Goal: Information Seeking & Learning: Learn about a topic

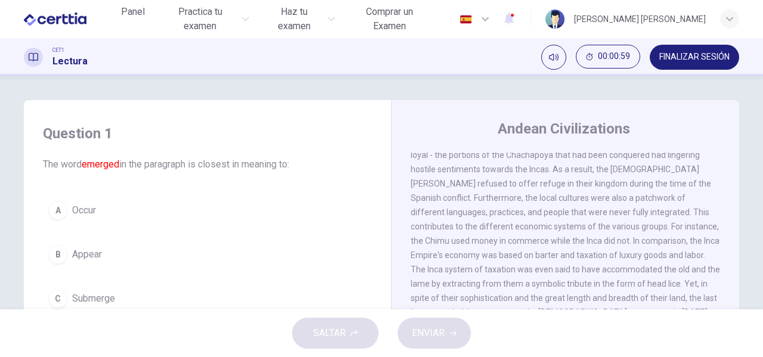
scroll to position [79, 0]
drag, startPoint x: 629, startPoint y: 189, endPoint x: 669, endPoint y: 190, distance: 39.4
click at [669, 190] on div "1 The Andean civilizations refer to different cultural groups that developed in…" at bounding box center [566, 194] width 310 height 243
drag, startPoint x: 666, startPoint y: 182, endPoint x: 646, endPoint y: 182, distance: 20.3
click at [646, 182] on span "The Andean civilizations refer to different cultural groups that developed in a…" at bounding box center [565, 195] width 309 height 238
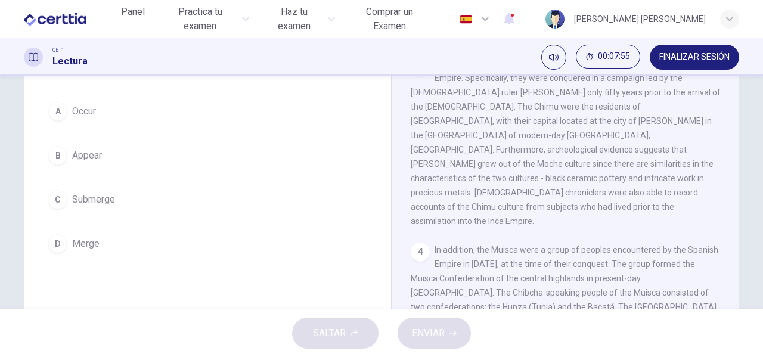
scroll to position [460, 0]
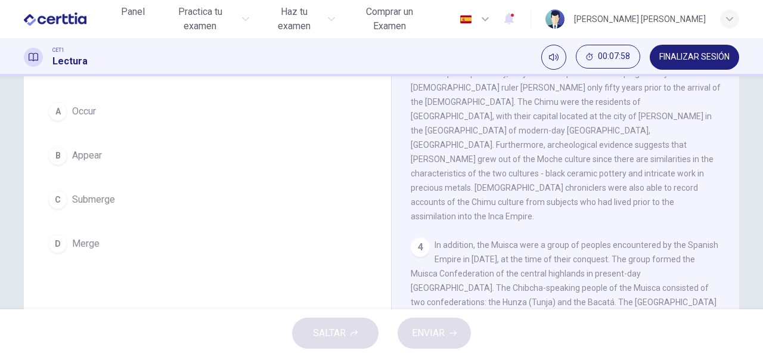
click at [51, 252] on div "D" at bounding box center [57, 243] width 19 height 19
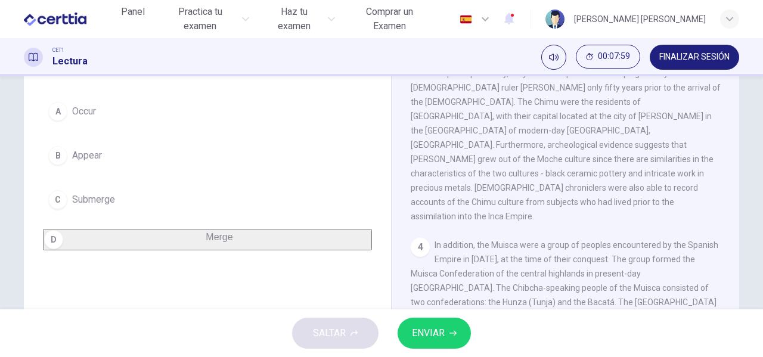
scroll to position [619, 0]
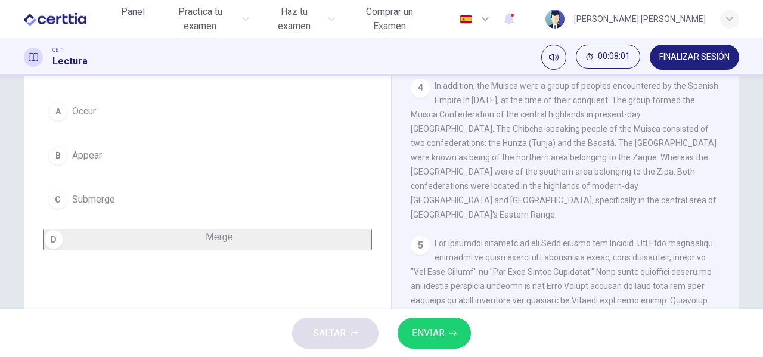
click at [436, 324] on button "ENVIAR" at bounding box center [434, 333] width 73 height 31
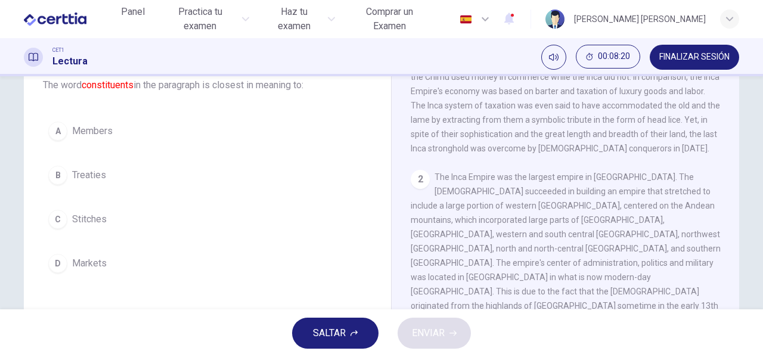
scroll to position [162, 0]
drag, startPoint x: 460, startPoint y: 178, endPoint x: 608, endPoint y: 194, distance: 149.3
click at [608, 194] on div "2 The Inca Empire was the largest empire in Pre-Columbian America. The Incas su…" at bounding box center [566, 262] width 310 height 186
drag, startPoint x: 547, startPoint y: 174, endPoint x: 635, endPoint y: 176, distance: 88.3
click at [635, 176] on div "2 The Inca Empire was the largest empire in Pre-Columbian America. The Incas su…" at bounding box center [566, 262] width 310 height 186
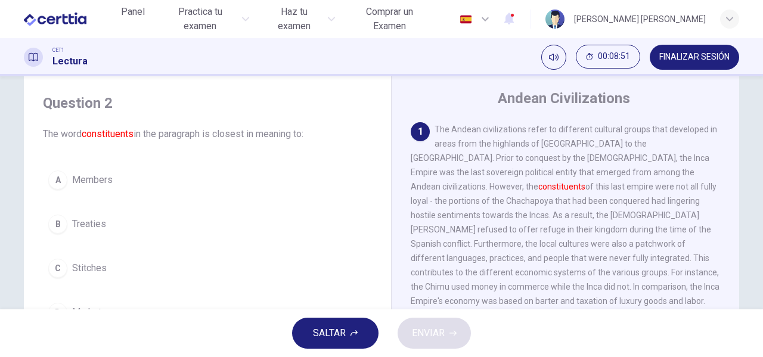
scroll to position [39, 0]
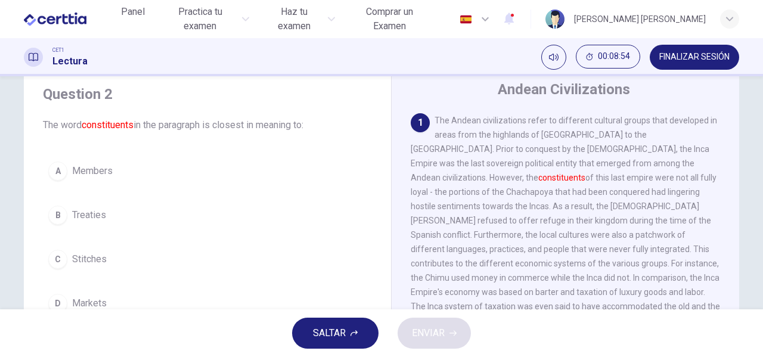
click at [51, 172] on div "A" at bounding box center [57, 171] width 19 height 19
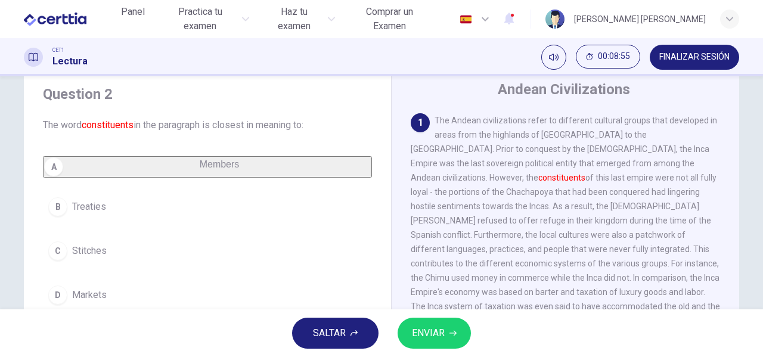
click at [430, 334] on span "ENVIAR" at bounding box center [428, 333] width 33 height 17
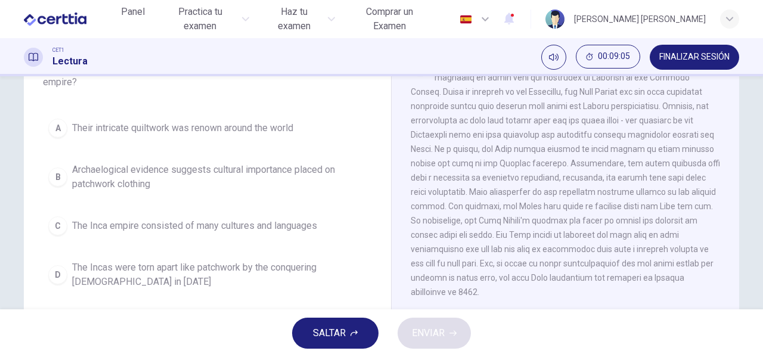
scroll to position [99, 0]
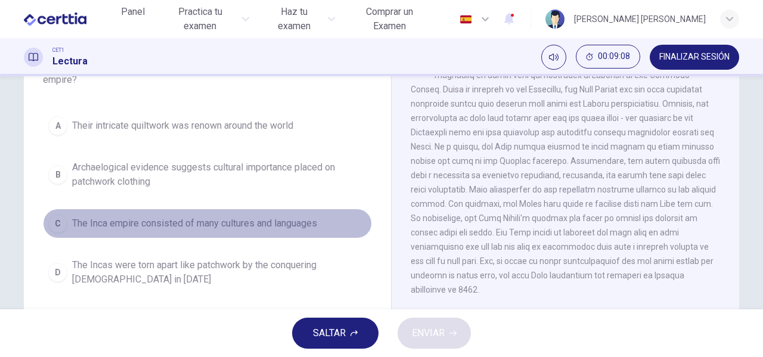
click at [57, 221] on div "C" at bounding box center [57, 223] width 19 height 19
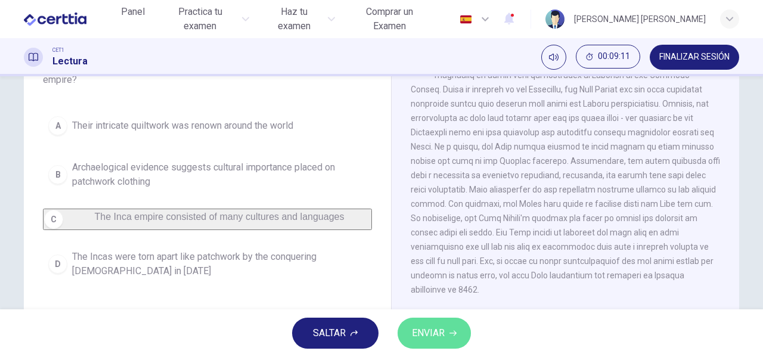
click at [428, 331] on span "ENVIAR" at bounding box center [428, 333] width 33 height 17
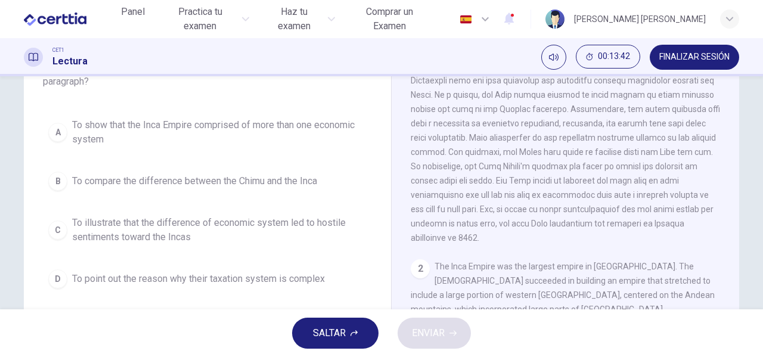
scroll to position [119, 0]
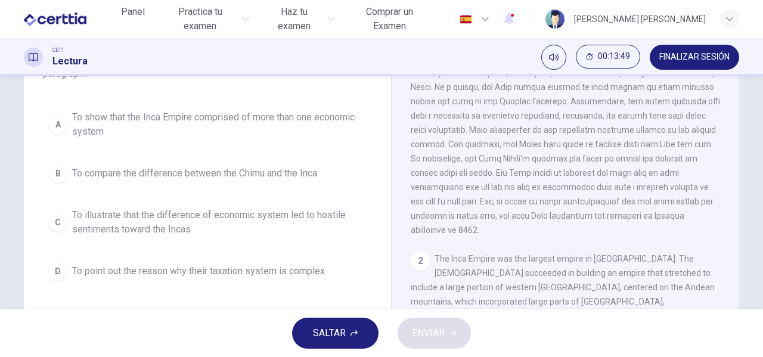
click at [59, 213] on div "C" at bounding box center [57, 222] width 19 height 19
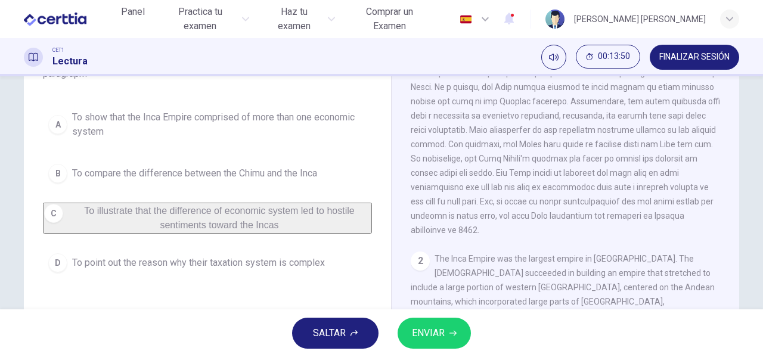
click at [420, 328] on span "ENVIAR" at bounding box center [428, 333] width 33 height 17
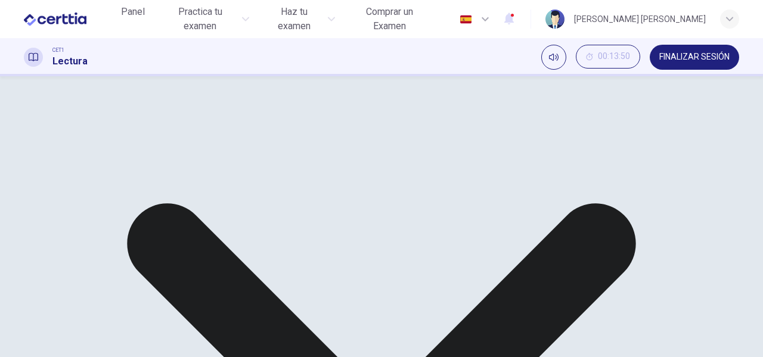
scroll to position [79, 0]
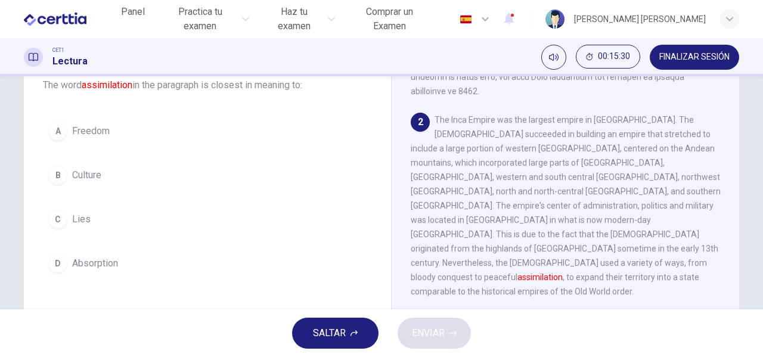
click at [57, 262] on div "D" at bounding box center [57, 263] width 19 height 19
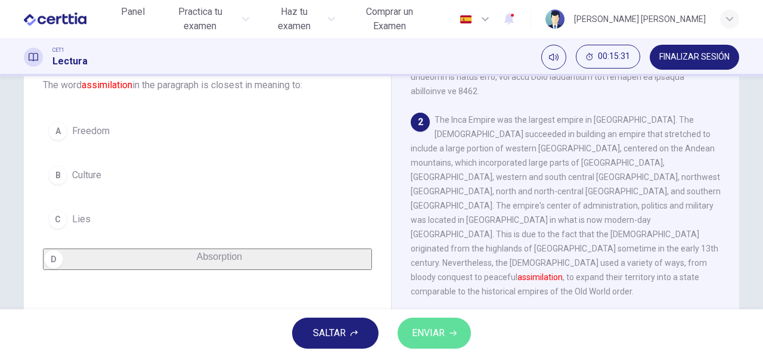
click at [402, 335] on button "ENVIAR" at bounding box center [434, 333] width 73 height 31
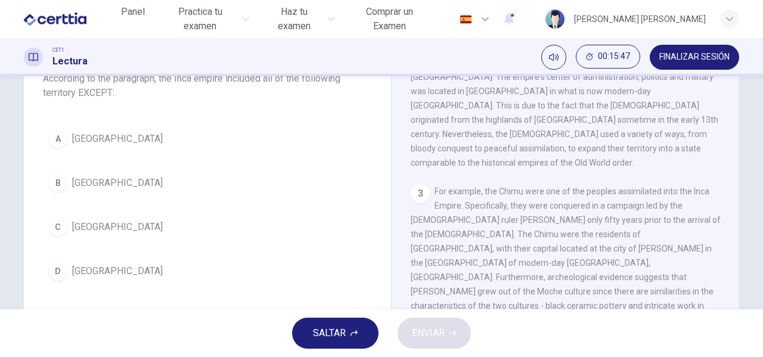
scroll to position [99, 0]
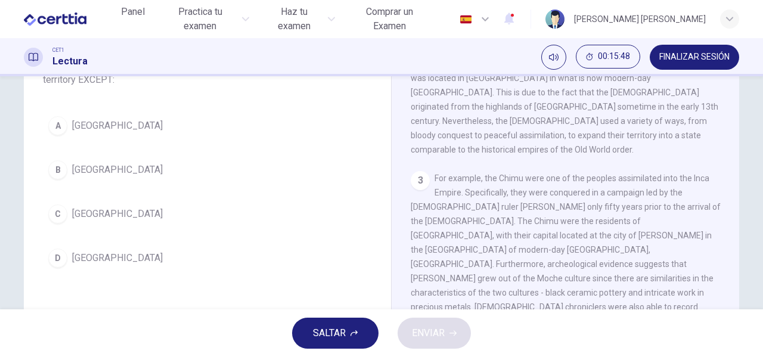
click at [53, 171] on div "B" at bounding box center [57, 169] width 19 height 19
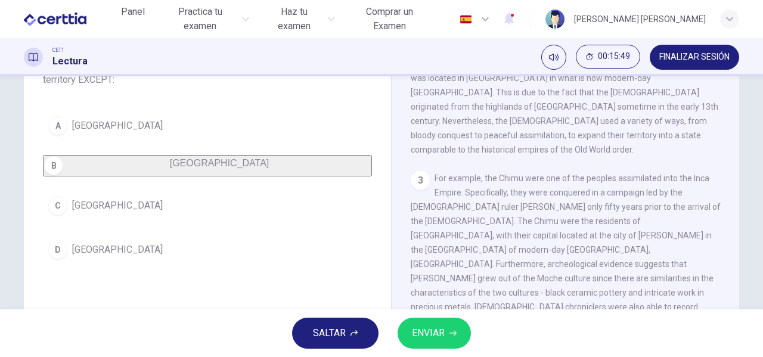
click at [442, 333] on span "ENVIAR" at bounding box center [428, 333] width 33 height 17
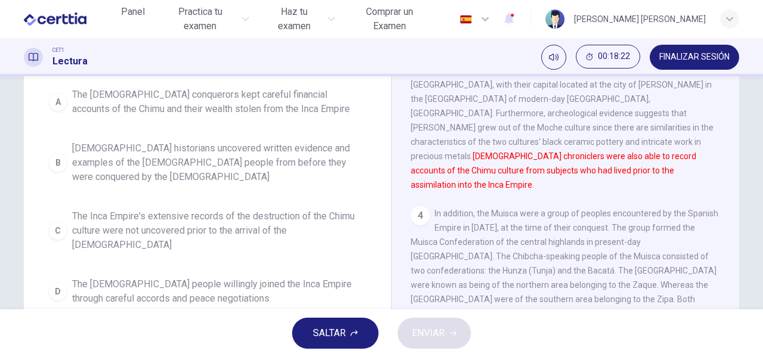
scroll to position [199, 0]
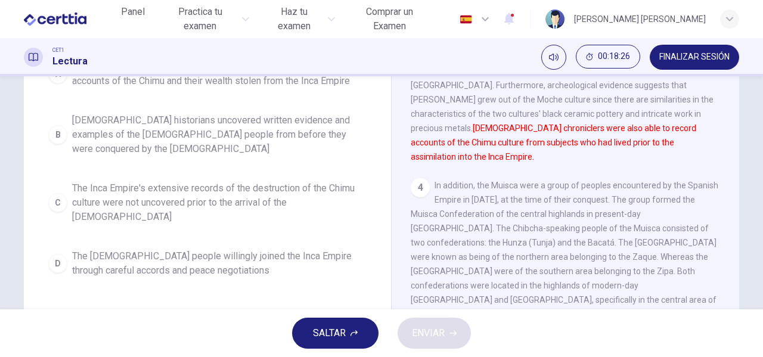
click at [194, 249] on span "The Chimu people willingly joined the Inca Empire through careful accords and p…" at bounding box center [219, 263] width 294 height 29
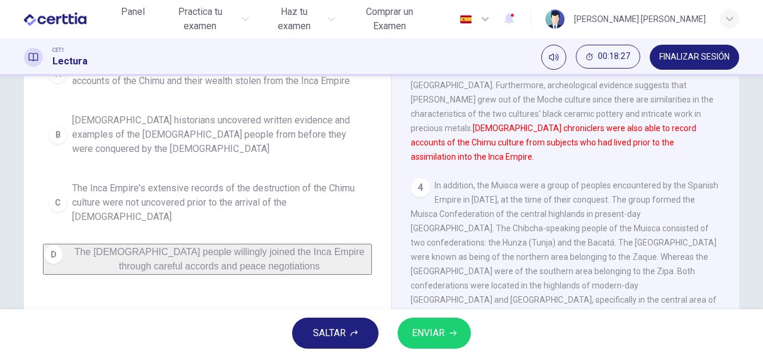
click at [423, 327] on span "ENVIAR" at bounding box center [428, 333] width 33 height 17
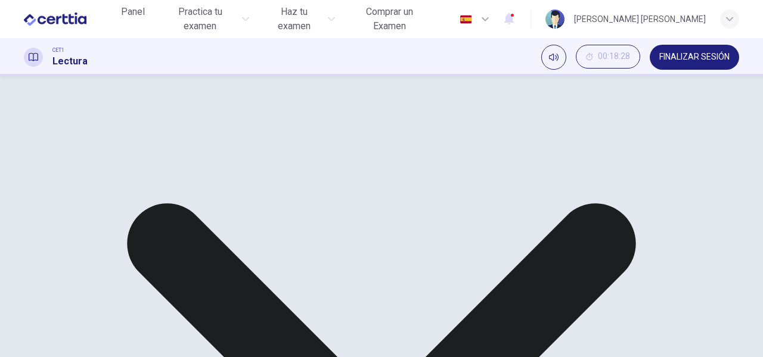
scroll to position [159, 0]
click at [342, 146] on div "A The Spanish conquerors kept careful financial accounts of the Chimu and their…" at bounding box center [207, 192] width 329 height 196
click at [333, 167] on div "A The Spanish conquerors kept careful financial accounts of the Chimu and their…" at bounding box center [207, 192] width 329 height 196
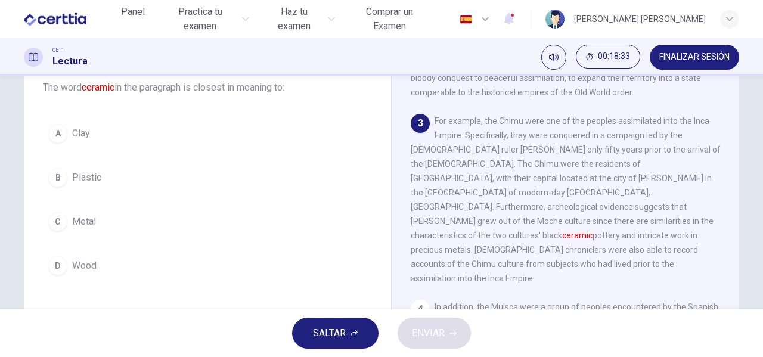
scroll to position [82, 0]
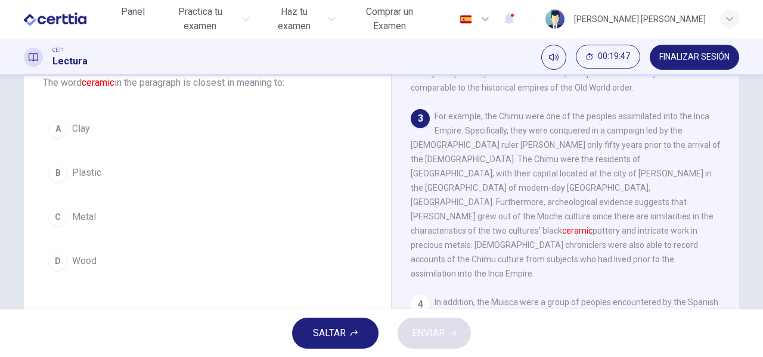
click at [87, 130] on button "A Clay" at bounding box center [207, 129] width 329 height 30
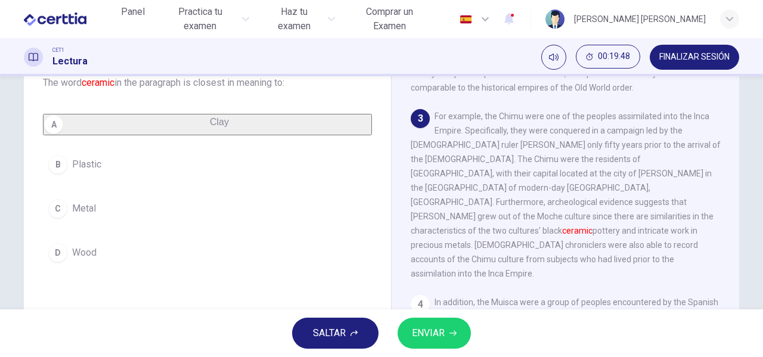
click at [398, 334] on button "ENVIAR" at bounding box center [434, 333] width 73 height 31
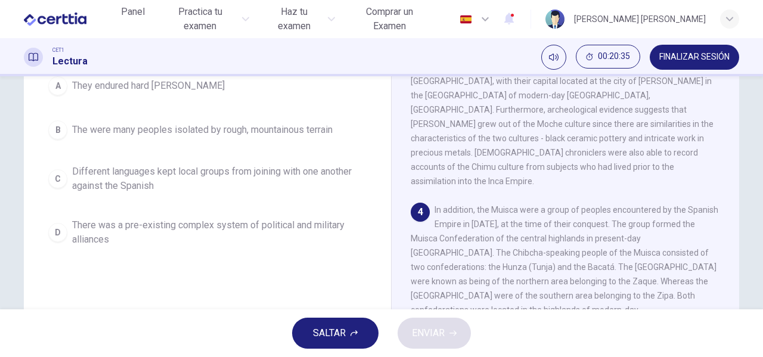
scroll to position [460, 0]
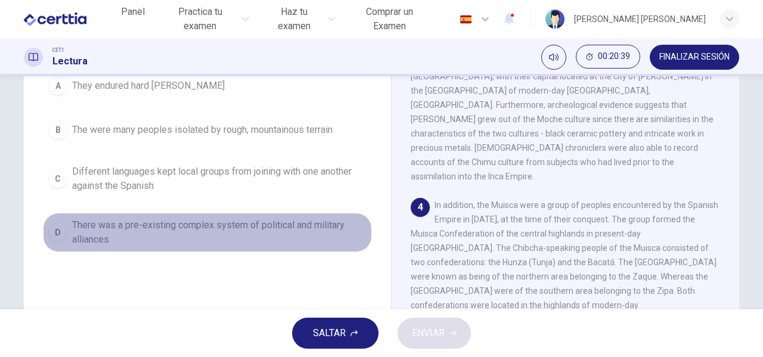
click at [75, 235] on span "There was a pre-existing complex system of political and military alliances" at bounding box center [219, 232] width 294 height 29
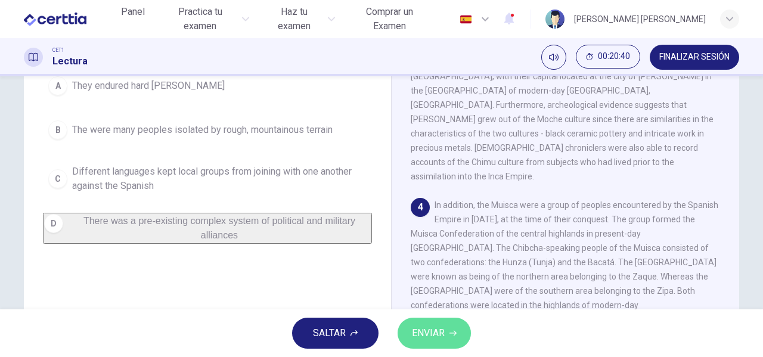
click at [424, 331] on span "ENVIAR" at bounding box center [428, 333] width 33 height 17
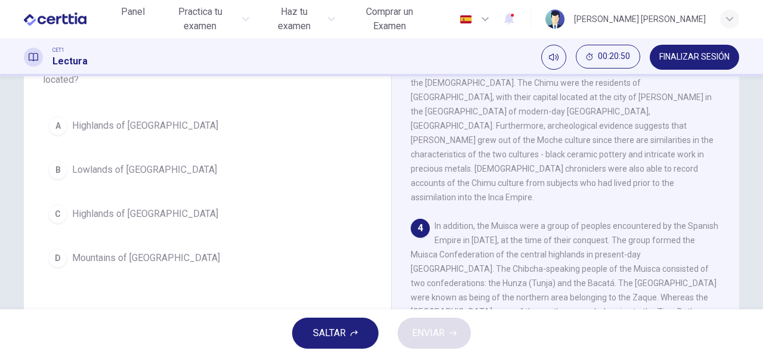
scroll to position [479, 0]
click at [117, 126] on span "Highlands of Peru" at bounding box center [145, 126] width 146 height 14
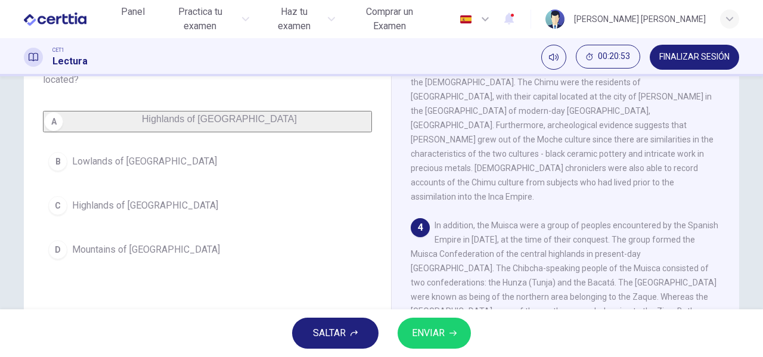
click at [443, 335] on span "ENVIAR" at bounding box center [428, 333] width 33 height 17
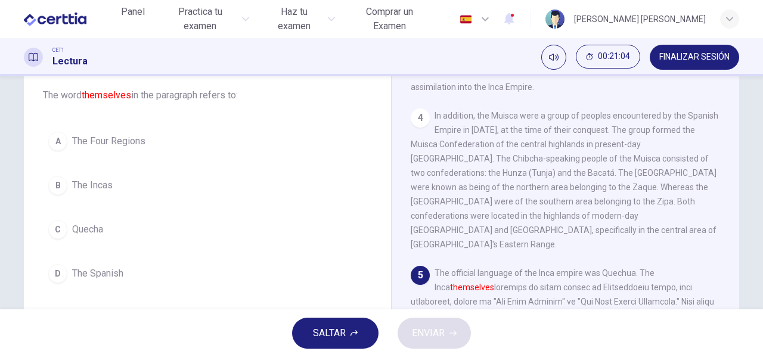
scroll to position [79, 0]
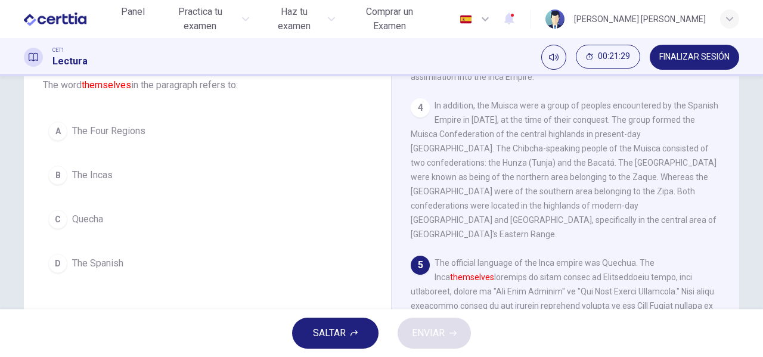
click at [77, 178] on span "The Incas" at bounding box center [92, 175] width 41 height 14
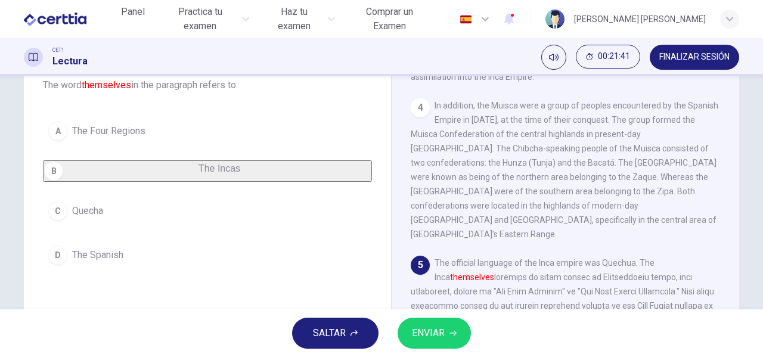
click at [432, 325] on span "ENVIAR" at bounding box center [428, 333] width 33 height 17
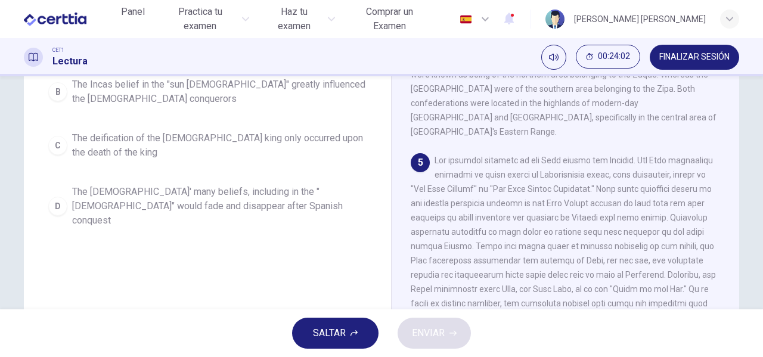
scroll to position [209, 0]
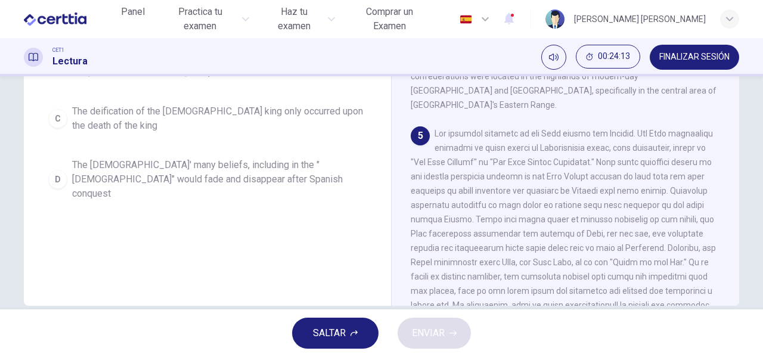
click at [206, 182] on span "The Incas' many beliefs, including in the "sun god" would fade and disappear af…" at bounding box center [219, 179] width 294 height 43
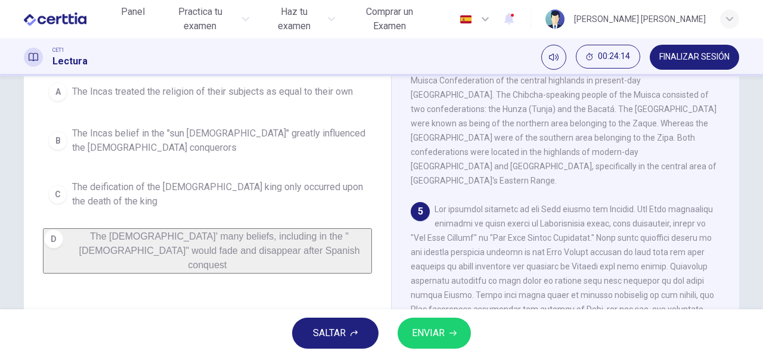
scroll to position [129, 0]
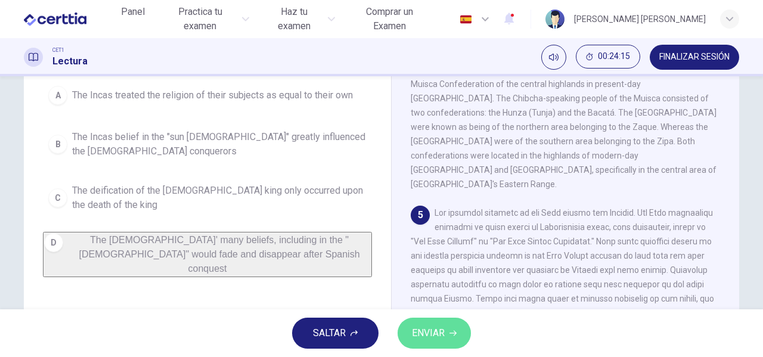
click at [437, 326] on span "ENVIAR" at bounding box center [428, 333] width 33 height 17
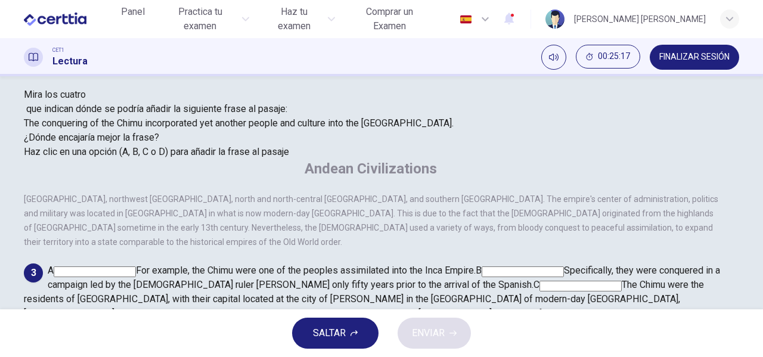
scroll to position [346, 0]
click at [622, 281] on input at bounding box center [580, 286] width 82 height 11
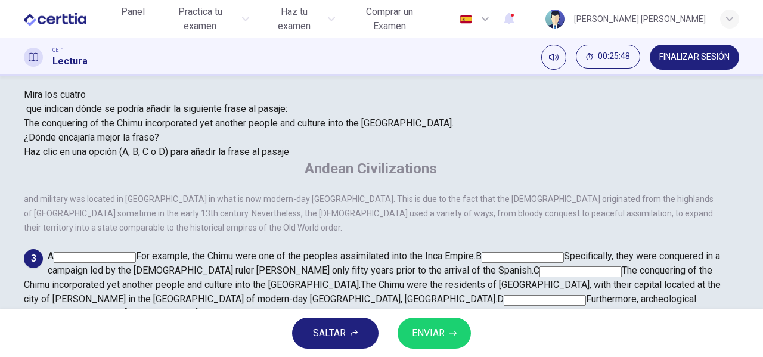
click at [136, 252] on input at bounding box center [95, 257] width 82 height 11
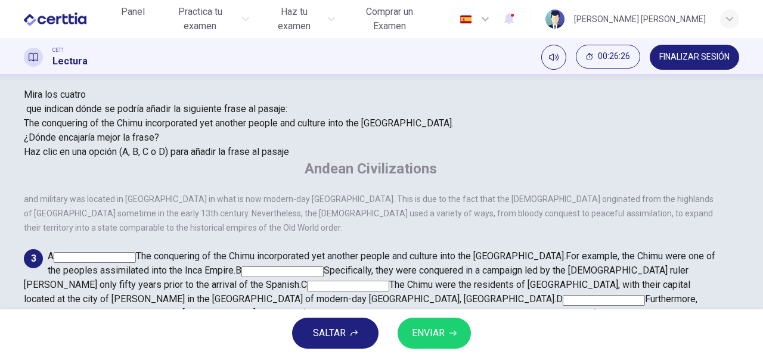
scroll to position [326, 0]
click at [460, 318] on div "SALTAR ENVIAR" at bounding box center [381, 333] width 763 height 48
click at [467, 331] on button "ENVIAR" at bounding box center [434, 333] width 73 height 31
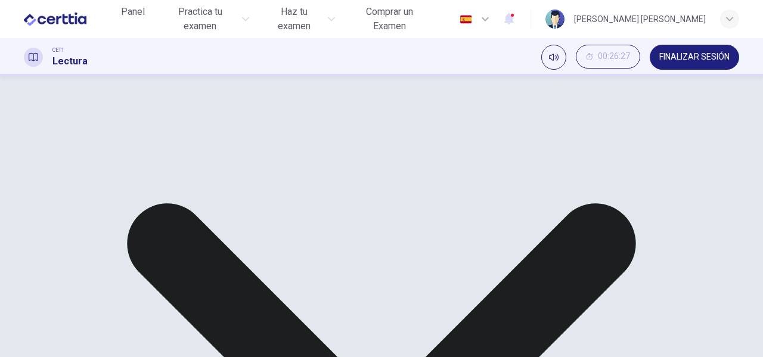
click at [389, 281] on input at bounding box center [348, 286] width 82 height 11
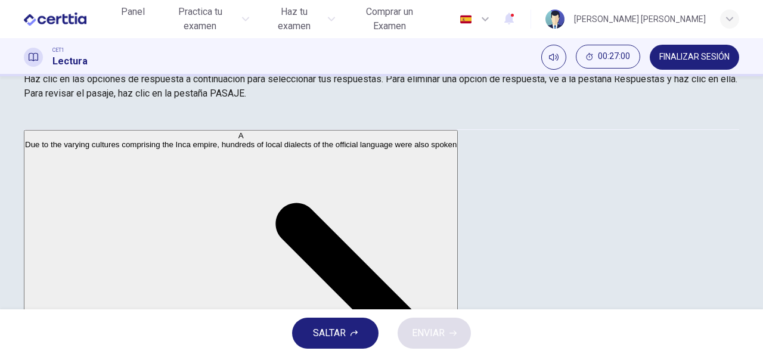
scroll to position [199, 0]
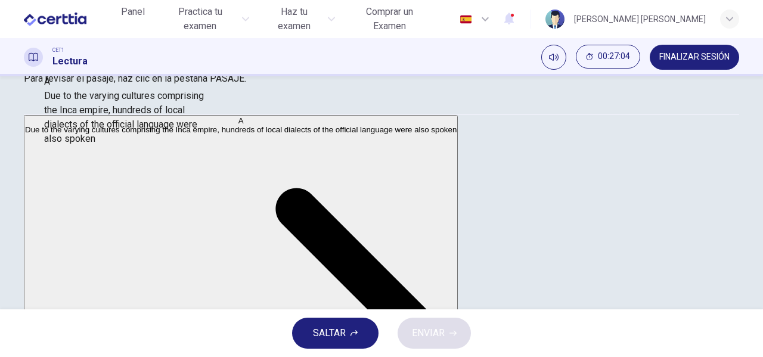
drag, startPoint x: 83, startPoint y: 164, endPoint x: 94, endPoint y: 132, distance: 33.4
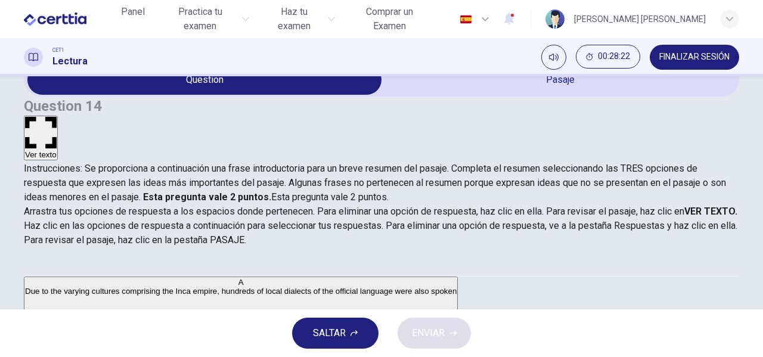
scroll to position [0, 0]
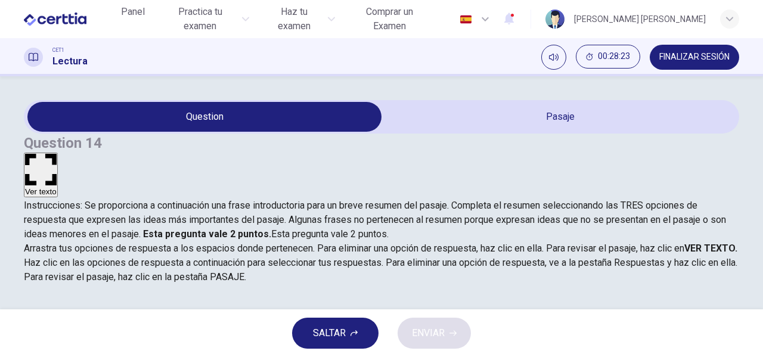
click at [58, 153] on button "Ver texto" at bounding box center [41, 175] width 34 height 45
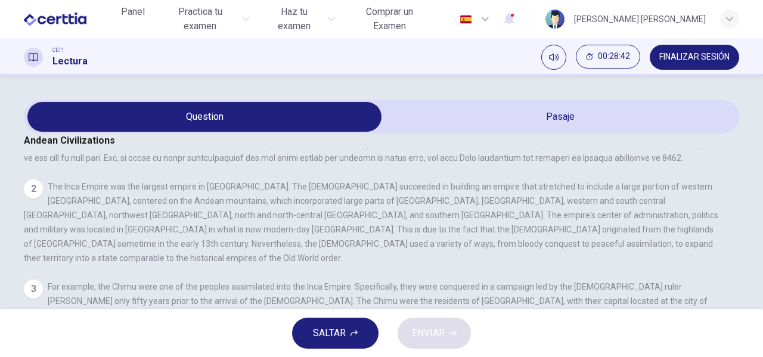
scroll to position [161, 0]
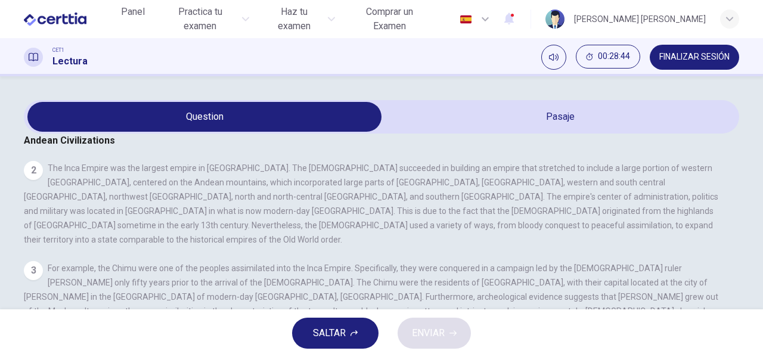
click at [343, 333] on span "SALTAR" at bounding box center [329, 333] width 33 height 17
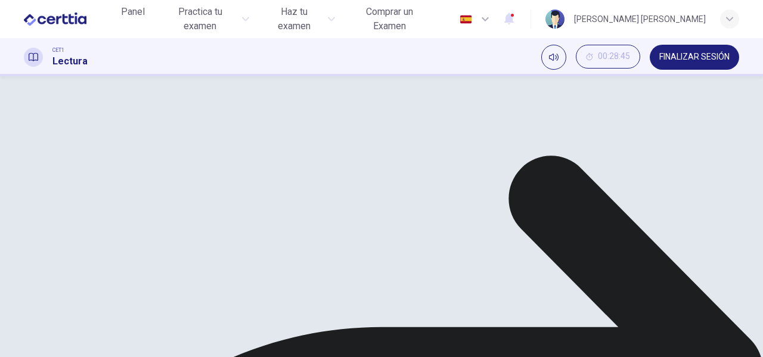
scroll to position [60, 0]
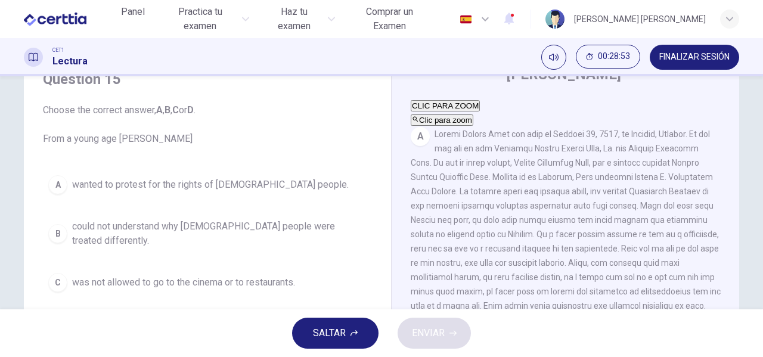
scroll to position [79, 0]
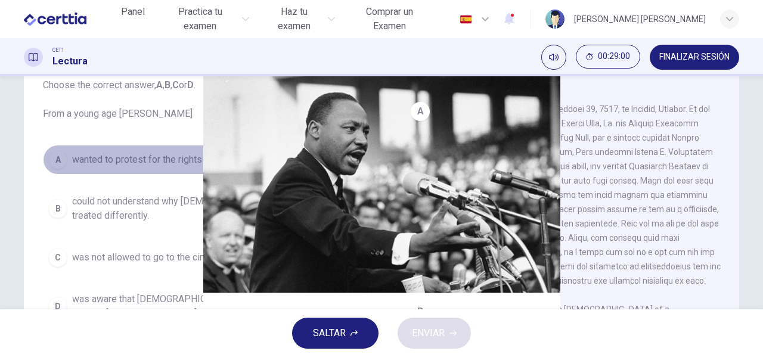
click at [252, 162] on span "wanted to protest for the rights of black people." at bounding box center [210, 160] width 277 height 14
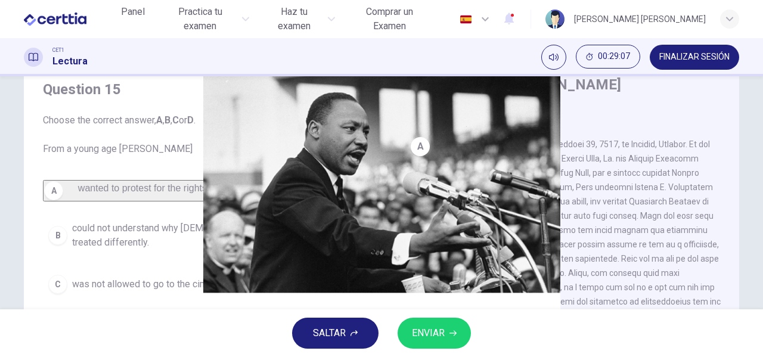
scroll to position [39, 0]
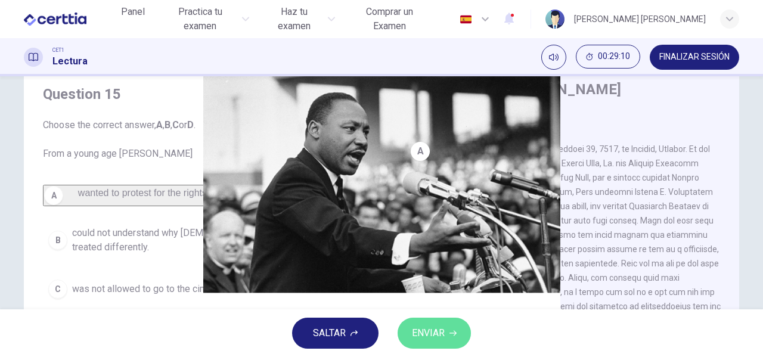
click at [426, 321] on button "ENVIAR" at bounding box center [434, 333] width 73 height 31
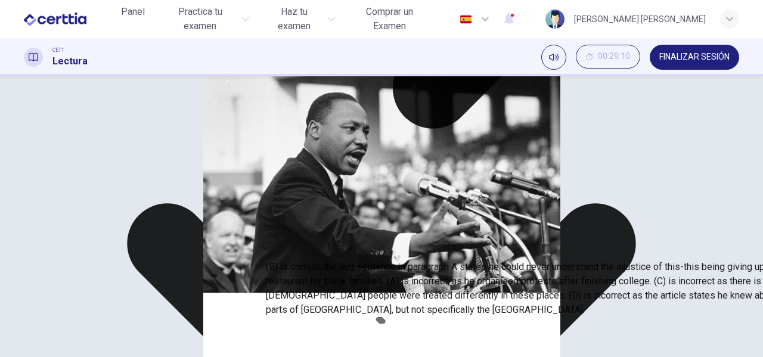
scroll to position [765, 0]
click at [687, 59] on span "FINALIZAR SESIÓN" at bounding box center [694, 57] width 70 height 10
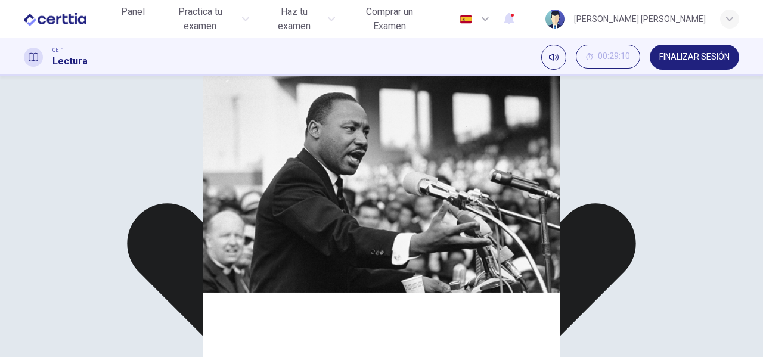
scroll to position [139, 0]
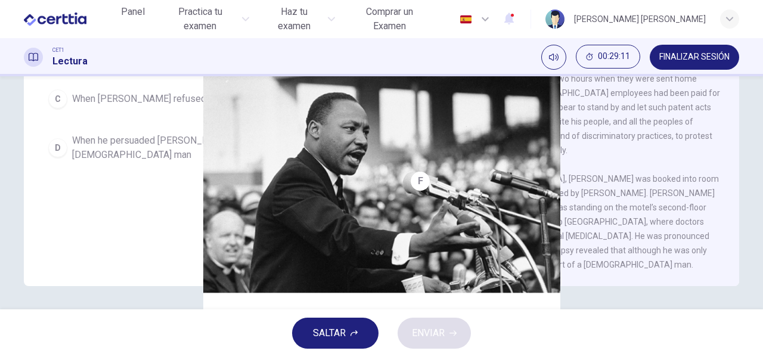
scroll to position [229, 0]
click at [367, 331] on button "SALTAR" at bounding box center [335, 333] width 86 height 31
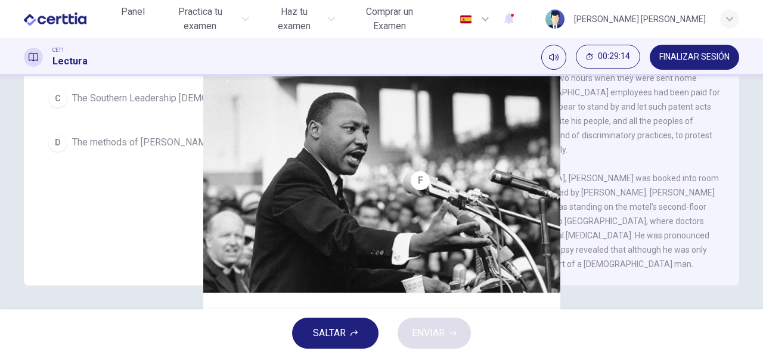
click at [705, 61] on span "FINALIZAR SESIÓN" at bounding box center [694, 57] width 70 height 10
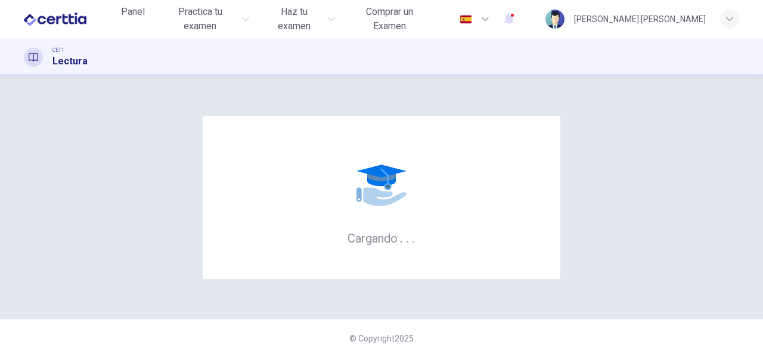
scroll to position [0, 0]
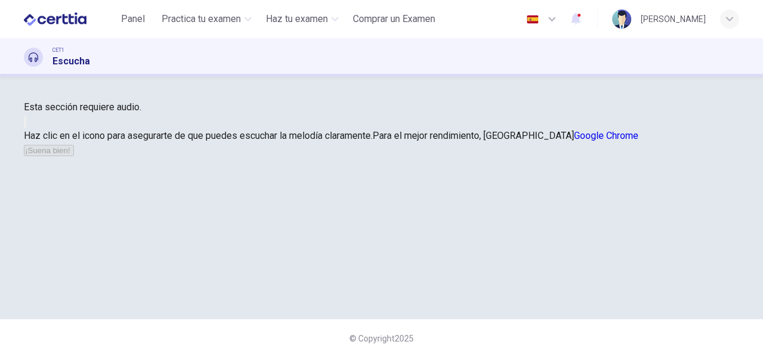
scroll to position [79, 0]
click at [26, 128] on button "button" at bounding box center [25, 121] width 2 height 11
click at [74, 156] on button "¡Suena bien!" at bounding box center [49, 150] width 50 height 11
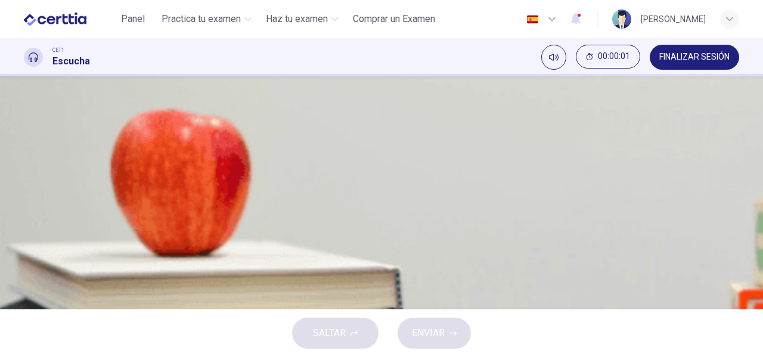
scroll to position [0, 0]
click at [34, 344] on icon "button" at bounding box center [32, 351] width 13 height 14
click at [38, 346] on icon "button" at bounding box center [32, 351] width 10 height 11
click at [25, 284] on icon "button" at bounding box center [25, 284] width 0 height 0
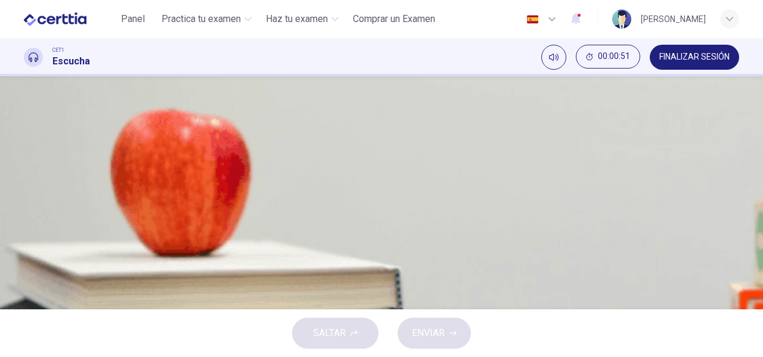
click at [25, 284] on icon "button" at bounding box center [25, 284] width 0 height 0
click at [26, 237] on button "button" at bounding box center [25, 242] width 2 height 11
drag, startPoint x: 79, startPoint y: 103, endPoint x: 46, endPoint y: 99, distance: 32.5
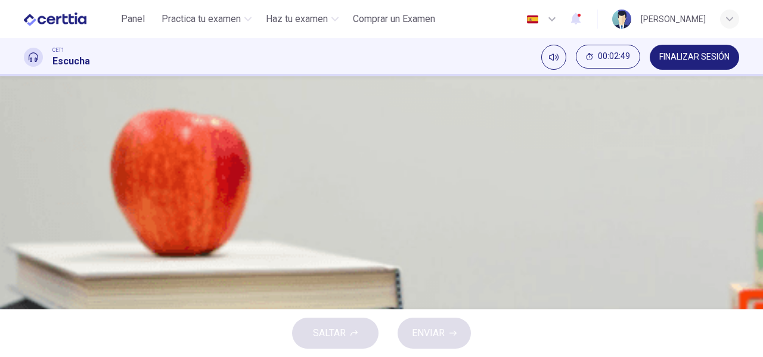
click at [46, 225] on div "04m 35s" at bounding box center [381, 255] width 715 height 61
click at [38, 237] on icon "button" at bounding box center [32, 242] width 10 height 11
click at [24, 240] on span at bounding box center [24, 240] width 0 height 0
click at [26, 227] on button "button" at bounding box center [25, 232] width 2 height 11
click at [24, 240] on span at bounding box center [24, 240] width 0 height 0
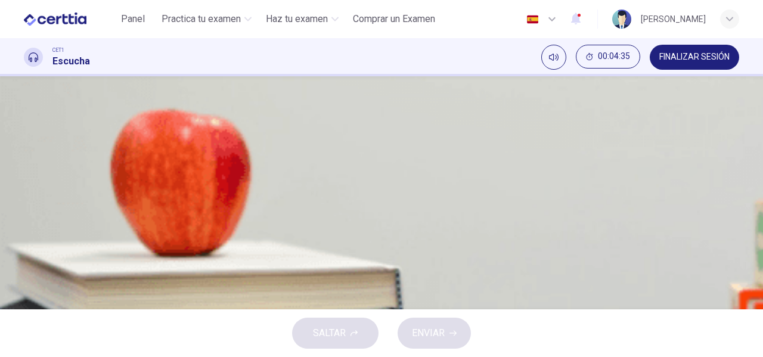
click at [25, 235] on icon "button" at bounding box center [25, 235] width 0 height 0
click at [236, 203] on span "since the victims' homes were also burgled." at bounding box center [144, 195] width 183 height 14
click at [24, 240] on span at bounding box center [24, 240] width 0 height 0
click at [26, 227] on button "button" at bounding box center [25, 232] width 2 height 11
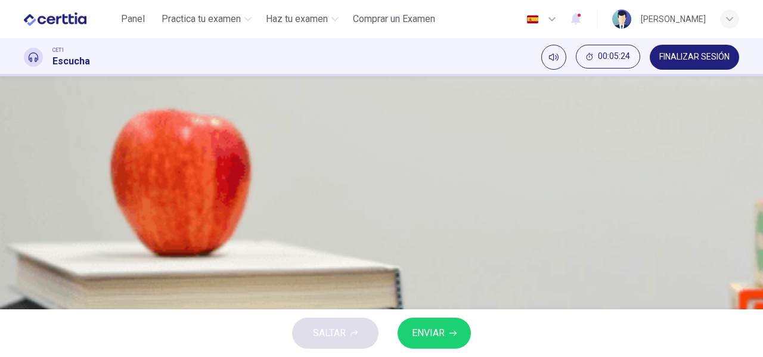
click at [221, 173] on span "as the privacy of the home was violated." at bounding box center [137, 166] width 168 height 14
click at [415, 333] on span "ENVIAR" at bounding box center [428, 333] width 33 height 17
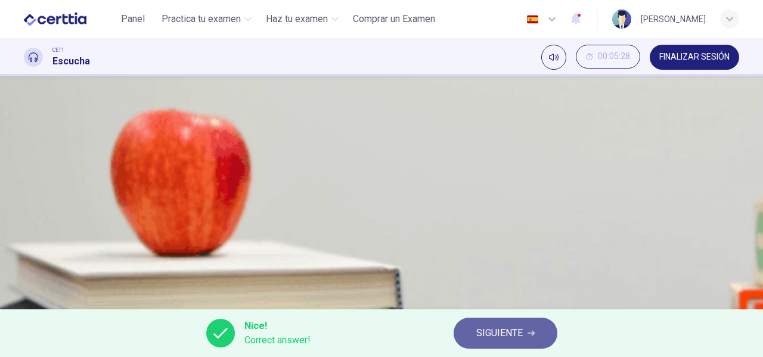
click at [498, 337] on span "SIGUIENTE" at bounding box center [499, 333] width 46 height 17
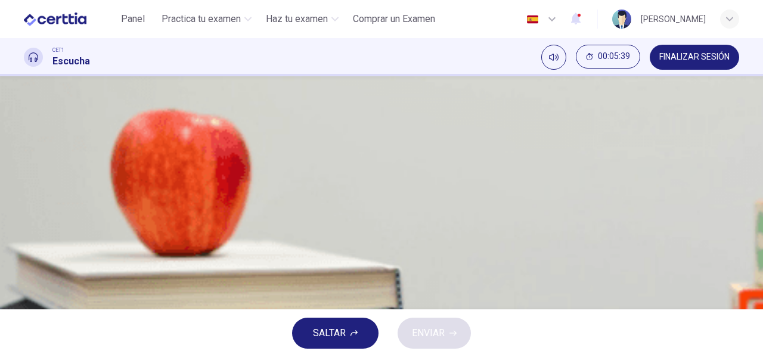
scroll to position [89, 0]
click at [24, 260] on span at bounding box center [24, 260] width 0 height 0
click at [26, 246] on button "button" at bounding box center [25, 251] width 2 height 11
click at [48, 135] on div "A" at bounding box center [38, 125] width 19 height 19
click at [417, 338] on span "ENVIAR" at bounding box center [428, 333] width 33 height 17
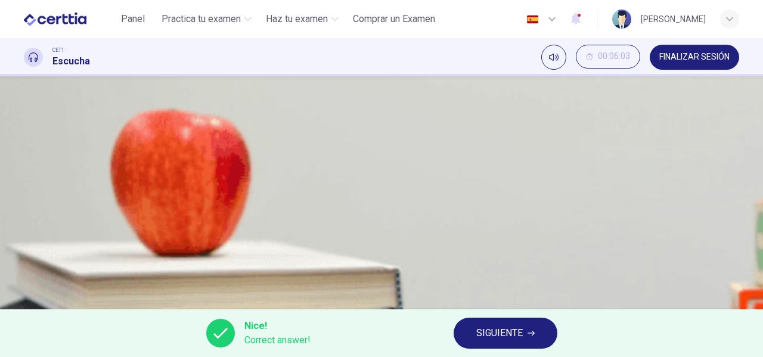
click at [36, 256] on icon "button" at bounding box center [32, 261] width 10 height 11
click at [475, 340] on button "SIGUIENTE" at bounding box center [506, 333] width 104 height 31
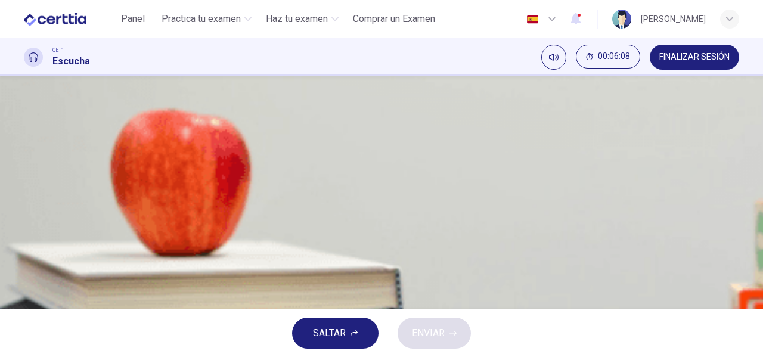
scroll to position [110, 0]
click at [25, 235] on icon "button" at bounding box center [25, 235] width 0 height 0
click at [26, 246] on button "button" at bounding box center [25, 251] width 2 height 11
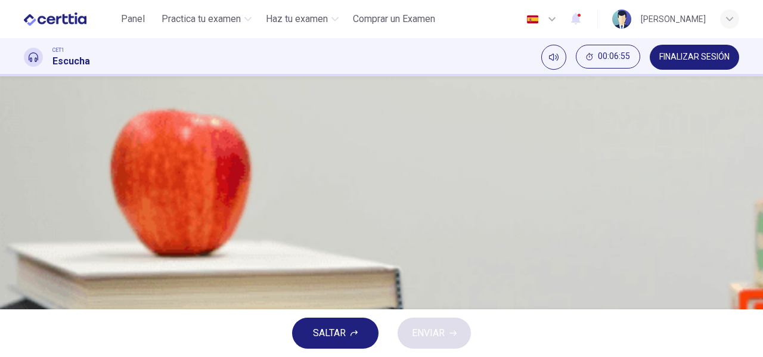
click at [25, 255] on icon "button" at bounding box center [25, 255] width 0 height 0
click at [38, 256] on icon "button" at bounding box center [32, 261] width 10 height 11
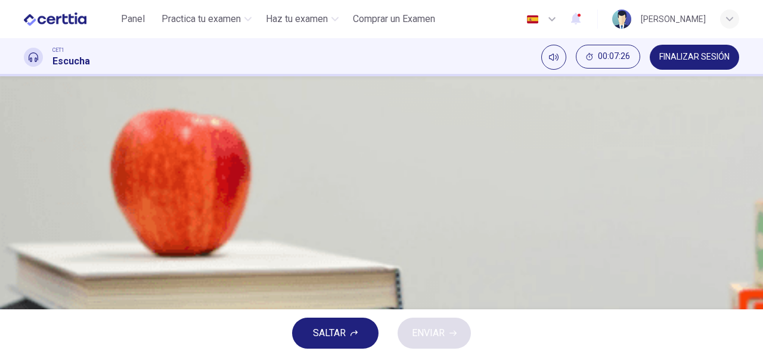
click at [48, 135] on div "A" at bounding box center [38, 125] width 19 height 19
click at [449, 344] on button "ENVIAR" at bounding box center [434, 333] width 73 height 31
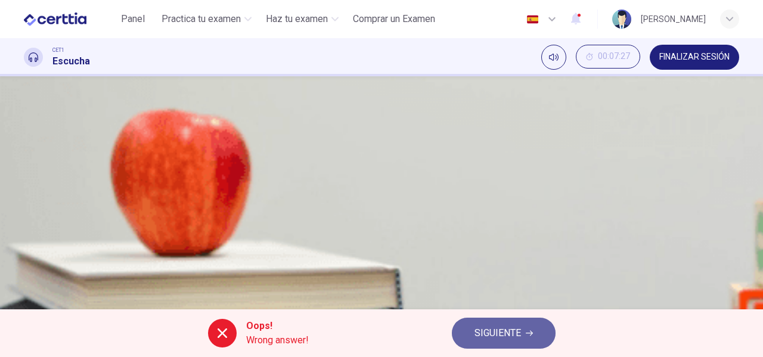
click at [490, 332] on span "SIGUIENTE" at bounding box center [497, 333] width 46 height 17
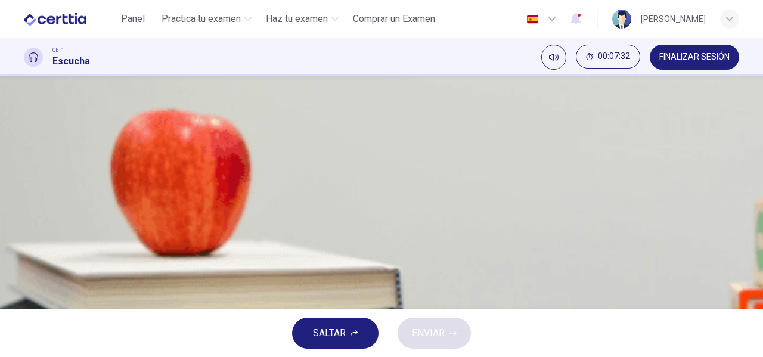
scroll to position [70, 0]
click at [26, 266] on button "button" at bounding box center [25, 271] width 2 height 11
click at [25, 274] on icon "button" at bounding box center [25, 274] width 0 height 0
click at [24, 260] on span at bounding box center [24, 260] width 0 height 0
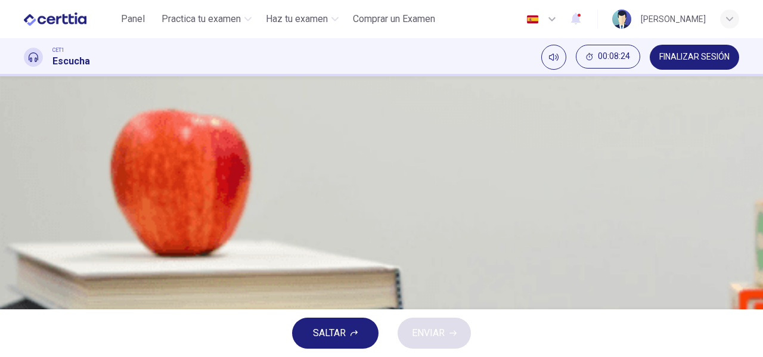
click at [25, 255] on icon "button" at bounding box center [25, 255] width 0 height 0
click at [24, 260] on span at bounding box center [24, 260] width 0 height 0
click at [25, 255] on icon "button" at bounding box center [25, 255] width 0 height 0
click at [24, 260] on span at bounding box center [24, 260] width 0 height 0
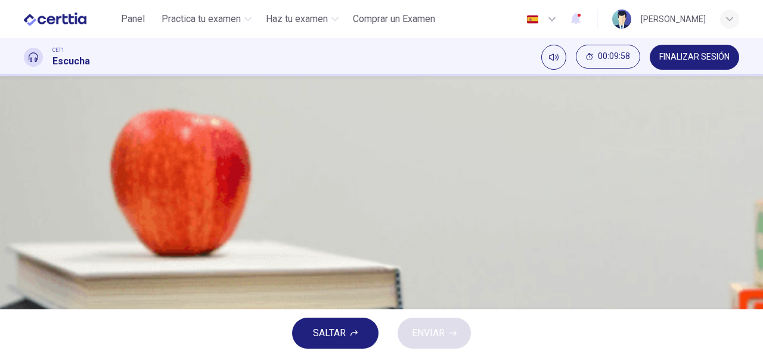
click at [24, 260] on span at bounding box center [24, 260] width 0 height 0
click at [25, 255] on icon "button" at bounding box center [25, 255] width 0 height 0
click at [48, 165] on div "B" at bounding box center [38, 155] width 19 height 19
click at [441, 332] on span "ENVIAR" at bounding box center [428, 333] width 33 height 17
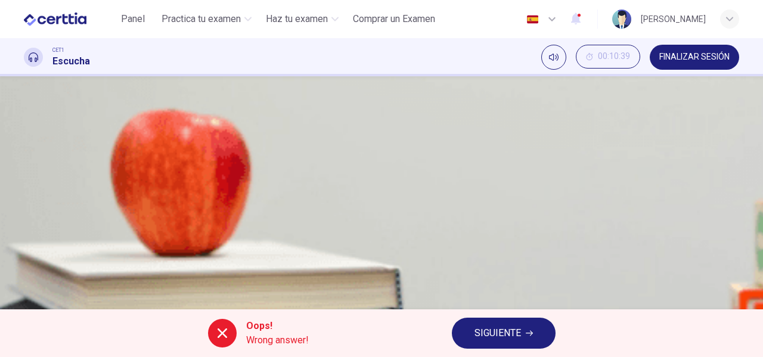
click at [486, 333] on span "SIGUIENTE" at bounding box center [497, 333] width 46 height 17
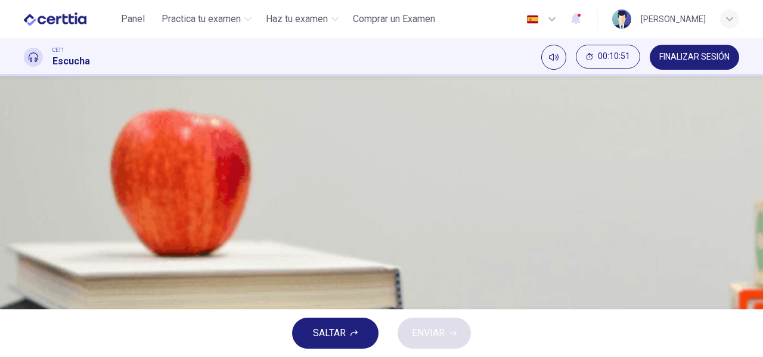
click at [25, 255] on icon "button" at bounding box center [25, 255] width 0 height 0
click at [24, 260] on span at bounding box center [24, 260] width 0 height 0
click at [48, 215] on div "C" at bounding box center [38, 205] width 19 height 19
click at [24, 280] on span at bounding box center [24, 280] width 0 height 0
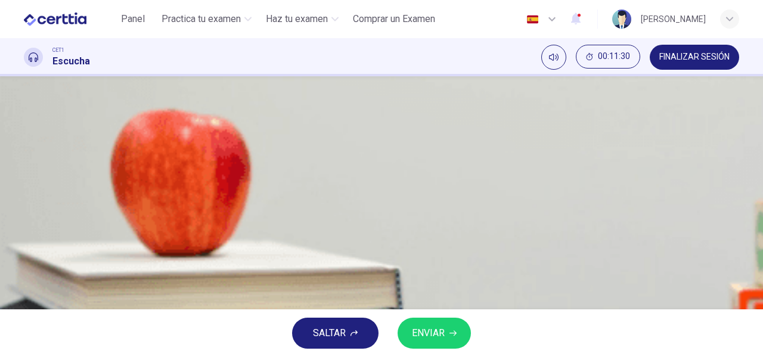
click at [24, 280] on span at bounding box center [24, 280] width 0 height 0
click at [172, 163] on span "the public was disapproving." at bounding box center [112, 155] width 119 height 14
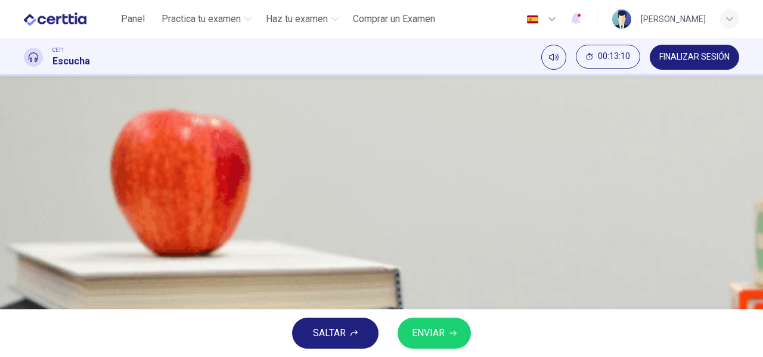
click at [448, 336] on button "ENVIAR" at bounding box center [434, 333] width 73 height 31
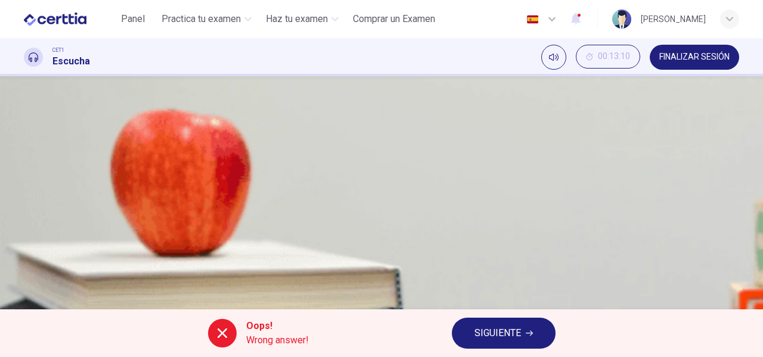
click at [25, 255] on icon "button" at bounding box center [25, 255] width 0 height 0
click at [488, 327] on span "SIGUIENTE" at bounding box center [497, 333] width 46 height 17
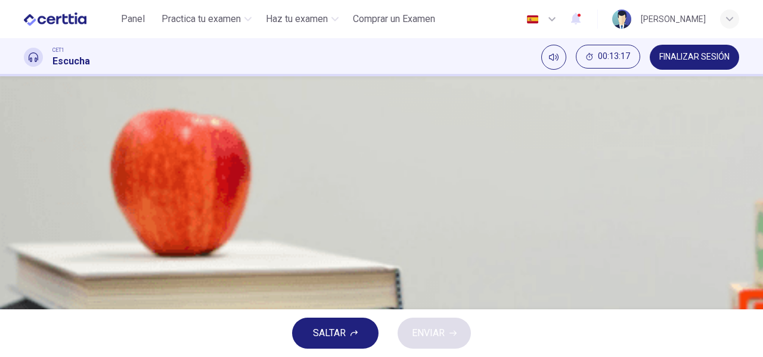
scroll to position [129, 0]
click at [426, 225] on body "Este sitio utiliza cookies, como se explica en nuestra Política de Privacidad .…" at bounding box center [381, 178] width 763 height 357
click at [427, 356] on div at bounding box center [381, 357] width 763 height 0
click at [207, 179] on img at bounding box center [381, 178] width 763 height 357
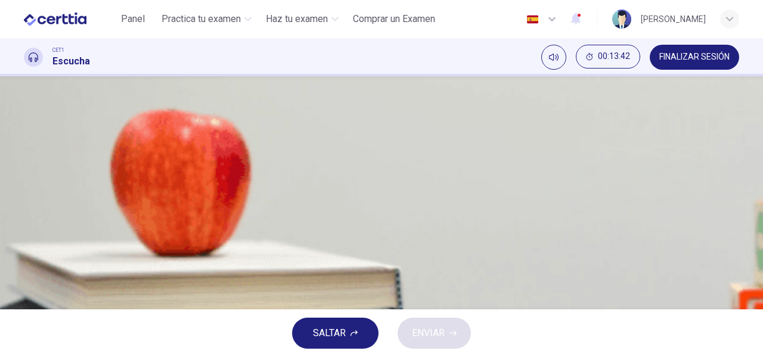
click at [418, 282] on body "Este sitio utiliza cookies, como se explica en nuestra Política de Privacidad .…" at bounding box center [381, 178] width 763 height 357
type input "**"
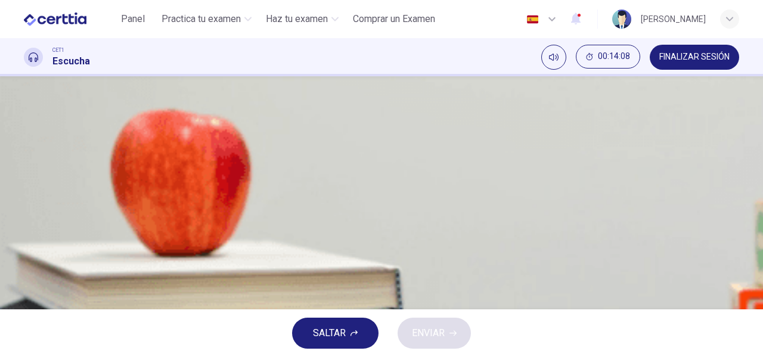
type input "*"
click at [418, 252] on body "Este sitio utiliza cookies, como se explica en nuestra Política de Privacidad .…" at bounding box center [381, 178] width 763 height 357
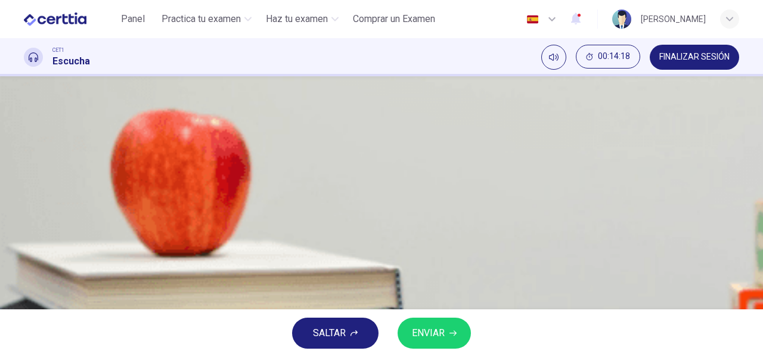
click at [399, 356] on li "A" at bounding box center [381, 364] width 763 height 14
type input "**"
type input "*"
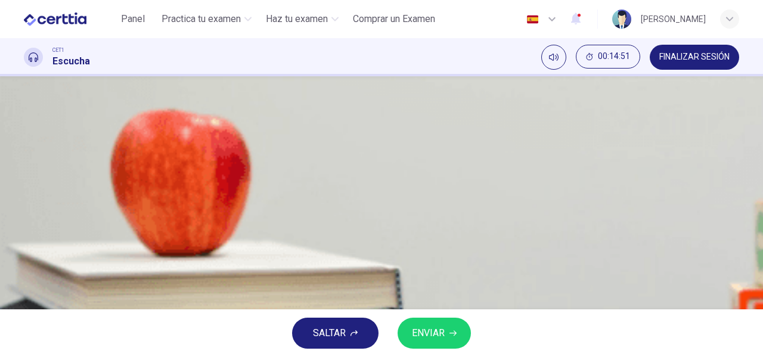
click at [407, 280] on body "Este sitio utiliza cookies, como se explica en nuestra Política de Privacidad .…" at bounding box center [381, 178] width 763 height 357
type input "**"
type input "*"
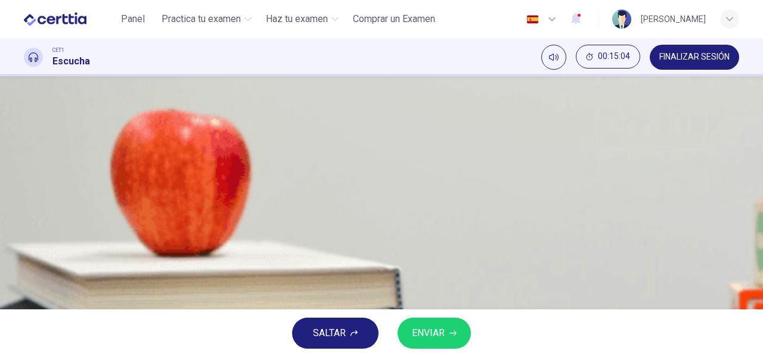
click at [406, 255] on body "Este sitio utiliza cookies, como se explica en nuestra Política de Privacidad .…" at bounding box center [381, 178] width 763 height 357
click at [394, 356] on li "A" at bounding box center [381, 364] width 763 height 14
type input "**"
type input "*"
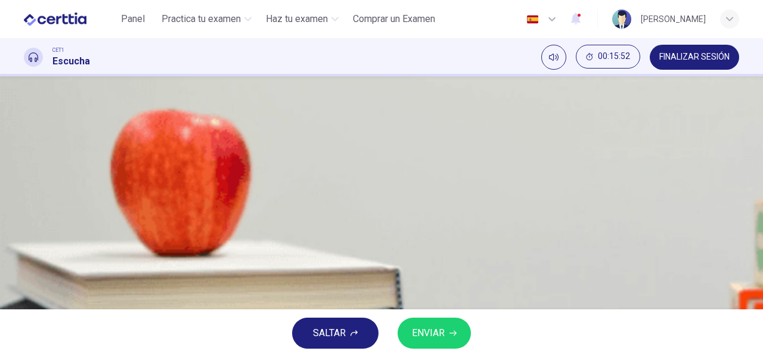
click at [211, 172] on img at bounding box center [381, 178] width 763 height 357
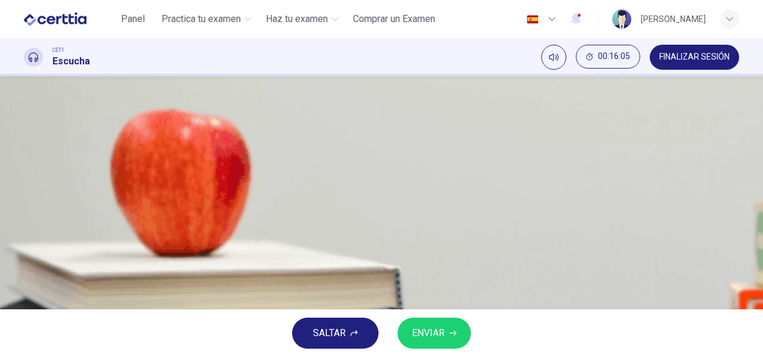
scroll to position [149, 0]
click at [426, 261] on body "Este sitio utiliza cookies, como se explica en nuestra Política de Privacidad .…" at bounding box center [381, 178] width 763 height 357
type input "**"
type input "*"
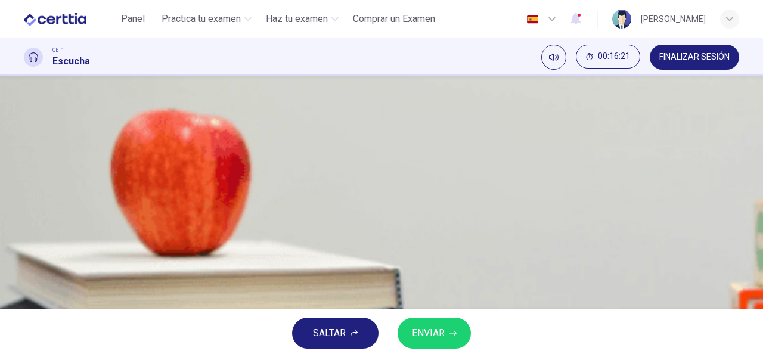
click at [426, 265] on body "Este sitio utiliza cookies, como se explica en nuestra Política de Privacidad .…" at bounding box center [381, 178] width 763 height 357
click at [410, 356] on li "A" at bounding box center [381, 364] width 763 height 14
type input "**"
type input "*"
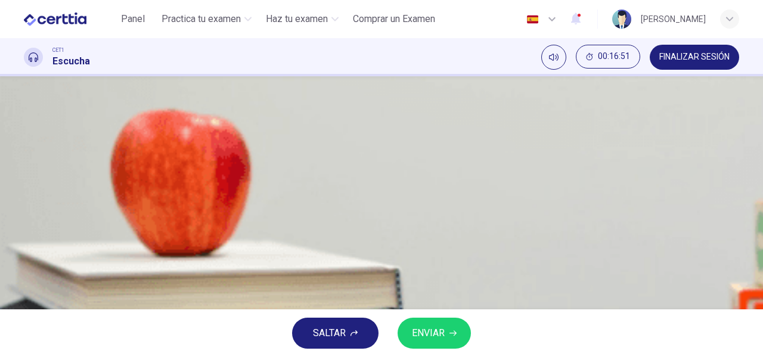
click at [455, 333] on icon "button" at bounding box center [452, 333] width 7 height 5
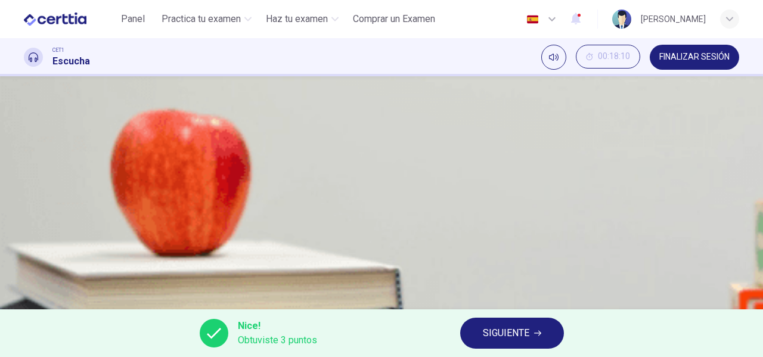
type input "**"
click at [507, 344] on button "SIGUIENTE" at bounding box center [512, 333] width 104 height 31
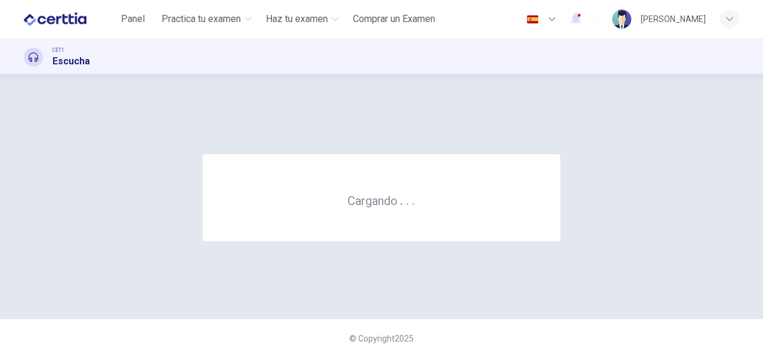
scroll to position [0, 0]
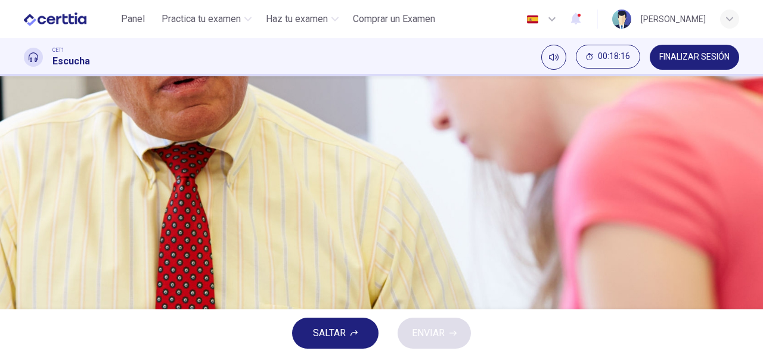
click at [35, 315] on icon "button" at bounding box center [32, 322] width 13 height 14
click at [26, 299] on button "Haz clic para ver la transcripción del audio" at bounding box center [25, 304] width 2 height 11
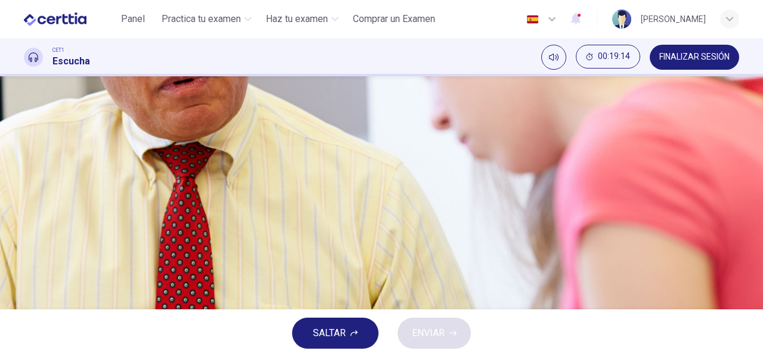
click at [48, 206] on div "D" at bounding box center [38, 196] width 19 height 19
click at [38, 278] on icon "button" at bounding box center [32, 283] width 10 height 11
click at [440, 331] on span "ENVIAR" at bounding box center [428, 333] width 33 height 17
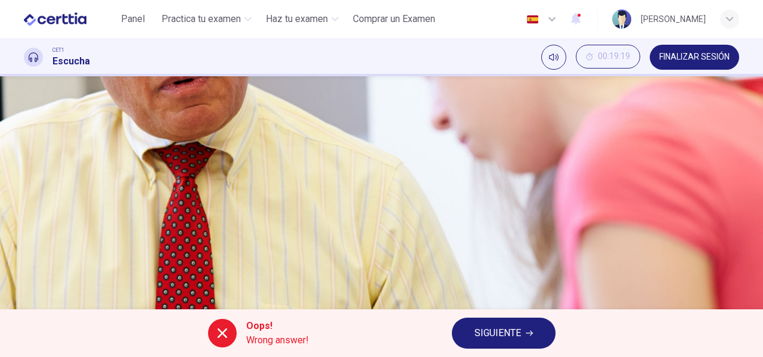
click at [508, 322] on button "SIGUIENTE" at bounding box center [504, 333] width 104 height 31
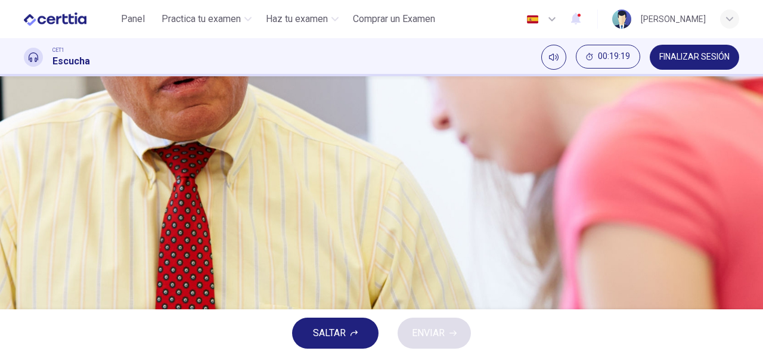
click at [132, 252] on div "Student and Professor Conversation" at bounding box center [381, 259] width 715 height 14
click at [32, 276] on icon "button" at bounding box center [32, 283] width 13 height 14
click at [33, 278] on icon "button" at bounding box center [32, 283] width 10 height 11
click at [25, 276] on icon "button" at bounding box center [25, 276] width 0 height 0
click at [34, 278] on icon "button" at bounding box center [32, 283] width 10 height 11
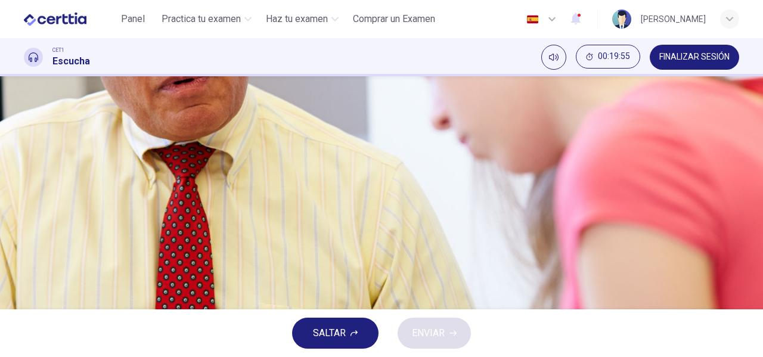
scroll to position [60, 0]
click at [25, 256] on icon "button" at bounding box center [25, 256] width 0 height 0
click at [48, 226] on div "D" at bounding box center [38, 216] width 19 height 19
click at [48, 137] on div "A" at bounding box center [38, 126] width 19 height 19
click at [364, 231] on button "D She has already taken many of them" at bounding box center [381, 216] width 715 height 30
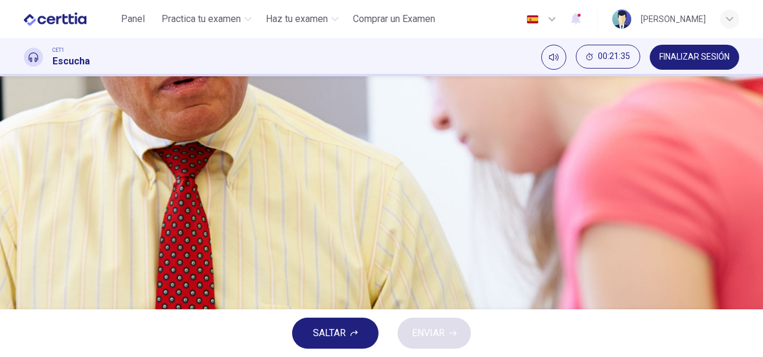
scroll to position [79, 0]
click at [203, 204] on span "She has already taken many of them" at bounding box center [128, 197] width 150 height 14
click at [429, 328] on span "ENVIAR" at bounding box center [428, 333] width 33 height 17
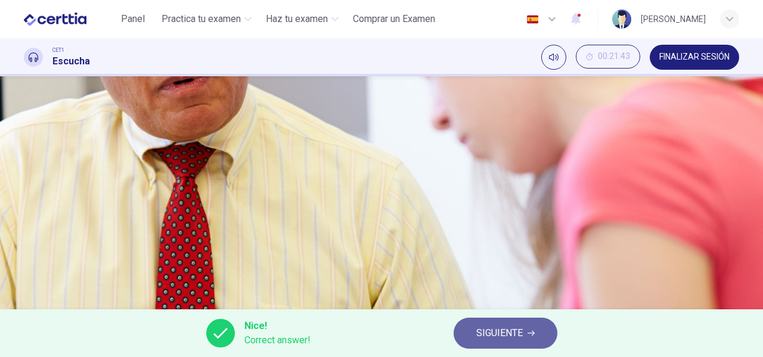
click at [496, 331] on span "SIGUIENTE" at bounding box center [499, 333] width 46 height 17
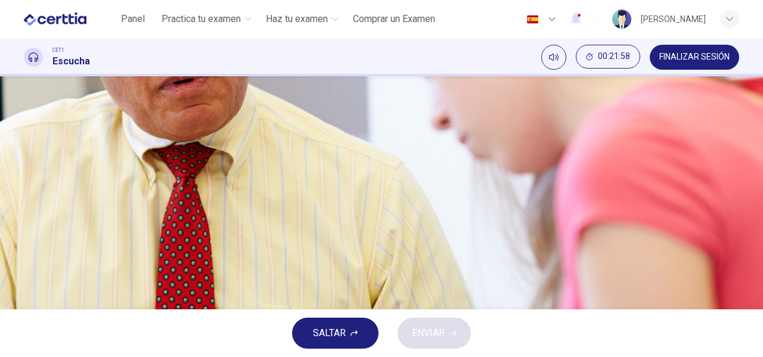
click at [25, 236] on icon "button" at bounding box center [25, 236] width 0 height 0
click at [26, 259] on button "Haz clic para ver la transcripción del audio" at bounding box center [25, 264] width 2 height 11
click at [93, 356] on div at bounding box center [381, 357] width 763 height 0
click at [26, 228] on button "button" at bounding box center [25, 233] width 2 height 11
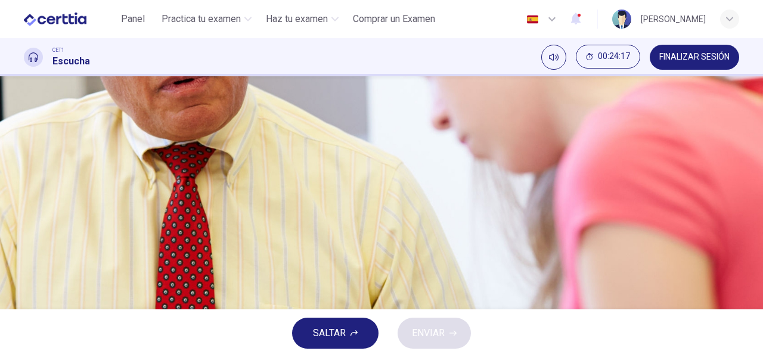
click at [26, 228] on button "button" at bounding box center [25, 233] width 2 height 11
click at [48, 147] on div "B" at bounding box center [38, 137] width 19 height 19
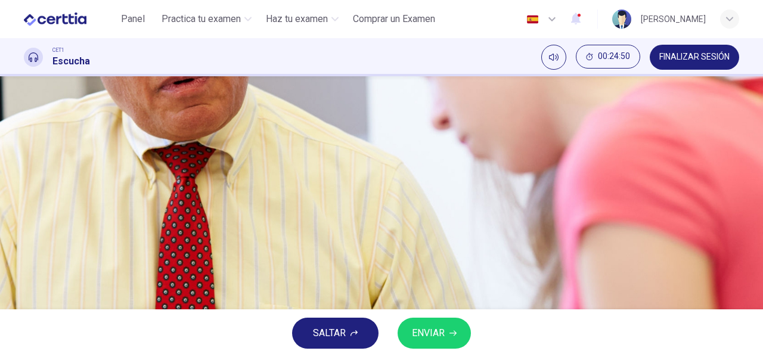
click at [25, 236] on icon "button" at bounding box center [25, 236] width 0 height 0
click at [446, 318] on button "ENVIAR" at bounding box center [434, 333] width 73 height 31
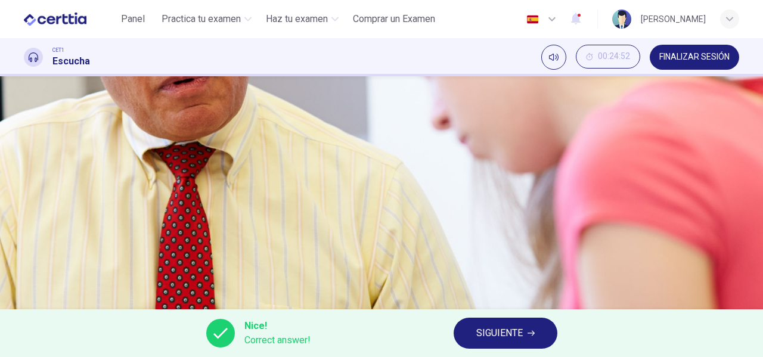
click at [502, 328] on span "SIGUIENTE" at bounding box center [499, 333] width 46 height 17
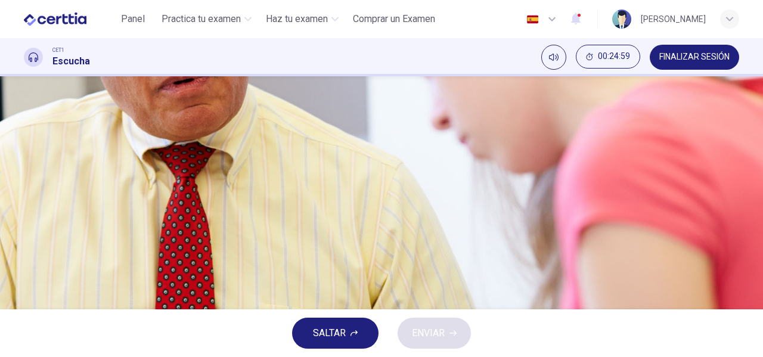
click at [48, 117] on div "A" at bounding box center [38, 107] width 19 height 19
click at [411, 152] on button "B The entrance exam score" at bounding box center [381, 137] width 715 height 30
click at [427, 339] on span "ENVIAR" at bounding box center [428, 333] width 33 height 17
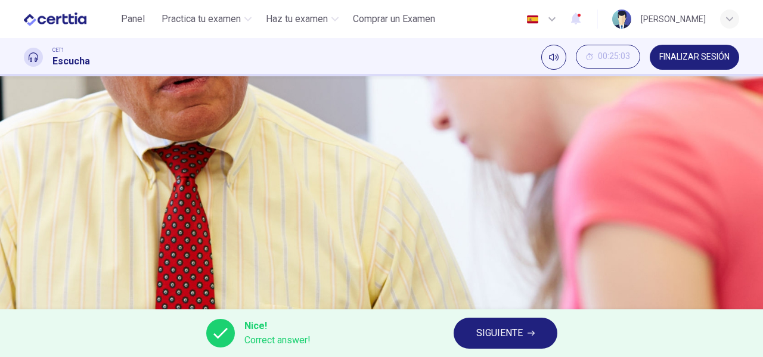
click at [483, 328] on span "SIGUIENTE" at bounding box center [499, 333] width 46 height 17
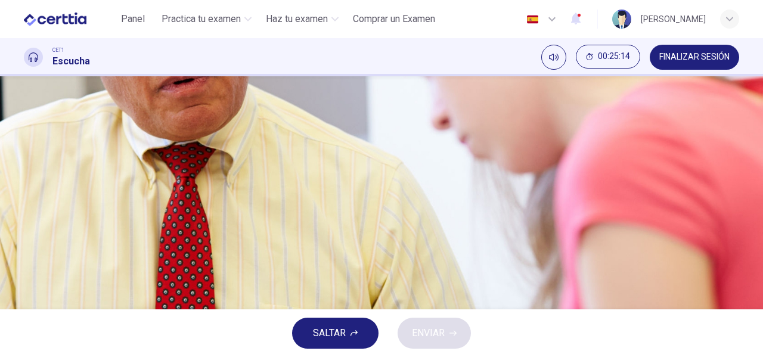
click at [188, 212] on div "Student and Professor Conversation" at bounding box center [381, 219] width 715 height 14
click at [26, 228] on button "button" at bounding box center [25, 233] width 2 height 11
click at [24, 241] on span at bounding box center [24, 241] width 0 height 0
click at [25, 236] on icon "button" at bounding box center [25, 236] width 0 height 0
click at [39, 236] on icon "button" at bounding box center [32, 243] width 13 height 14
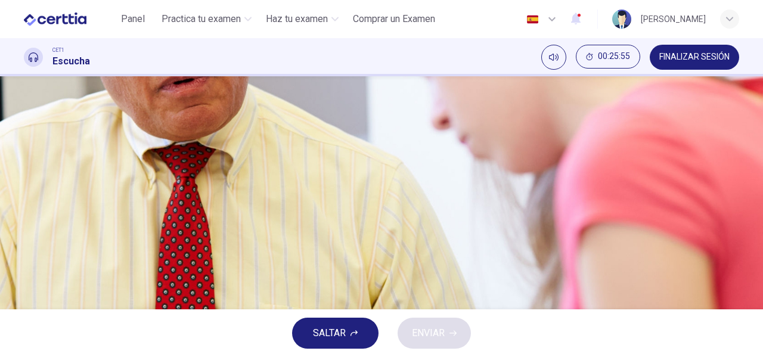
click at [339, 152] on button "B It told her how many courses she needs if she switches majors" at bounding box center [381, 137] width 715 height 30
click at [436, 327] on span "ENVIAR" at bounding box center [428, 333] width 33 height 17
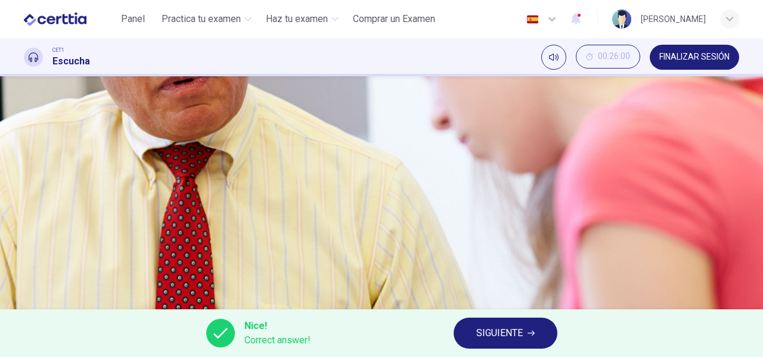
click at [26, 228] on button "button" at bounding box center [25, 233] width 2 height 11
type input "**"
click at [527, 343] on button "SIGUIENTE" at bounding box center [506, 333] width 104 height 31
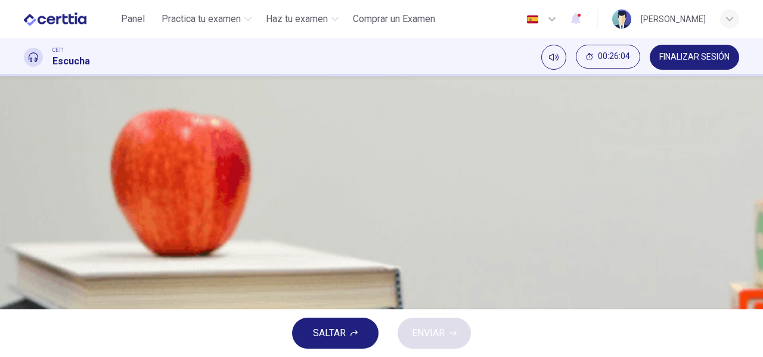
scroll to position [60, 0]
click at [25, 255] on icon "button" at bounding box center [25, 255] width 0 height 0
type input "*"
click at [26, 246] on button "button" at bounding box center [25, 251] width 2 height 11
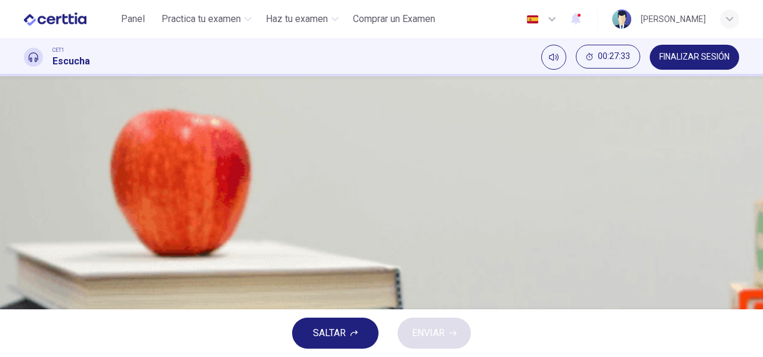
click at [24, 260] on span at bounding box center [24, 260] width 0 height 0
click at [25, 255] on icon "button" at bounding box center [25, 255] width 0 height 0
click at [48, 225] on div "C" at bounding box center [38, 215] width 19 height 19
click at [438, 330] on span "ENVIAR" at bounding box center [428, 333] width 33 height 17
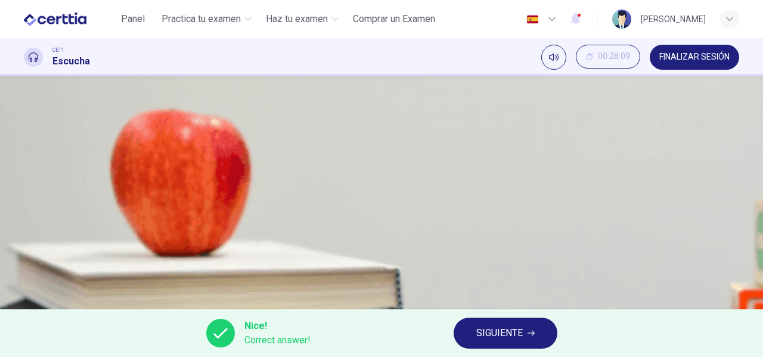
click at [493, 333] on span "SIGUIENTE" at bounding box center [499, 333] width 46 height 17
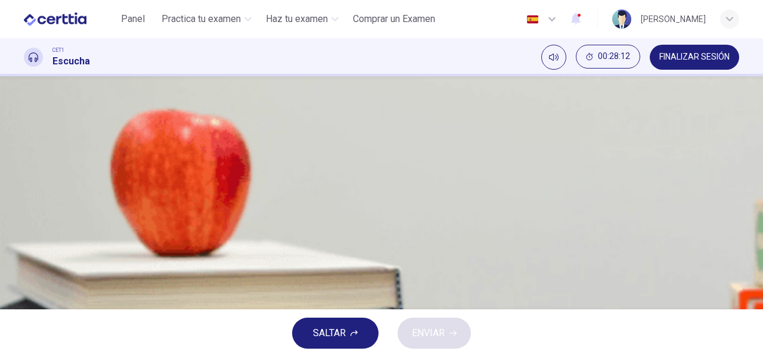
click at [25, 255] on icon "button" at bounding box center [25, 255] width 0 height 0
click at [24, 260] on span at bounding box center [24, 260] width 0 height 0
click at [48, 165] on div "A" at bounding box center [38, 155] width 19 height 19
click at [26, 246] on button "button" at bounding box center [25, 251] width 2 height 11
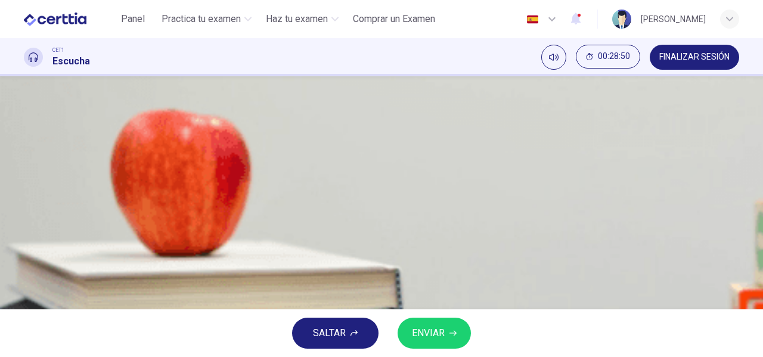
click at [416, 334] on span "ENVIAR" at bounding box center [428, 333] width 33 height 17
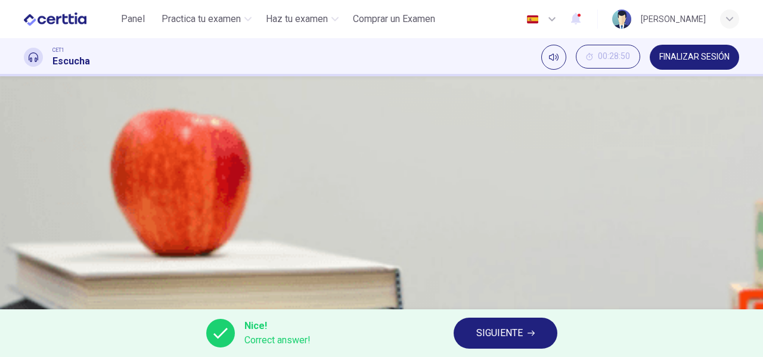
click at [25, 255] on icon "button" at bounding box center [25, 255] width 0 height 0
click at [540, 326] on button "SIGUIENTE" at bounding box center [506, 333] width 104 height 31
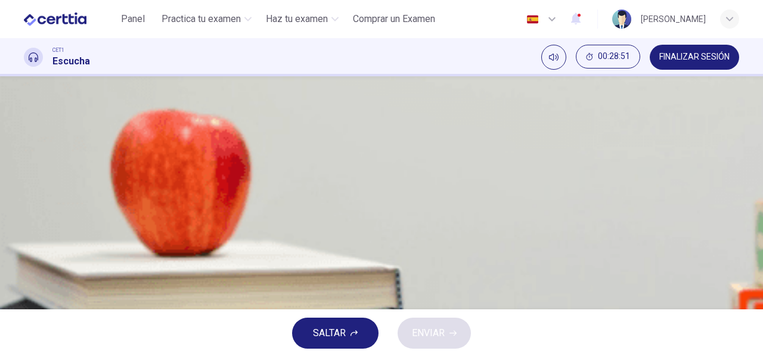
click at [25, 255] on icon "button" at bounding box center [25, 255] width 0 height 0
click at [24, 260] on span at bounding box center [24, 260] width 0 height 0
click at [48, 165] on div "A" at bounding box center [38, 155] width 19 height 19
click at [446, 334] on button "ENVIAR" at bounding box center [434, 333] width 73 height 31
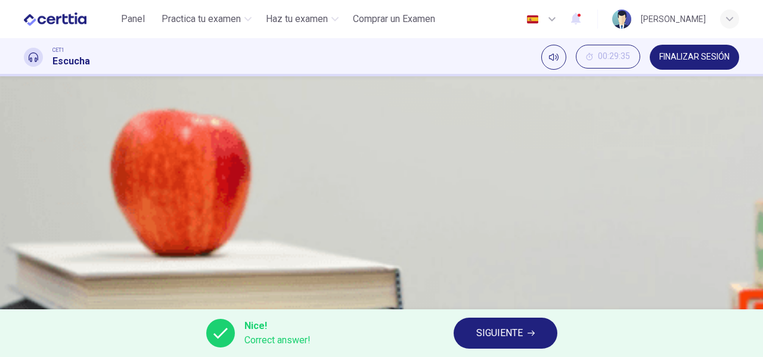
click at [25, 255] on icon "button" at bounding box center [25, 255] width 0 height 0
click at [509, 340] on span "SIGUIENTE" at bounding box center [499, 333] width 46 height 17
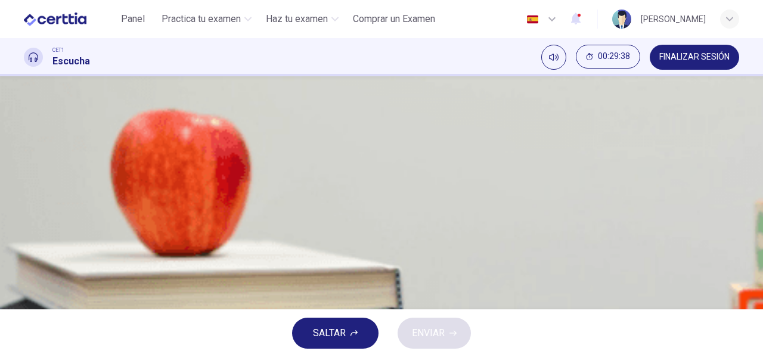
click at [26, 246] on button "button" at bounding box center [25, 251] width 2 height 11
click at [24, 260] on span at bounding box center [24, 260] width 0 height 0
click at [48, 195] on div "B" at bounding box center [38, 185] width 19 height 19
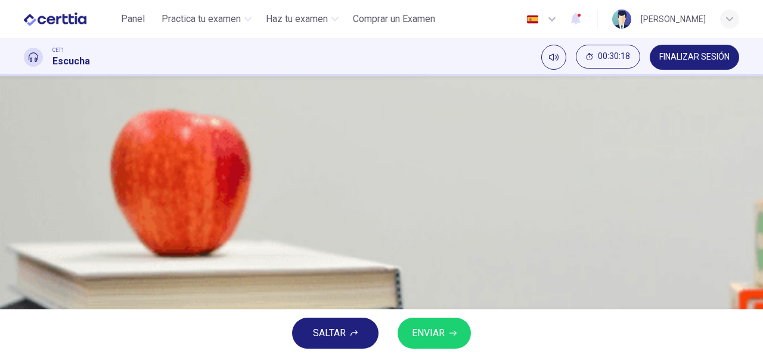
click at [416, 331] on span "ENVIAR" at bounding box center [428, 333] width 33 height 17
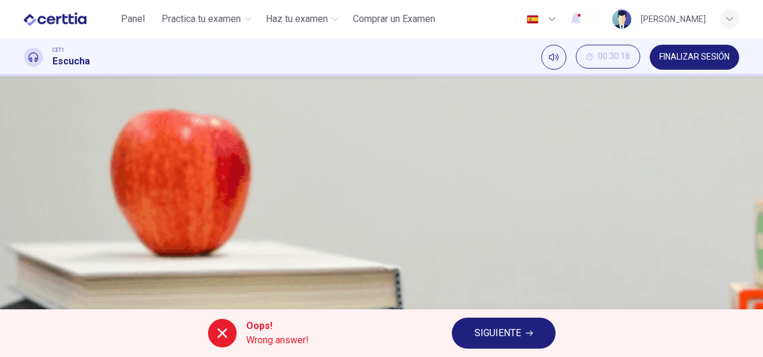
click at [477, 335] on span "SIGUIENTE" at bounding box center [497, 333] width 46 height 17
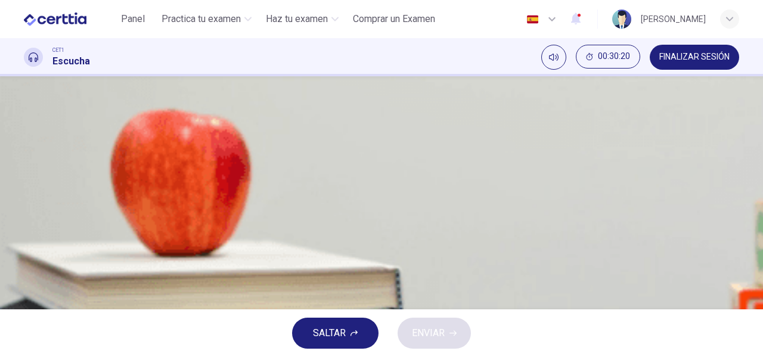
click at [38, 256] on icon "button" at bounding box center [32, 261] width 10 height 11
click at [26, 246] on button "button" at bounding box center [25, 251] width 2 height 11
click at [48, 195] on div "B" at bounding box center [38, 185] width 19 height 19
click at [24, 260] on span at bounding box center [24, 260] width 0 height 0
click at [435, 339] on span "ENVIAR" at bounding box center [428, 333] width 33 height 17
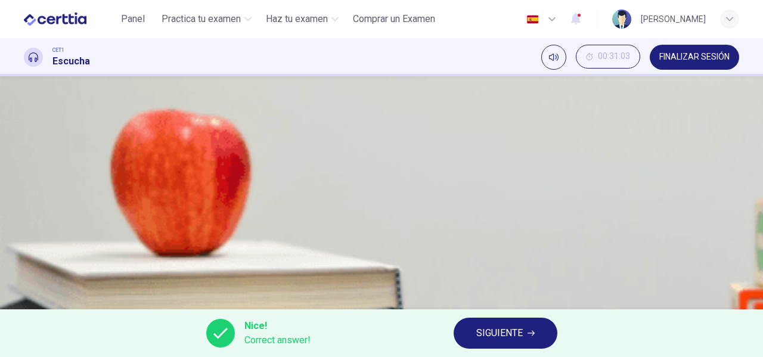
click at [468, 334] on button "SIGUIENTE" at bounding box center [506, 333] width 104 height 31
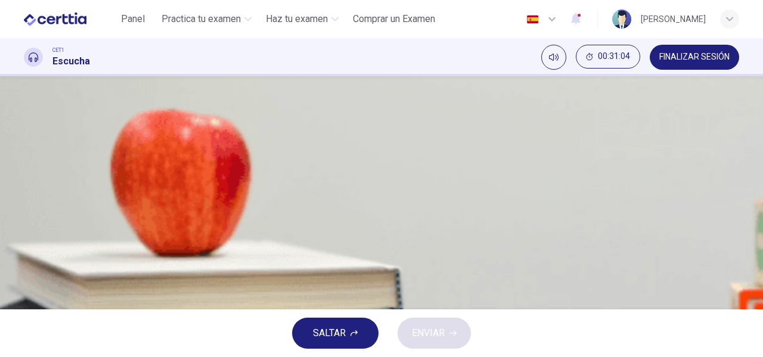
click at [25, 255] on icon "button" at bounding box center [25, 255] width 0 height 0
click at [26, 246] on button "button" at bounding box center [25, 251] width 2 height 11
click at [70, 222] on span "July" at bounding box center [61, 215] width 17 height 14
click at [443, 331] on span "ENVIAR" at bounding box center [428, 333] width 33 height 17
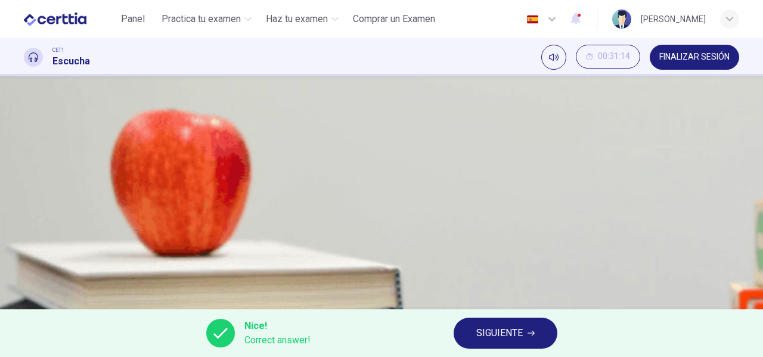
click at [481, 350] on div "Nice! Correct answer! SIGUIENTE" at bounding box center [381, 333] width 763 height 48
click at [483, 333] on span "SIGUIENTE" at bounding box center [499, 333] width 46 height 17
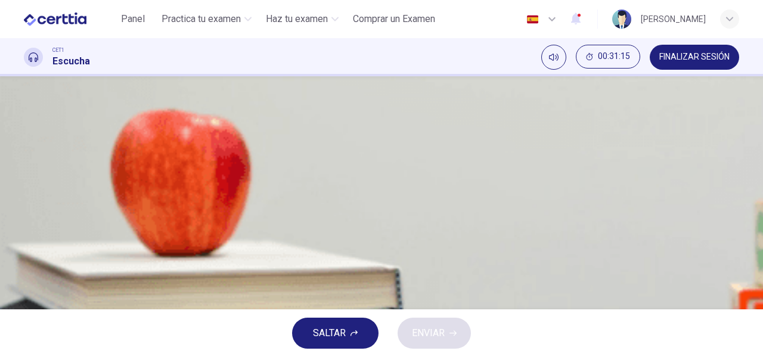
click at [26, 306] on button "button" at bounding box center [25, 311] width 2 height 11
click at [37, 275] on icon "button" at bounding box center [32, 282] width 13 height 14
click at [24, 280] on span at bounding box center [24, 280] width 0 height 0
click at [19, 116] on div "Question 18 Choose TWO letters, A-E. What TWO main criteria are used to judge t…" at bounding box center [381, 163] width 753 height 324
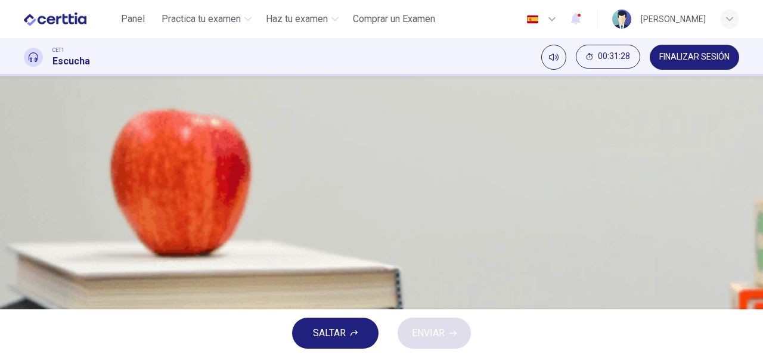
click at [25, 275] on icon "button" at bounding box center [25, 275] width 0 height 0
click at [24, 300] on span at bounding box center [24, 300] width 0 height 0
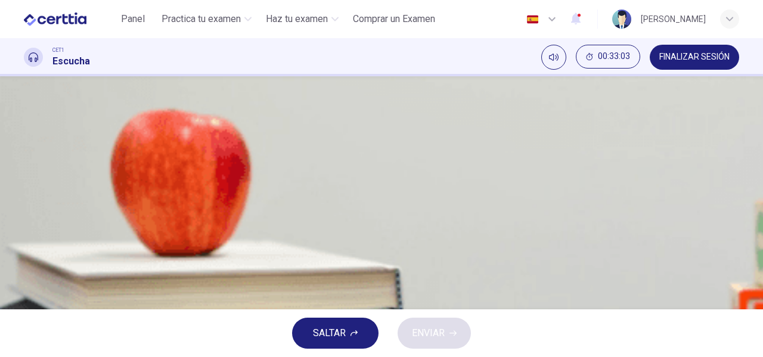
click at [24, 300] on span at bounding box center [24, 300] width 0 height 0
click at [24, 329] on span at bounding box center [24, 329] width 0 height 0
click at [24, 290] on span at bounding box center [24, 290] width 0 height 0
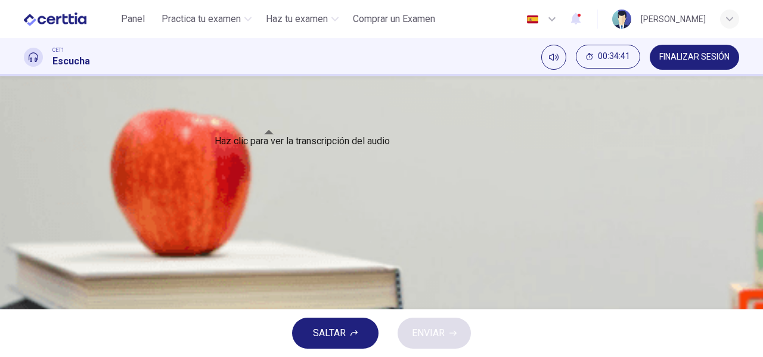
click at [26, 307] on button "Haz clic para ver la transcripción del audio" at bounding box center [25, 312] width 2 height 11
click at [616, 356] on div at bounding box center [381, 357] width 763 height 0
click at [48, 135] on div "A" at bounding box center [38, 125] width 19 height 19
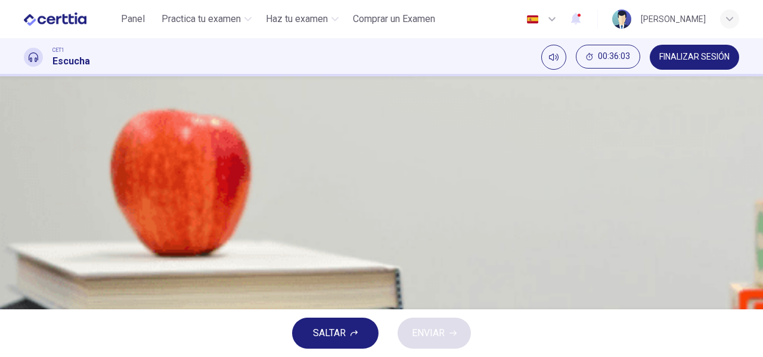
click at [25, 275] on icon "Haz clic para ver la transcripción del audio" at bounding box center [25, 275] width 0 height 0
click at [642, 356] on div at bounding box center [381, 357] width 763 height 0
click at [134, 113] on span "Quality of the story." at bounding box center [93, 106] width 80 height 14
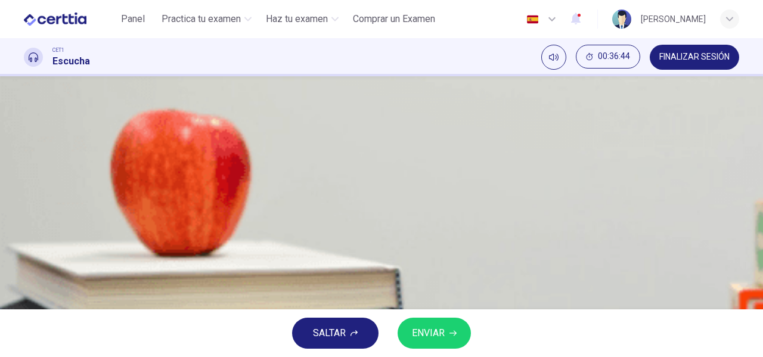
click at [436, 329] on span "ENVIAR" at bounding box center [428, 333] width 33 height 17
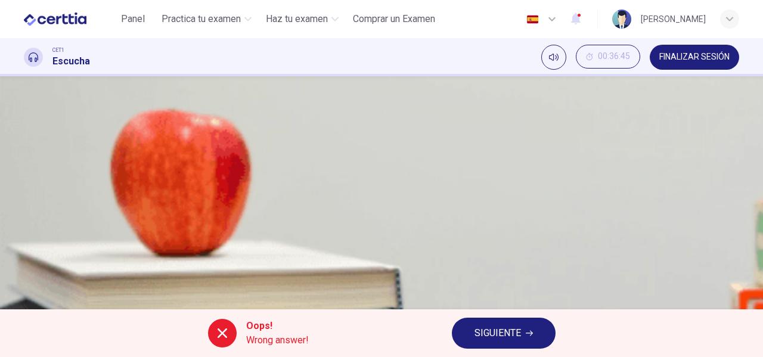
scroll to position [60, 0]
click at [498, 334] on span "SIGUIENTE" at bounding box center [497, 333] width 46 height 17
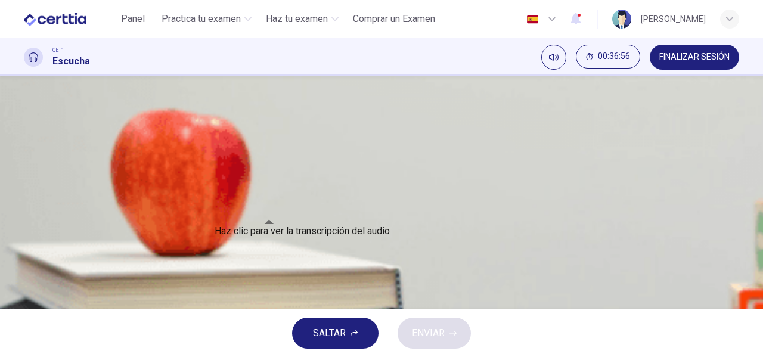
scroll to position [0, 0]
click at [102, 351] on span "Short Film Festival" at bounding box center [63, 356] width 78 height 11
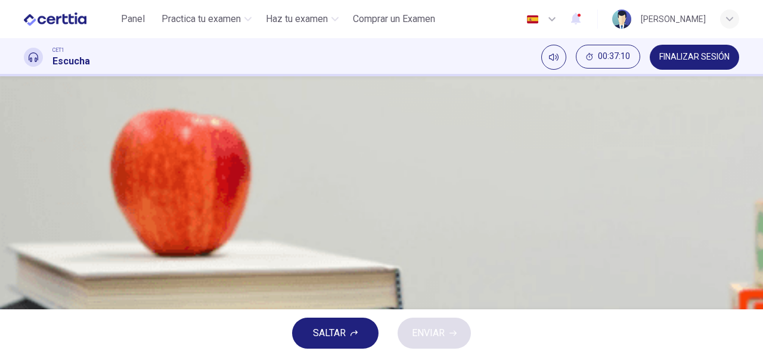
click at [559, 63] on button "Silenciar" at bounding box center [553, 57] width 25 height 25
click at [557, 61] on button "Activar sonido" at bounding box center [558, 52] width 15 height 15
click at [48, 165] on div "A" at bounding box center [38, 155] width 19 height 19
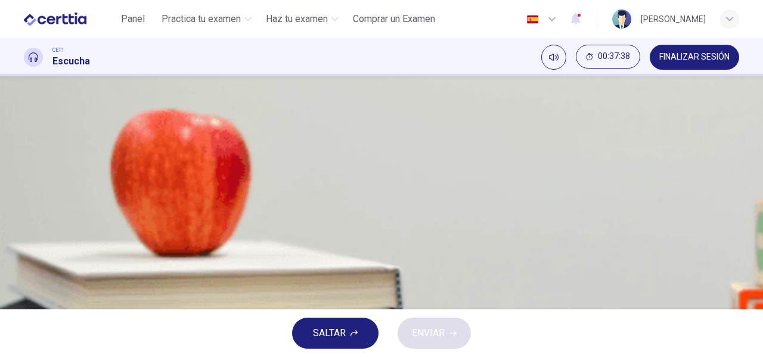
scroll to position [10, 0]
click at [247, 212] on img at bounding box center [381, 178] width 763 height 357
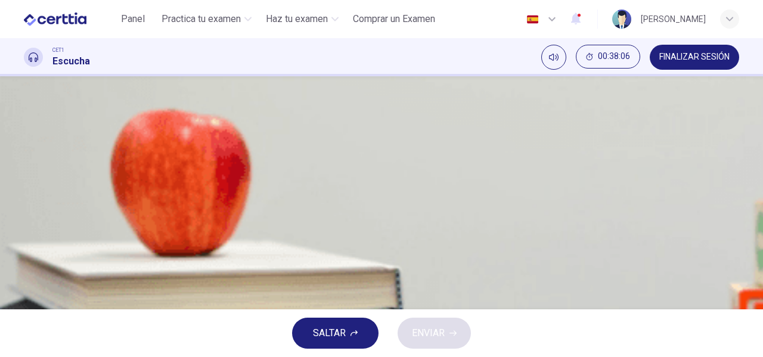
click at [247, 210] on img at bounding box center [381, 178] width 763 height 357
click at [344, 328] on span "SALTAR" at bounding box center [329, 333] width 33 height 17
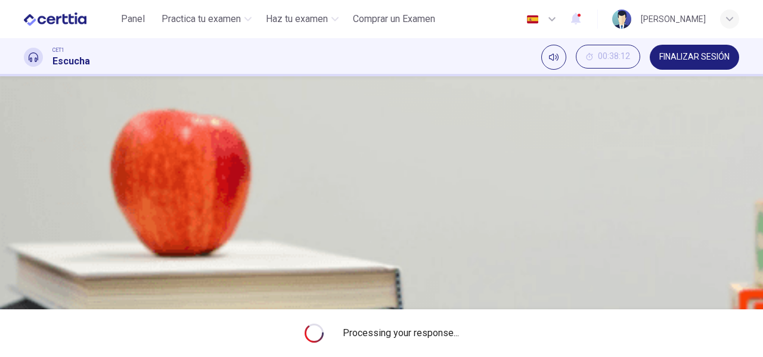
type input "**"
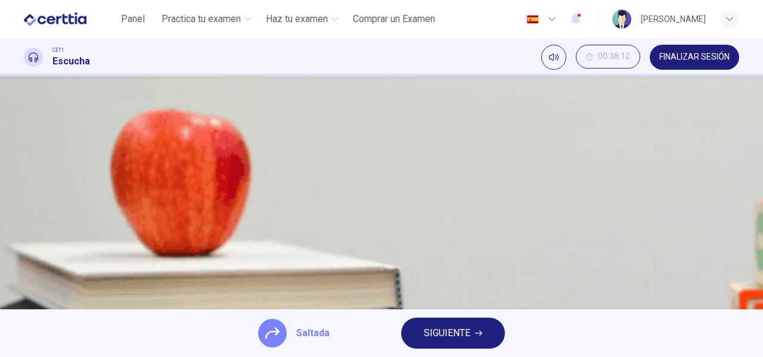
click at [438, 328] on span "SIGUIENTE" at bounding box center [447, 333] width 46 height 17
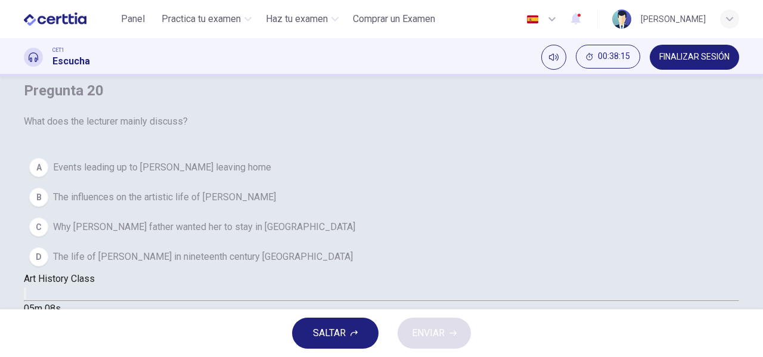
scroll to position [20, 0]
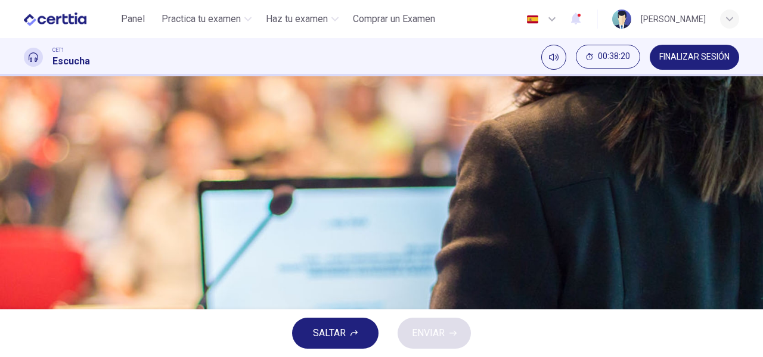
click at [26, 287] on button "button" at bounding box center [25, 292] width 2 height 11
click at [353, 203] on span "The life of [PERSON_NAME] in nineteenth century [GEOGRAPHIC_DATA]" at bounding box center [203, 195] width 300 height 14
click at [390, 151] on button "B The influences on the artistic life of [PERSON_NAME]" at bounding box center [381, 136] width 715 height 30
click at [353, 203] on span "The life of [PERSON_NAME] in nineteenth century [GEOGRAPHIC_DATA]" at bounding box center [203, 195] width 300 height 14
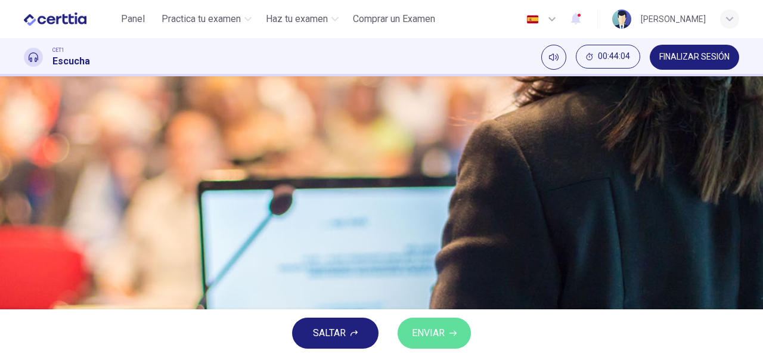
click at [432, 329] on span "ENVIAR" at bounding box center [428, 333] width 33 height 17
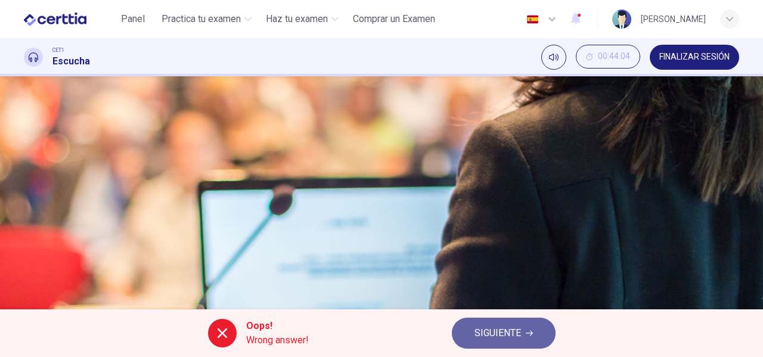
click at [491, 326] on span "SIGUIENTE" at bounding box center [497, 333] width 46 height 17
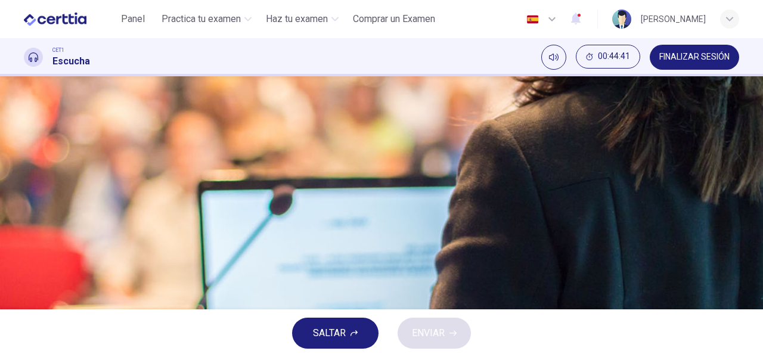
scroll to position [113, 0]
click at [26, 227] on button "button" at bounding box center [25, 232] width 2 height 11
click at [24, 240] on span at bounding box center [24, 240] width 0 height 0
click at [25, 256] on icon "button" at bounding box center [25, 256] width 0 height 0
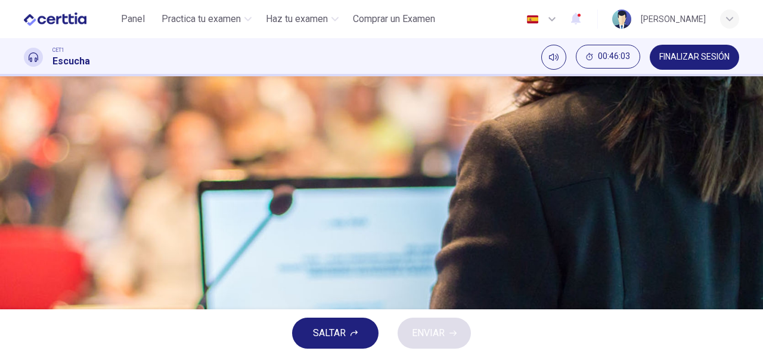
scroll to position [99, 0]
click at [257, 203] on span "To contrast the European and American lifestyles" at bounding box center [155, 195] width 204 height 14
click at [452, 327] on button "ENVIAR" at bounding box center [434, 333] width 73 height 31
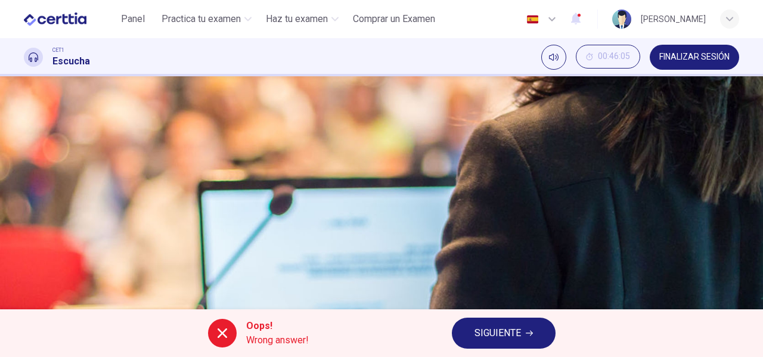
scroll to position [60, 0]
click at [523, 331] on button "SIGUIENTE" at bounding box center [504, 333] width 104 height 31
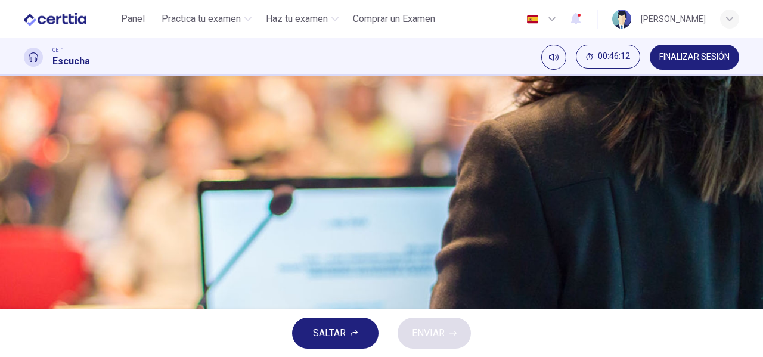
scroll to position [79, 0]
click at [25, 236] on icon "button" at bounding box center [25, 236] width 0 height 0
click at [48, 176] on div "C" at bounding box center [38, 166] width 19 height 19
click at [24, 281] on span at bounding box center [24, 281] width 0 height 0
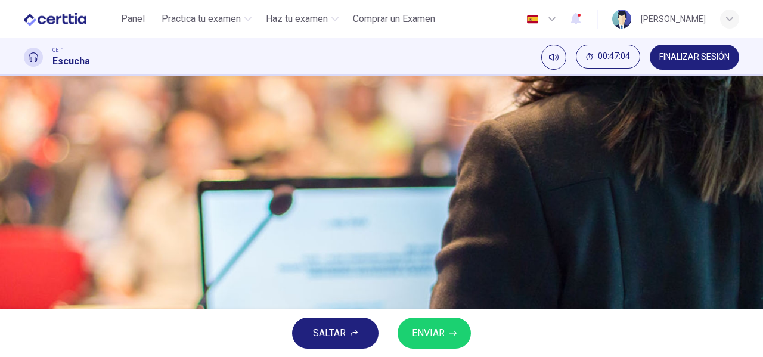
scroll to position [60, 0]
click at [433, 334] on span "ENVIAR" at bounding box center [428, 333] width 33 height 17
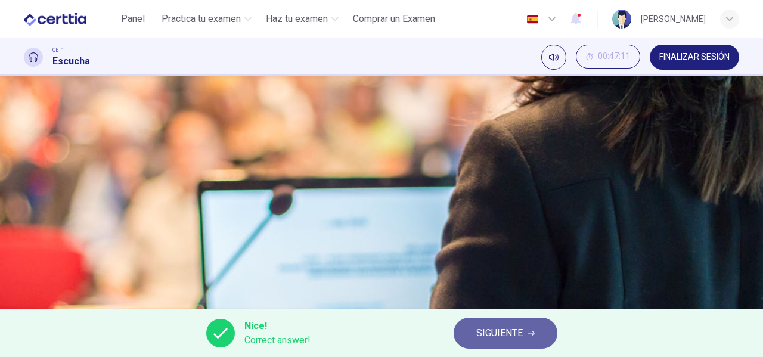
click at [477, 328] on span "SIGUIENTE" at bounding box center [499, 333] width 46 height 17
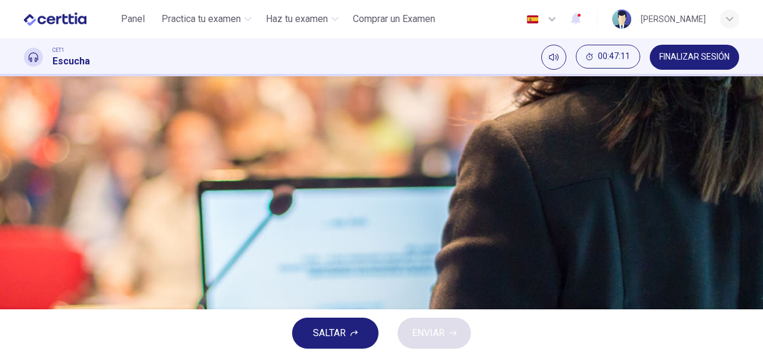
click at [26, 247] on button "button" at bounding box center [25, 252] width 2 height 11
click at [292, 144] on span "She did not want her father to know about the submission" at bounding box center [172, 137] width 239 height 14
click at [439, 345] on button "ENVIAR" at bounding box center [434, 333] width 73 height 31
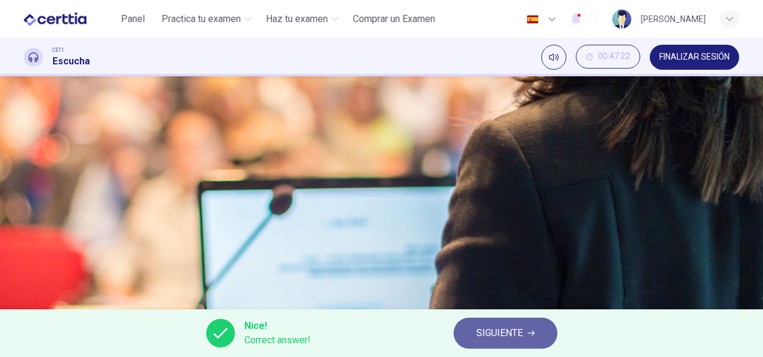
click at [503, 329] on span "SIGUIENTE" at bounding box center [499, 333] width 46 height 17
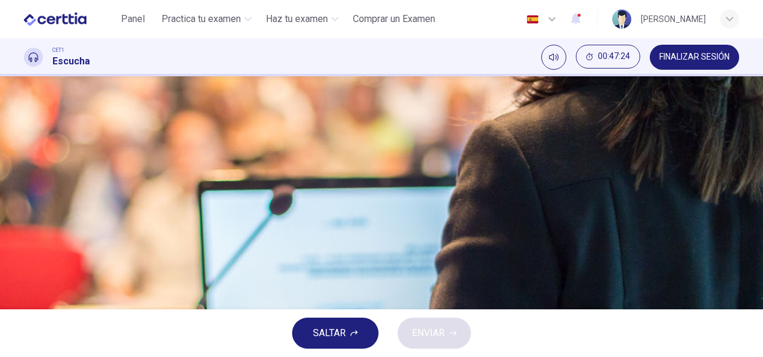
scroll to position [99, 0]
click at [391, 143] on span "With money from a Pittsburgh commission, she returned to [GEOGRAPHIC_DATA]" at bounding box center [222, 136] width 338 height 14
click at [436, 330] on span "ENVIAR" at bounding box center [428, 333] width 33 height 17
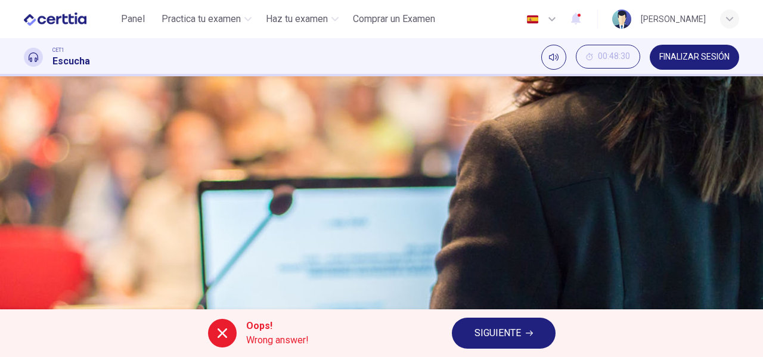
scroll to position [119, 0]
click at [511, 322] on button "SIGUIENTE" at bounding box center [504, 333] width 104 height 31
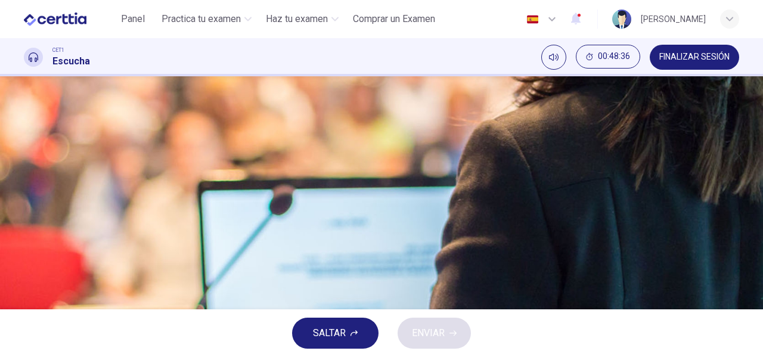
scroll to position [79, 0]
click at [463, 212] on button "D Her career was more successful in [GEOGRAPHIC_DATA] than in [GEOGRAPHIC_DATA]" at bounding box center [381, 197] width 715 height 30
click at [435, 331] on span "ENVIAR" at bounding box center [428, 333] width 33 height 17
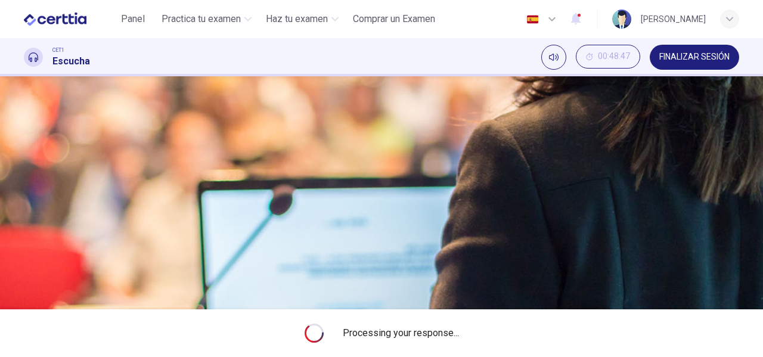
type input "**"
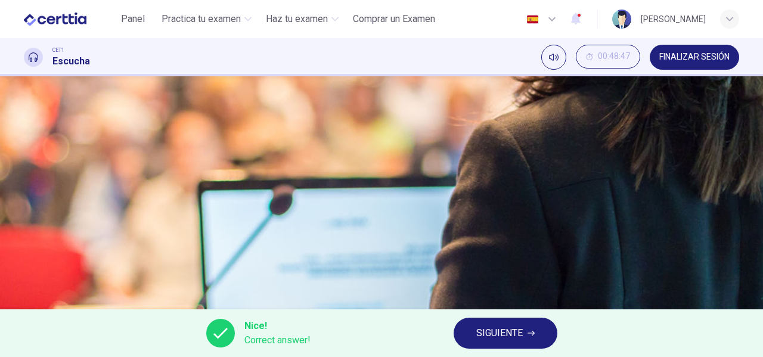
click at [498, 333] on span "SIGUIENTE" at bounding box center [499, 333] width 46 height 17
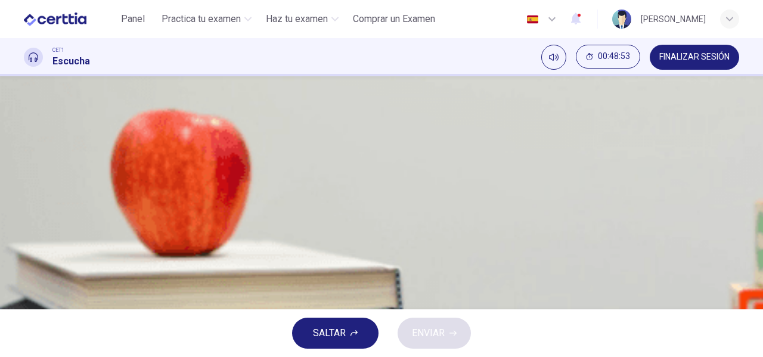
scroll to position [20, 0]
click at [26, 286] on button "button" at bounding box center [25, 291] width 2 height 11
click at [38, 296] on icon "button" at bounding box center [32, 301] width 10 height 11
click at [25, 255] on icon "button" at bounding box center [25, 255] width 0 height 0
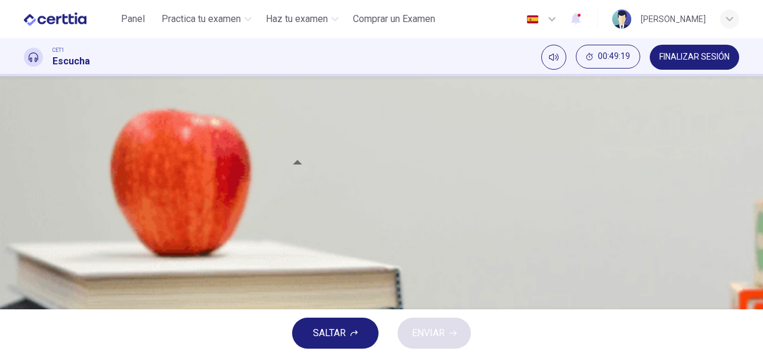
type input "*"
click at [172, 163] on span "the number of young people." at bounding box center [112, 155] width 119 height 14
click at [427, 339] on span "ENVIAR" at bounding box center [428, 333] width 33 height 17
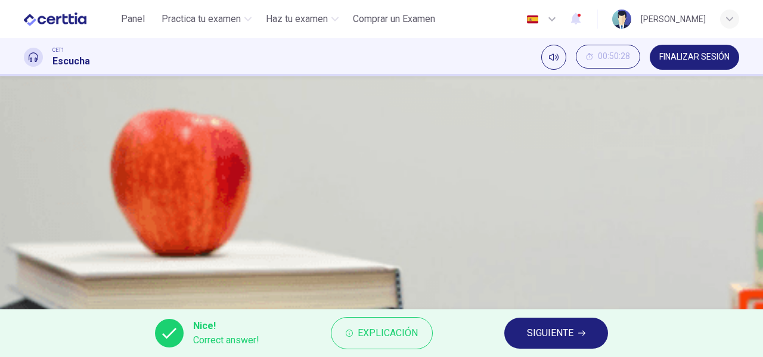
click at [26, 246] on button "button" at bounding box center [25, 251] width 2 height 11
click at [526, 335] on button "SIGUIENTE" at bounding box center [556, 333] width 104 height 31
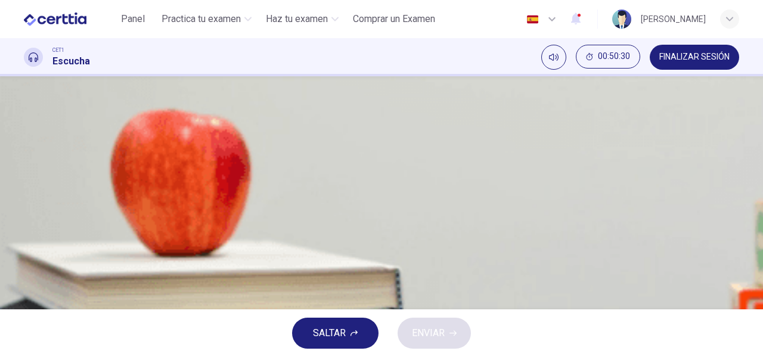
click at [25, 255] on icon "button" at bounding box center [25, 255] width 0 height 0
click at [24, 260] on span at bounding box center [24, 260] width 0 height 0
click at [48, 225] on div "C" at bounding box center [38, 215] width 19 height 19
click at [421, 335] on span "ENVIAR" at bounding box center [428, 333] width 33 height 17
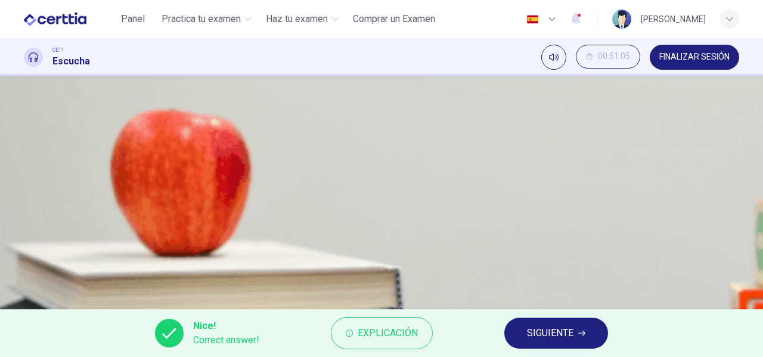
click at [567, 341] on span "SIGUIENTE" at bounding box center [550, 333] width 46 height 17
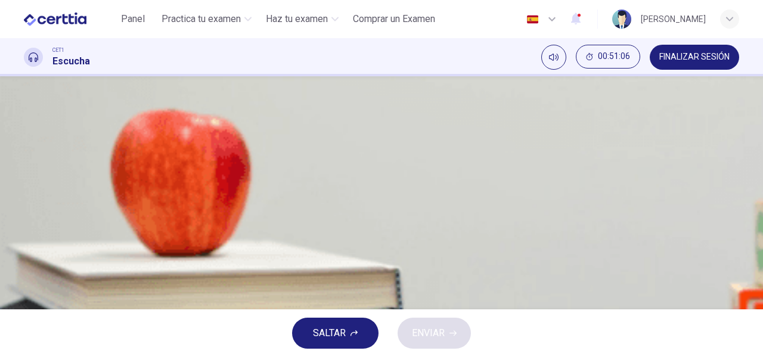
click at [25, 255] on icon "button" at bounding box center [25, 255] width 0 height 0
click at [25, 244] on div "03m 48s" at bounding box center [381, 274] width 715 height 61
click at [32, 255] on icon "button" at bounding box center [32, 262] width 13 height 14
click at [25, 255] on icon "button" at bounding box center [25, 255] width 0 height 0
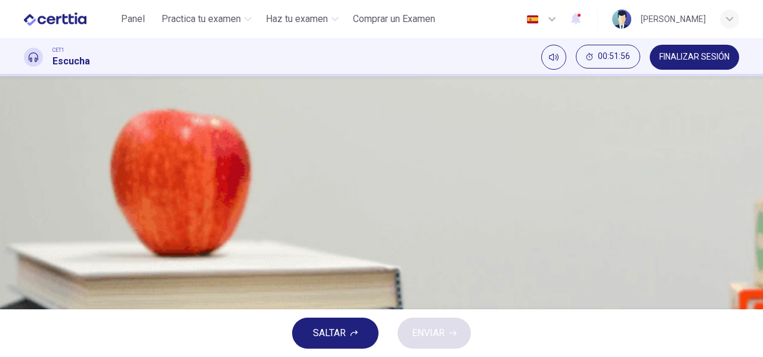
click at [48, 195] on div "B" at bounding box center [38, 185] width 19 height 19
click at [438, 334] on span "ENVIAR" at bounding box center [428, 333] width 33 height 17
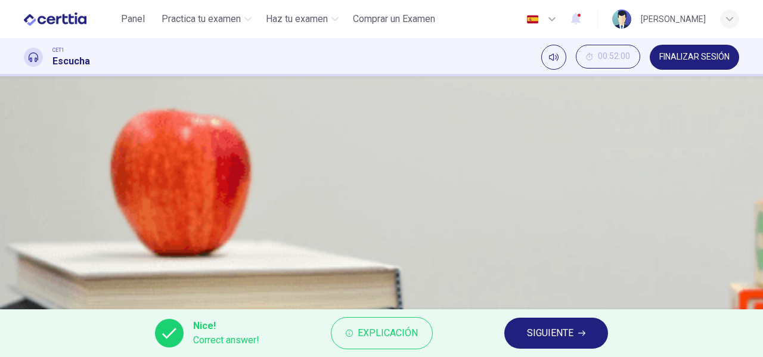
click at [553, 326] on span "SIGUIENTE" at bounding box center [550, 333] width 46 height 17
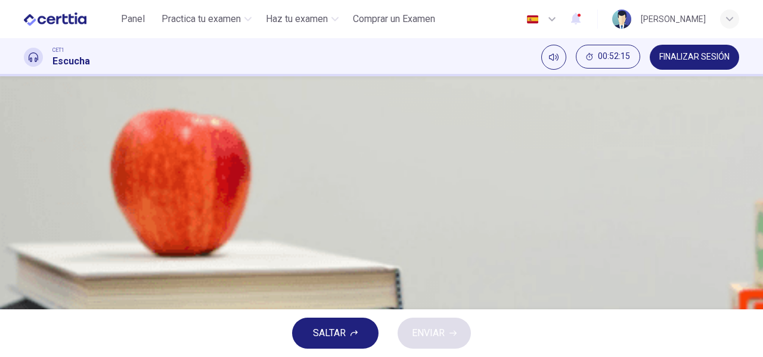
click at [48, 165] on div "A" at bounding box center [38, 155] width 19 height 19
click at [441, 336] on span "ENVIAR" at bounding box center [428, 333] width 33 height 17
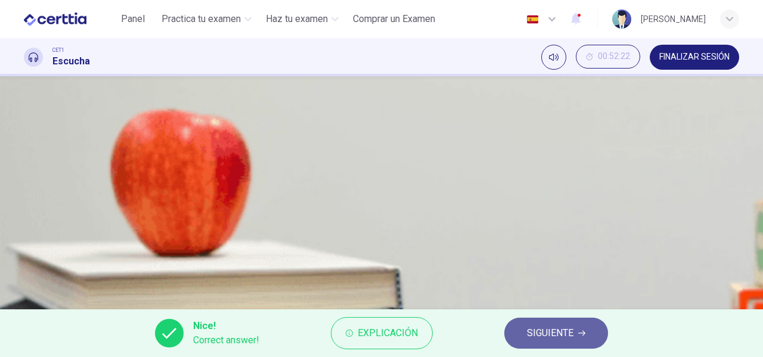
click at [557, 325] on span "SIGUIENTE" at bounding box center [550, 333] width 46 height 17
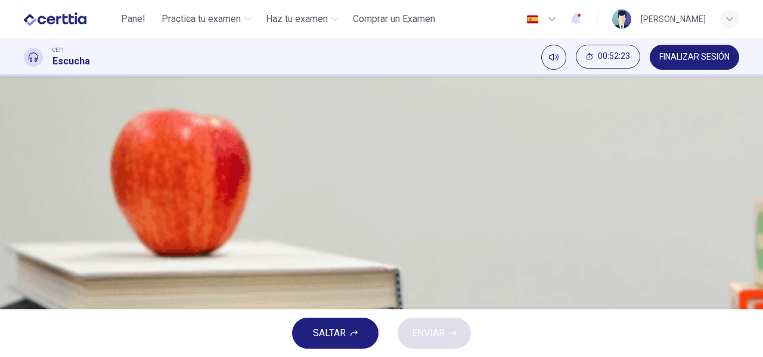
click at [25, 255] on icon "button" at bounding box center [25, 255] width 0 height 0
click at [24, 260] on span at bounding box center [24, 260] width 0 height 0
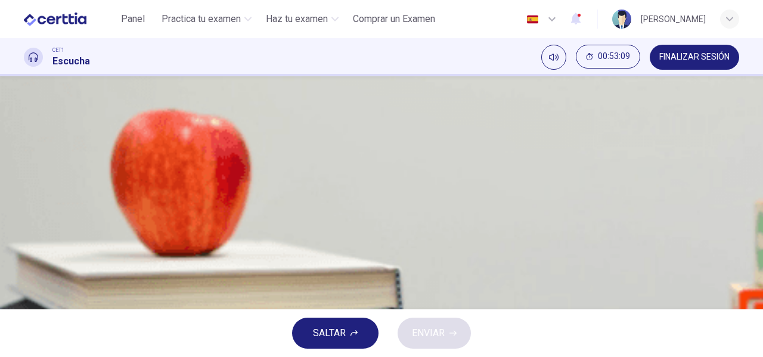
click at [48, 225] on div "C" at bounding box center [38, 215] width 19 height 19
click at [435, 330] on span "ENVIAR" at bounding box center [428, 333] width 33 height 17
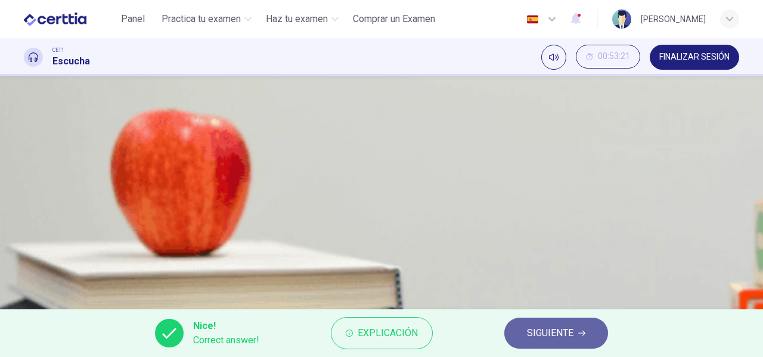
click at [556, 324] on button "SIGUIENTE" at bounding box center [556, 333] width 104 height 31
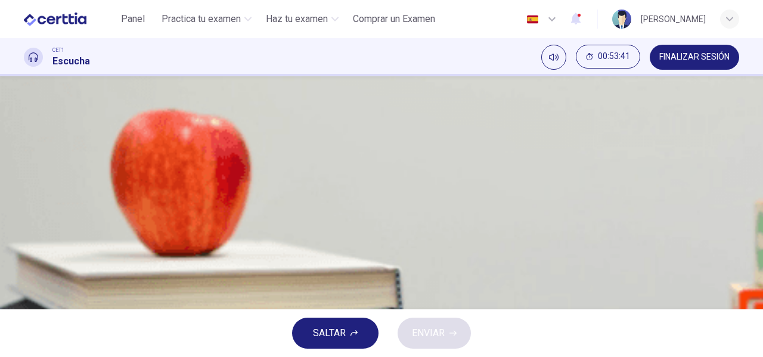
scroll to position [75, 0]
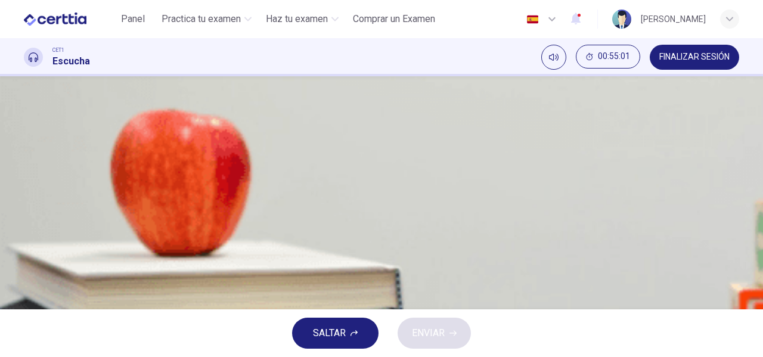
scroll to position [54, 0]
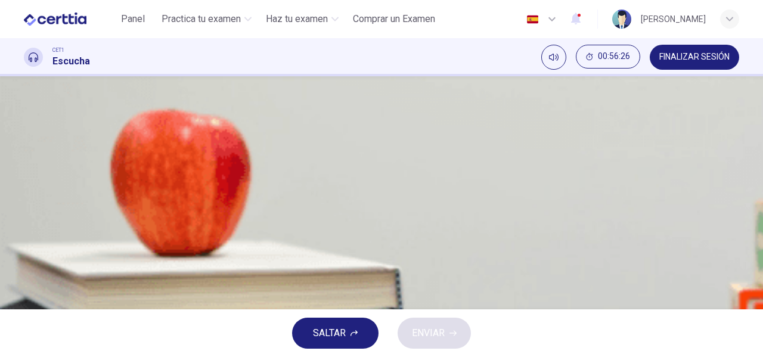
scroll to position [75, 0]
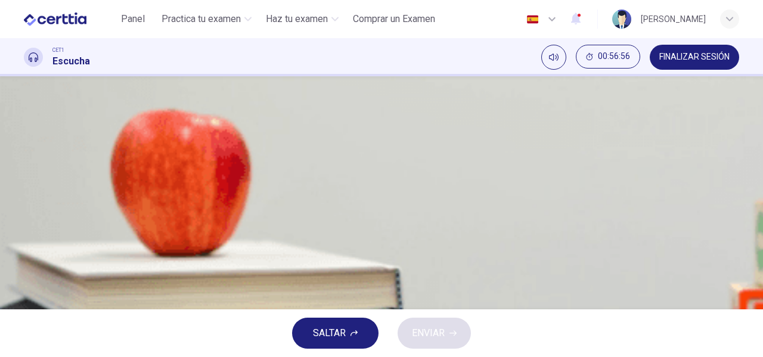
scroll to position [79, 0]
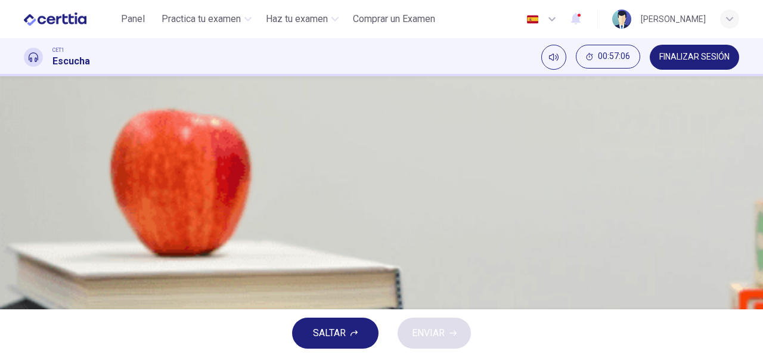
click at [424, 269] on body "Este sitio utiliza cookies, como se explica en nuestra Política de Privacidad .…" at bounding box center [381, 178] width 763 height 357
type input "**"
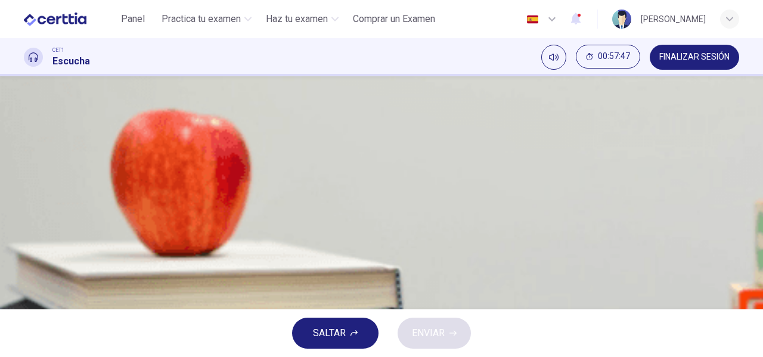
type input "*"
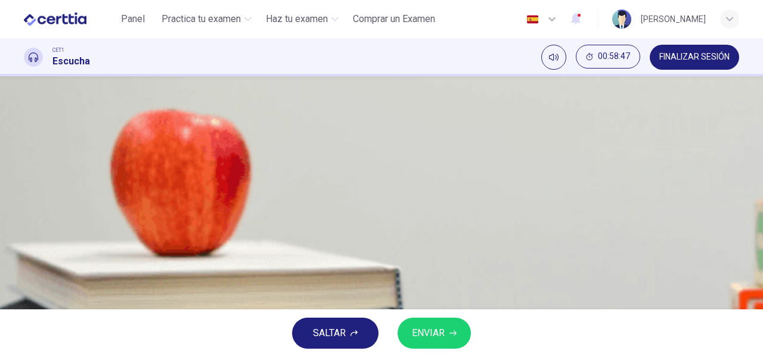
scroll to position [134, 0]
click at [418, 225] on body "Este sitio utiliza cookies, como se explica en nuestra Política de Privacidad .…" at bounding box center [381, 178] width 763 height 357
type input "**"
type input "*"
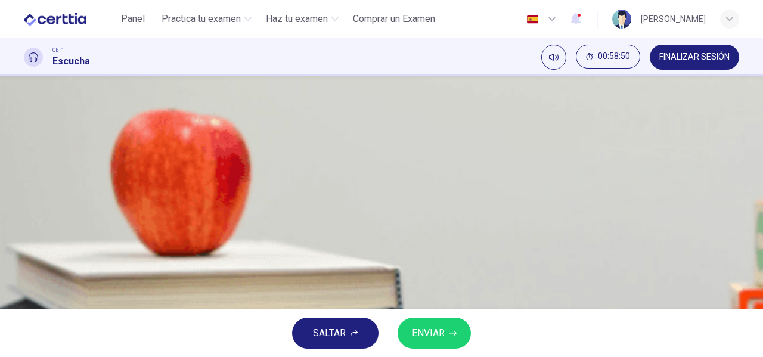
scroll to position [30, 0]
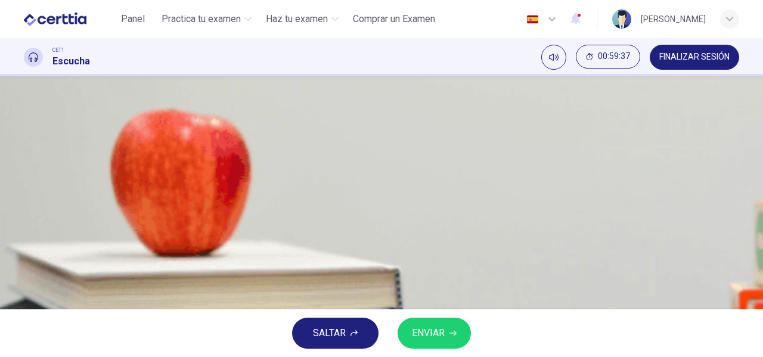
click at [415, 252] on body "Este sitio utiliza cookies, como se explica en nuestra Política de Privacidad .…" at bounding box center [381, 178] width 763 height 357
type input "**"
type input "*"
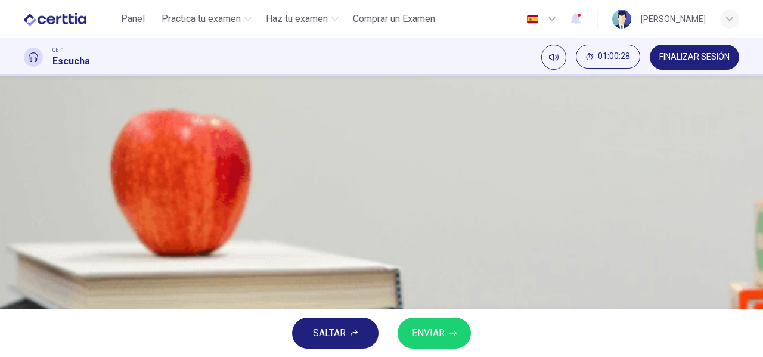
scroll to position [134, 0]
click at [424, 298] on body "Este sitio utiliza cookies, como se explica en nuestra Política de Privacidad .…" at bounding box center [381, 178] width 763 height 357
type input "**"
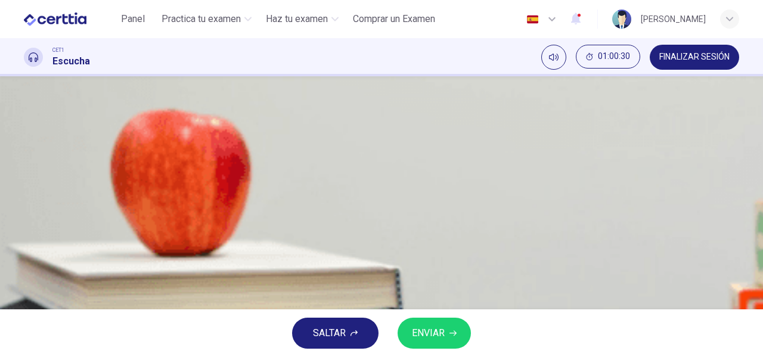
type input "*"
click at [24, 244] on div "​ ​" at bounding box center [24, 258] width 0 height 29
click at [426, 234] on body "Este sitio utiliza cookies, como se explica en nuestra Política de Privacidad .…" at bounding box center [381, 178] width 763 height 357
click at [646, 356] on div at bounding box center [381, 357] width 763 height 0
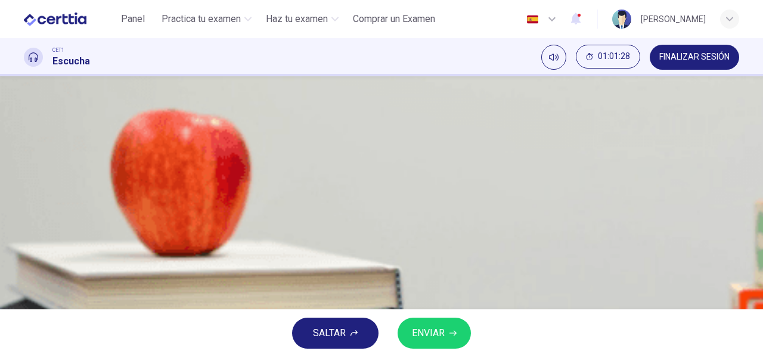
click at [424, 234] on body "Este sitio utiliza cookies, como se explica en nuestra Política de Privacidad .…" at bounding box center [381, 178] width 763 height 357
type input "**"
type input "*"
click at [436, 339] on span "ENVIAR" at bounding box center [428, 333] width 33 height 17
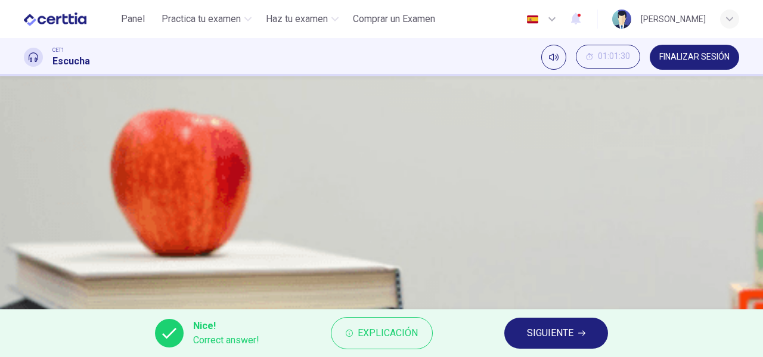
scroll to position [35, 0]
type input "**"
click at [571, 327] on span "SIGUIENTE" at bounding box center [550, 333] width 46 height 17
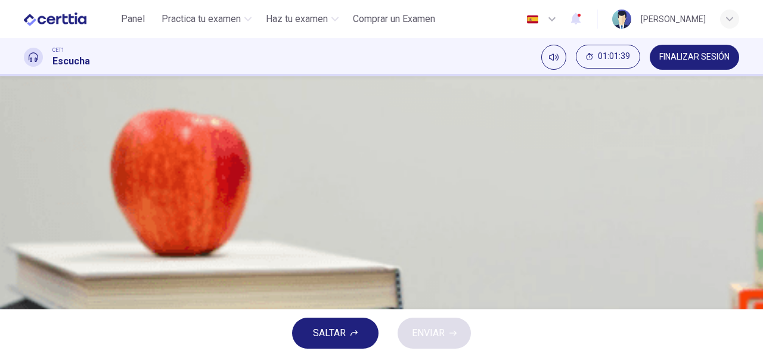
scroll to position [39, 0]
click at [25, 276] on icon "button" at bounding box center [25, 276] width 0 height 0
type input "*"
click at [36, 278] on icon "button" at bounding box center [32, 283] width 10 height 11
click at [32, 276] on icon "button" at bounding box center [32, 283] width 13 height 14
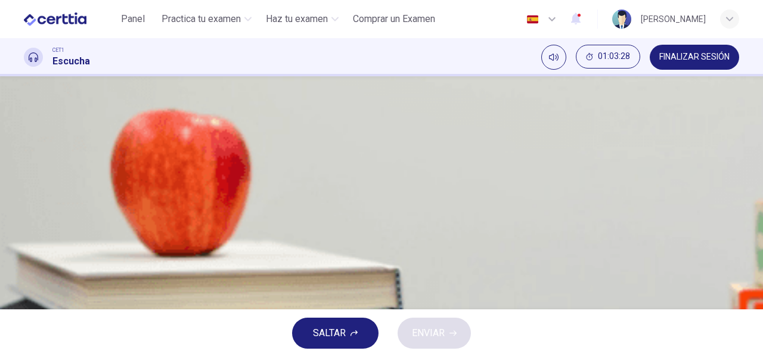
scroll to position [60, 0]
click at [48, 137] on div "A" at bounding box center [38, 126] width 19 height 19
click at [417, 334] on span "ENVIAR" at bounding box center [428, 333] width 33 height 17
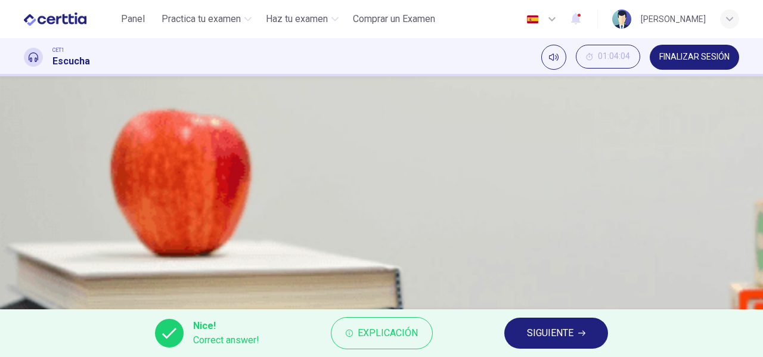
click at [548, 337] on span "SIGUIENTE" at bounding box center [550, 333] width 46 height 17
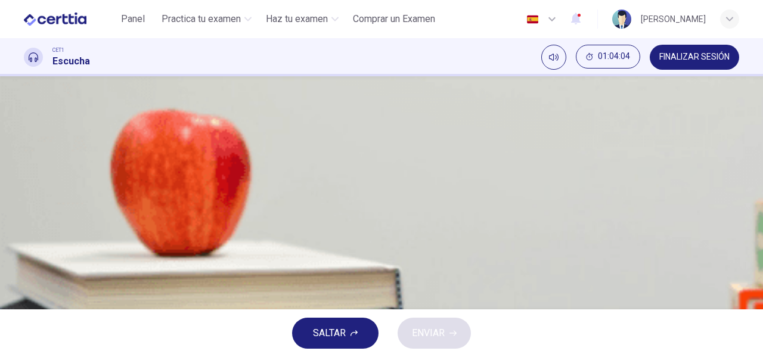
click at [25, 256] on icon "button" at bounding box center [25, 256] width 0 height 0
click at [119, 194] on span "A standard cafe" at bounding box center [86, 186] width 66 height 14
click at [442, 324] on button "ENVIAR" at bounding box center [434, 333] width 73 height 31
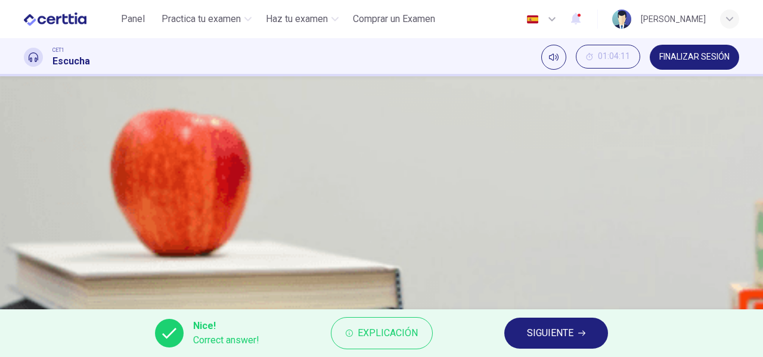
click at [570, 346] on button "SIGUIENTE" at bounding box center [556, 333] width 104 height 31
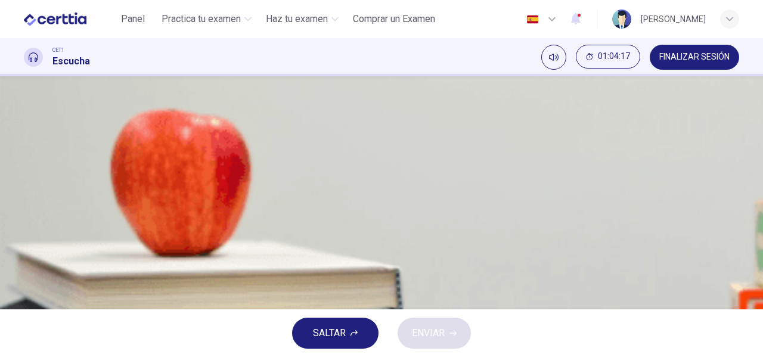
scroll to position [79, 0]
click at [246, 144] on span "The floor is really dirty and has a lot of crumbs" at bounding box center [149, 137] width 193 height 14
click at [26, 228] on button "button" at bounding box center [25, 233] width 2 height 11
click at [24, 281] on span at bounding box center [24, 281] width 0 height 0
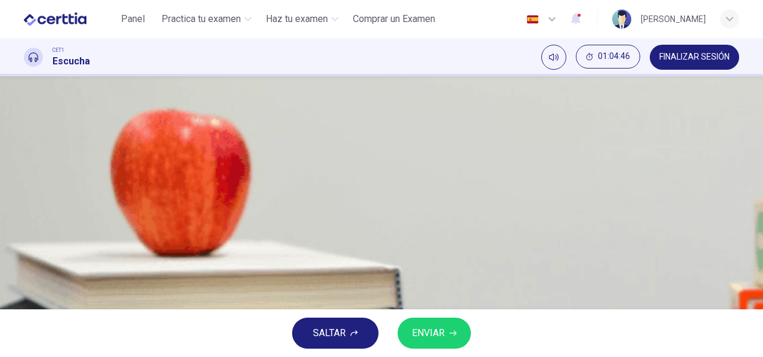
scroll to position [60, 0]
click at [436, 325] on span "ENVIAR" at bounding box center [428, 333] width 33 height 17
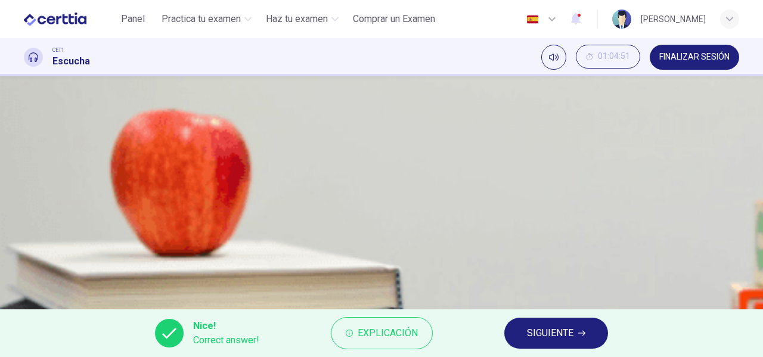
click at [26, 247] on button "button" at bounding box center [25, 252] width 2 height 11
click at [554, 339] on span "SIGUIENTE" at bounding box center [550, 333] width 46 height 17
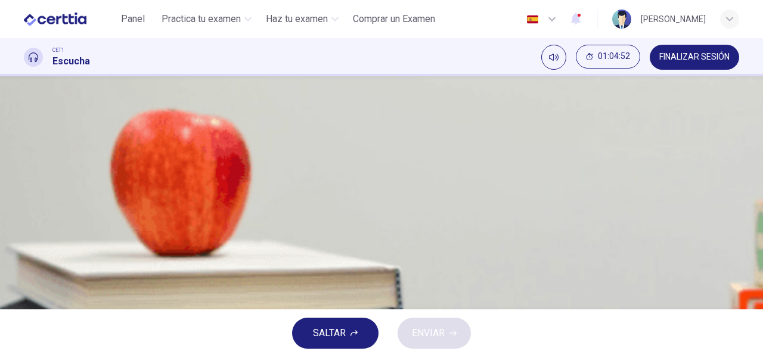
scroll to position [39, 0]
click at [32, 276] on icon "button" at bounding box center [32, 283] width 13 height 14
click at [25, 276] on icon "button" at bounding box center [25, 276] width 0 height 0
click at [25, 256] on icon "button" at bounding box center [25, 256] width 0 height 0
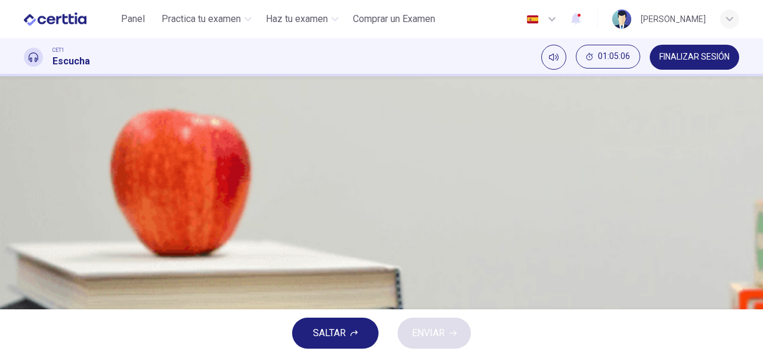
click at [24, 261] on span at bounding box center [24, 261] width 0 height 0
click at [48, 166] on div "B" at bounding box center [38, 156] width 19 height 19
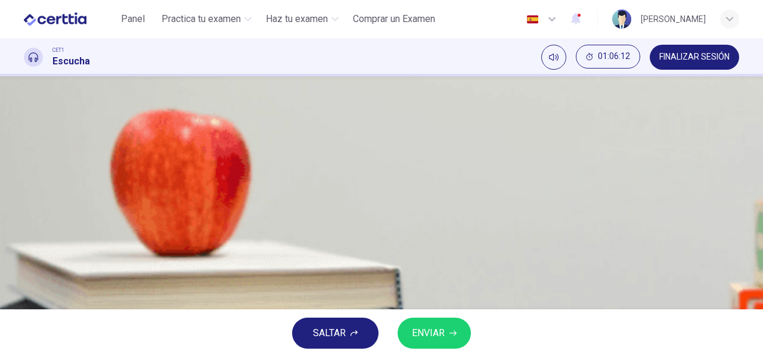
click at [420, 323] on button "ENVIAR" at bounding box center [434, 333] width 73 height 31
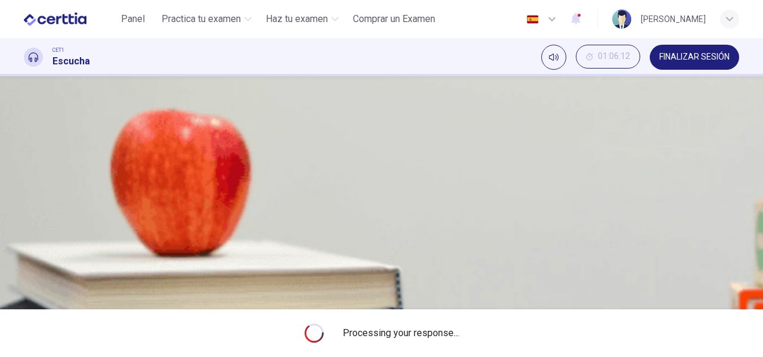
type input "**"
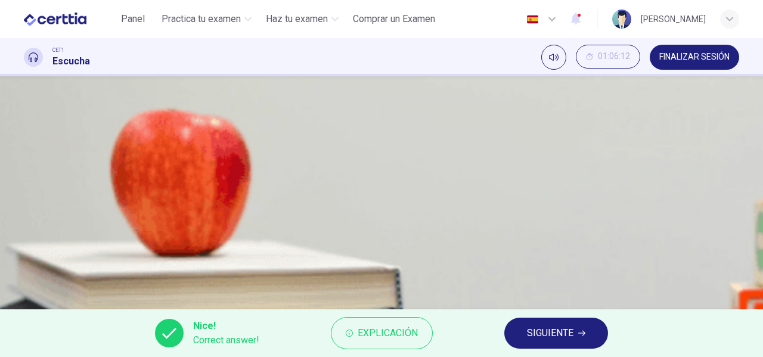
click at [529, 333] on span "SIGUIENTE" at bounding box center [550, 333] width 46 height 17
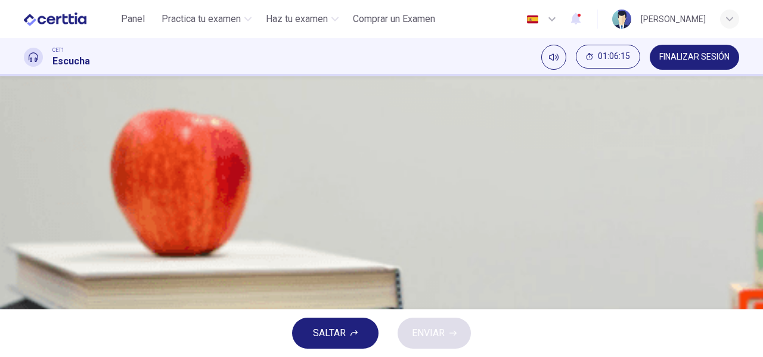
scroll to position [39, 0]
click at [35, 275] on icon "button" at bounding box center [32, 282] width 13 height 14
click at [36, 277] on icon "button" at bounding box center [32, 282] width 10 height 11
click at [25, 275] on icon "button" at bounding box center [25, 275] width 0 height 0
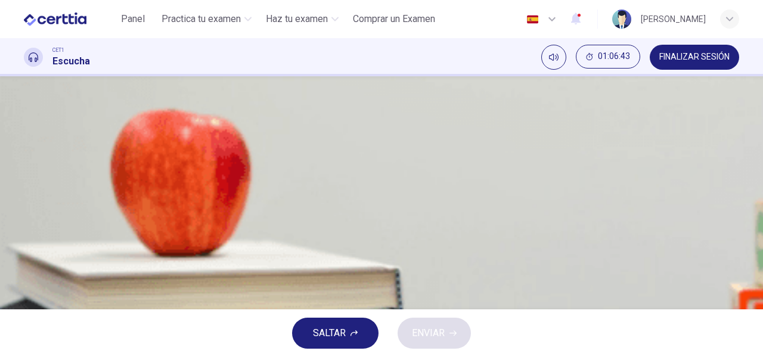
click at [25, 275] on icon "button" at bounding box center [25, 275] width 0 height 0
click at [24, 265] on div "02m 34s" at bounding box center [381, 295] width 715 height 61
click at [26, 266] on button "button" at bounding box center [25, 271] width 2 height 11
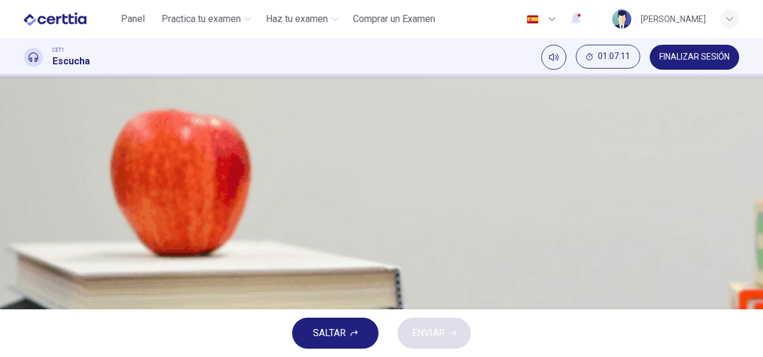
scroll to position [0, 0]
click at [25, 314] on icon "button" at bounding box center [25, 314] width 0 height 0
click at [367, 230] on button "C To use money released from another project." at bounding box center [381, 215] width 715 height 30
click at [434, 333] on span "ENVIAR" at bounding box center [428, 333] width 33 height 17
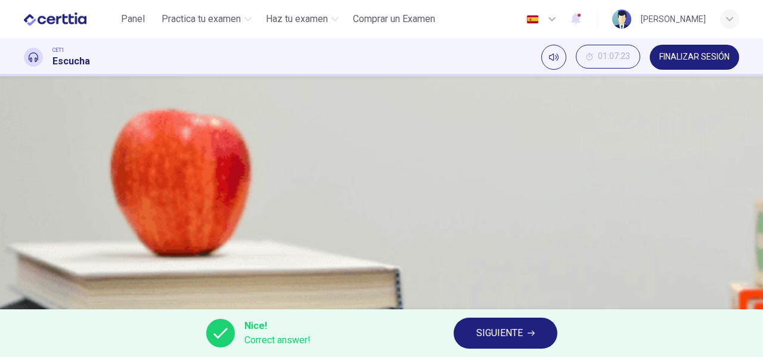
click at [26, 246] on button "button" at bounding box center [25, 251] width 2 height 11
click at [503, 340] on span "SIGUIENTE" at bounding box center [499, 333] width 46 height 17
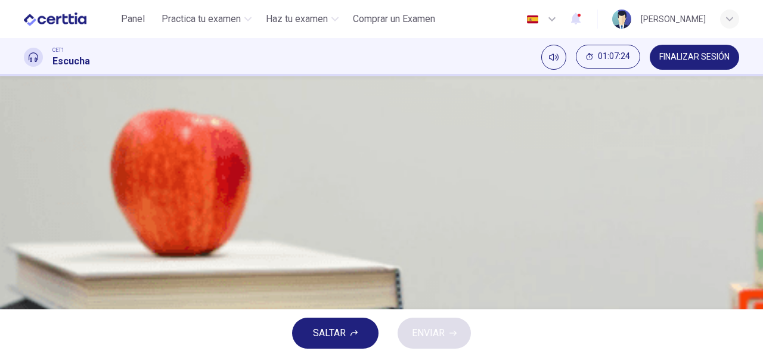
click at [48, 165] on div "A" at bounding box center [38, 155] width 19 height 19
click at [444, 341] on span "ENVIAR" at bounding box center [428, 333] width 33 height 17
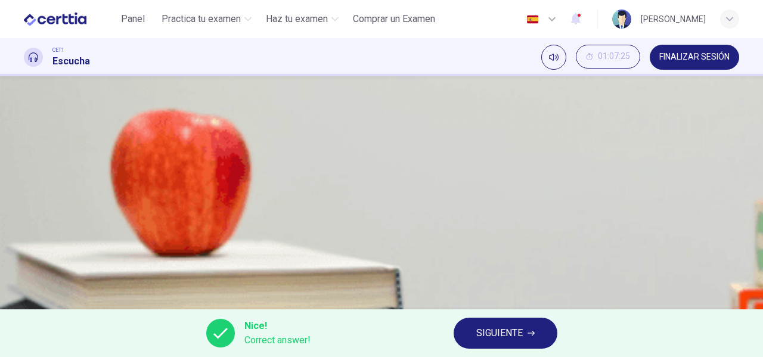
click at [513, 324] on button "SIGUIENTE" at bounding box center [506, 333] width 104 height 31
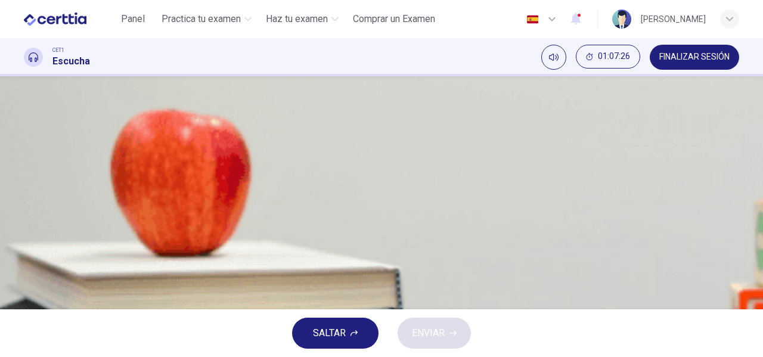
click at [389, 170] on button "A from the local library." at bounding box center [381, 156] width 715 height 30
click at [438, 328] on span "ENVIAR" at bounding box center [428, 333] width 33 height 17
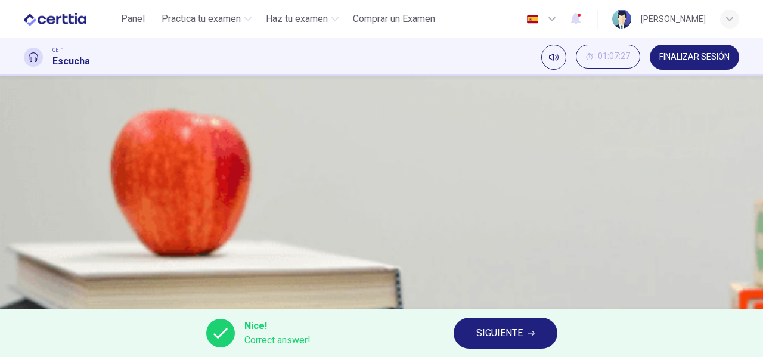
click at [494, 333] on span "SIGUIENTE" at bounding box center [499, 333] width 46 height 17
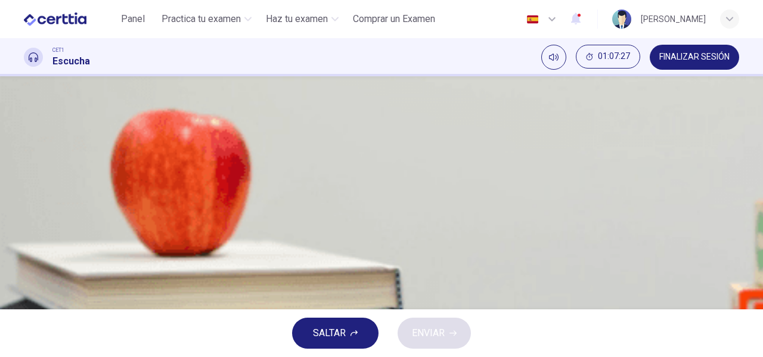
click at [357, 230] on button "[PERSON_NAME] transport options." at bounding box center [381, 215] width 715 height 30
click at [444, 322] on button "ENVIAR" at bounding box center [434, 333] width 73 height 31
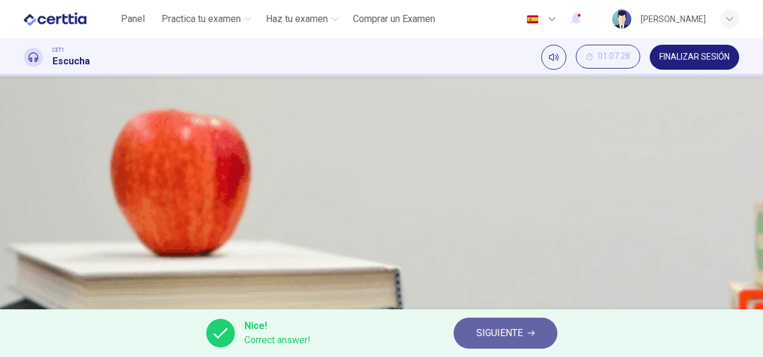
click at [491, 332] on span "SIGUIENTE" at bounding box center [499, 333] width 46 height 17
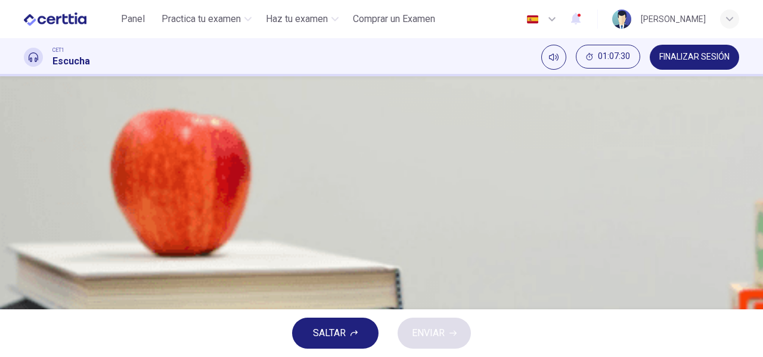
click at [150, 193] on span "film-making equipment." at bounding box center [101, 185] width 97 height 14
click at [452, 339] on button "ENVIAR" at bounding box center [434, 333] width 73 height 31
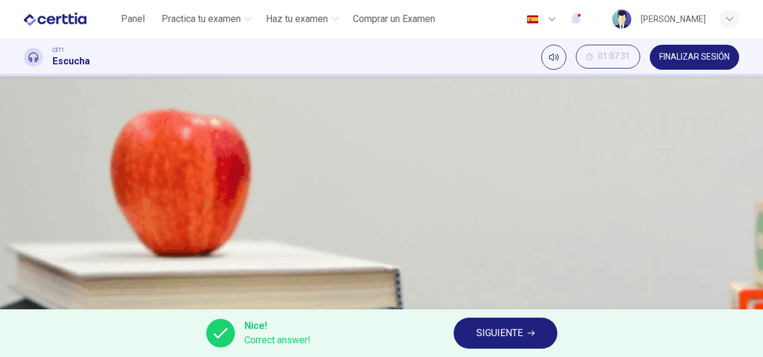
click at [510, 343] on button "SIGUIENTE" at bounding box center [506, 333] width 104 height 31
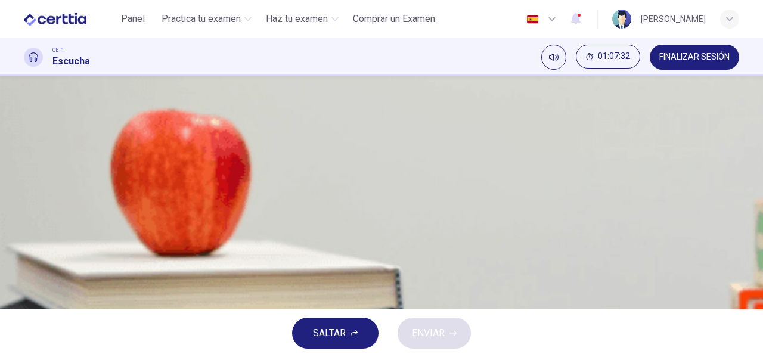
click at [397, 230] on button "C July" at bounding box center [381, 215] width 715 height 30
click at [436, 340] on span "ENVIAR" at bounding box center [428, 333] width 33 height 17
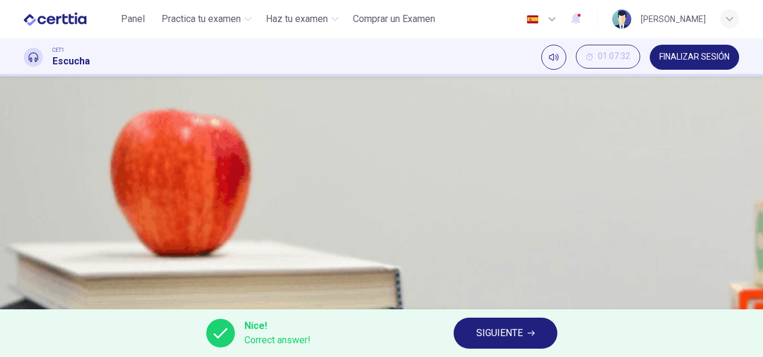
click at [479, 331] on span "SIGUIENTE" at bounding box center [499, 333] width 46 height 17
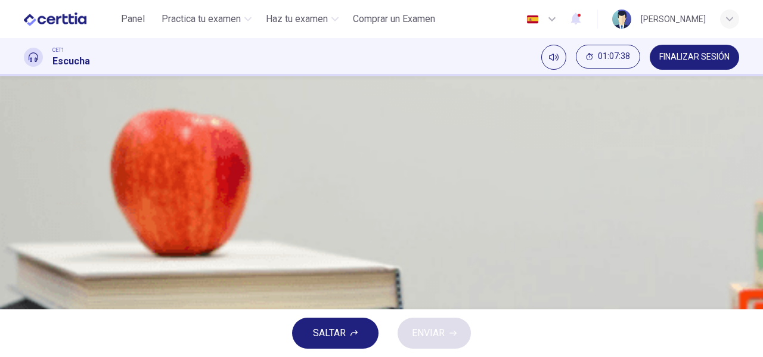
scroll to position [159, 0]
click at [148, 173] on span "Quality of photography." at bounding box center [100, 166] width 95 height 14
click at [407, 210] on button "E Originality." at bounding box center [381, 196] width 715 height 30
click at [437, 331] on span "ENVIAR" at bounding box center [428, 333] width 33 height 17
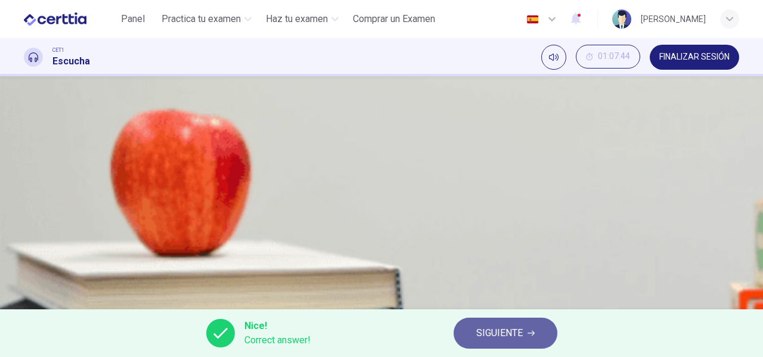
click at [519, 330] on span "SIGUIENTE" at bounding box center [499, 333] width 46 height 17
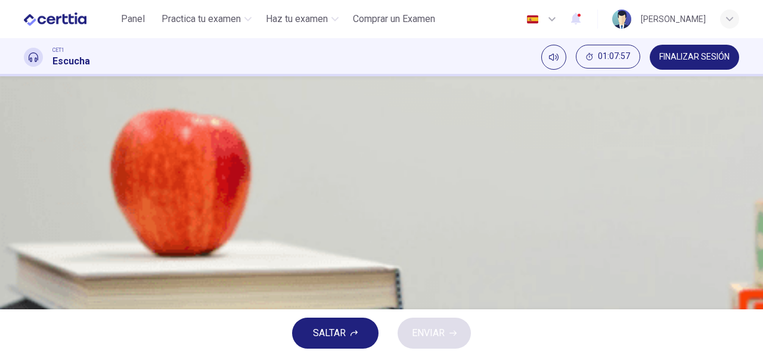
scroll to position [119, 0]
click at [165, 163] on span "An additional age category." at bounding box center [108, 155] width 111 height 14
click at [190, 222] on span "New locations for performances." at bounding box center [121, 215] width 137 height 14
click at [174, 193] on span "Different performance times." at bounding box center [113, 185] width 121 height 14
click at [165, 163] on span "An additional age category." at bounding box center [108, 155] width 111 height 14
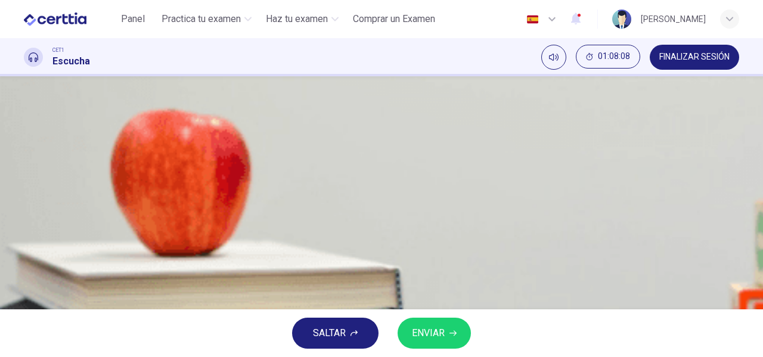
click at [426, 331] on span "ENVIAR" at bounding box center [428, 333] width 33 height 17
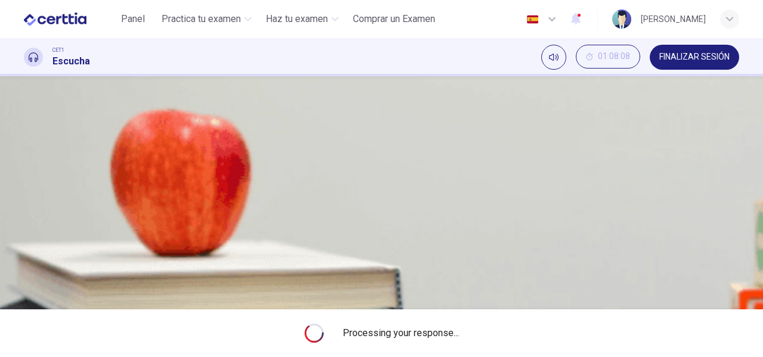
type input "**"
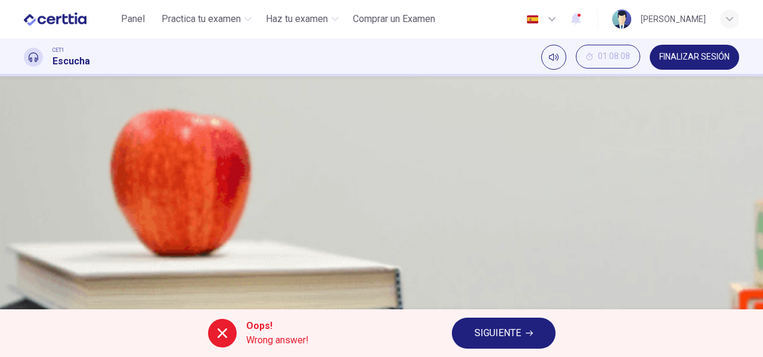
click at [497, 337] on span "SIGUIENTE" at bounding box center [497, 333] width 46 height 17
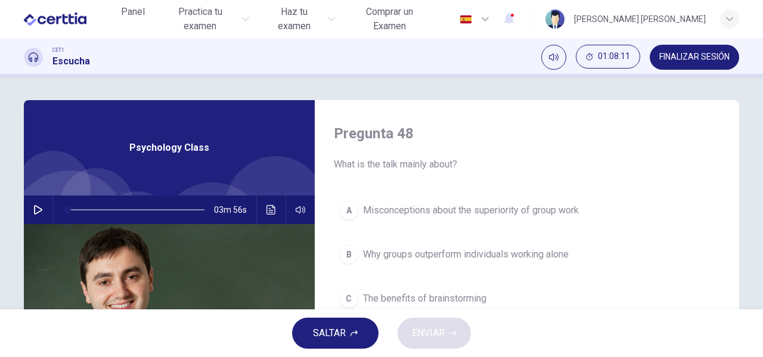
click at [39, 216] on button "button" at bounding box center [38, 210] width 19 height 29
click at [39, 212] on icon "button" at bounding box center [38, 210] width 10 height 10
type input "*"
click at [692, 52] on button "FINALIZAR SESIÓN" at bounding box center [694, 57] width 89 height 25
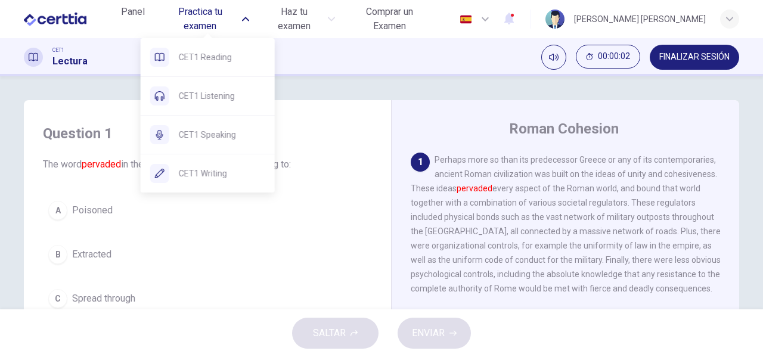
click at [224, 23] on span "Practica tu examen" at bounding box center [200, 19] width 77 height 29
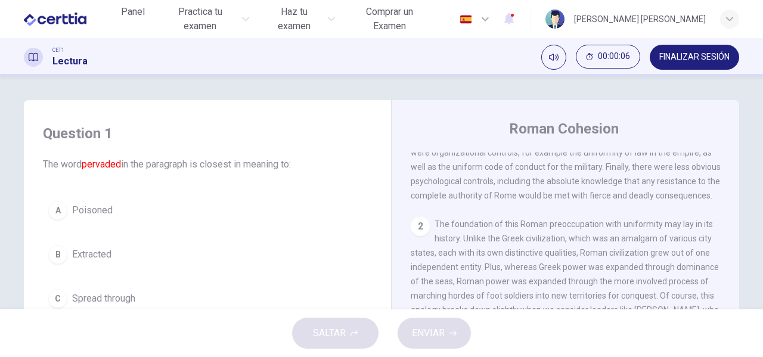
scroll to position [99, 0]
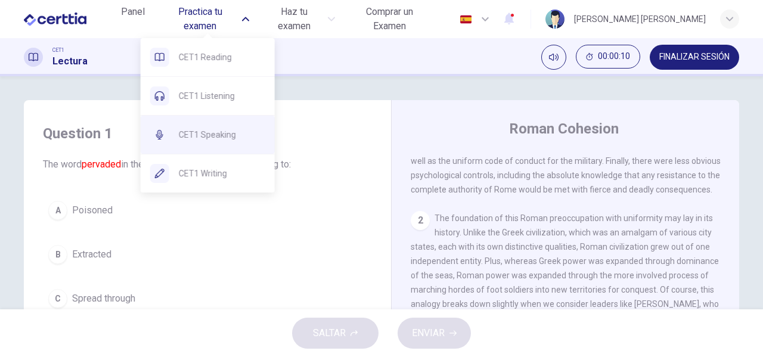
click at [213, 131] on span "CET1 Speaking" at bounding box center [222, 135] width 86 height 14
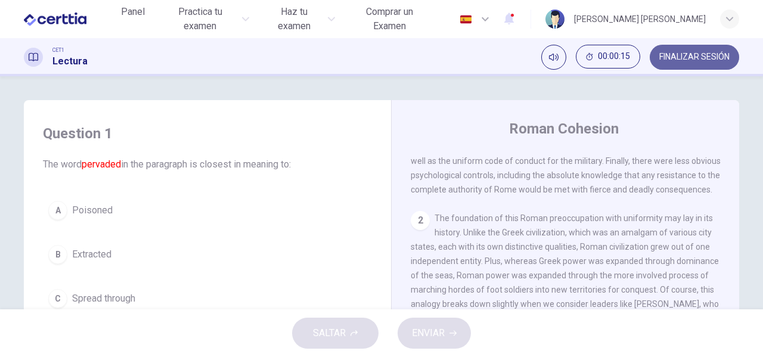
click at [667, 49] on button "FINALIZAR SESIÓN" at bounding box center [694, 57] width 89 height 25
